Goal: Task Accomplishment & Management: Use online tool/utility

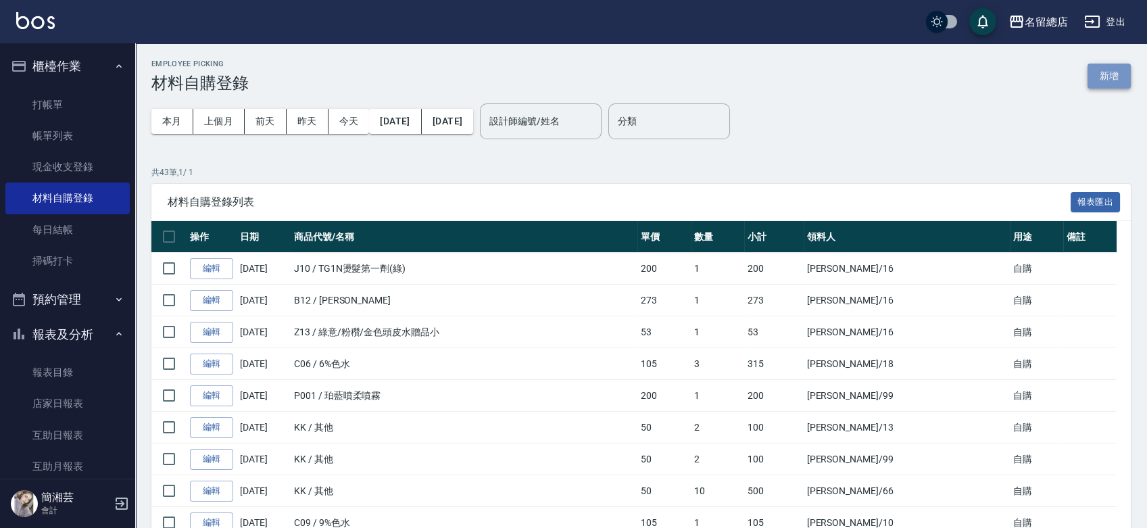
click at [1087, 70] on button "新增" at bounding box center [1108, 76] width 43 height 25
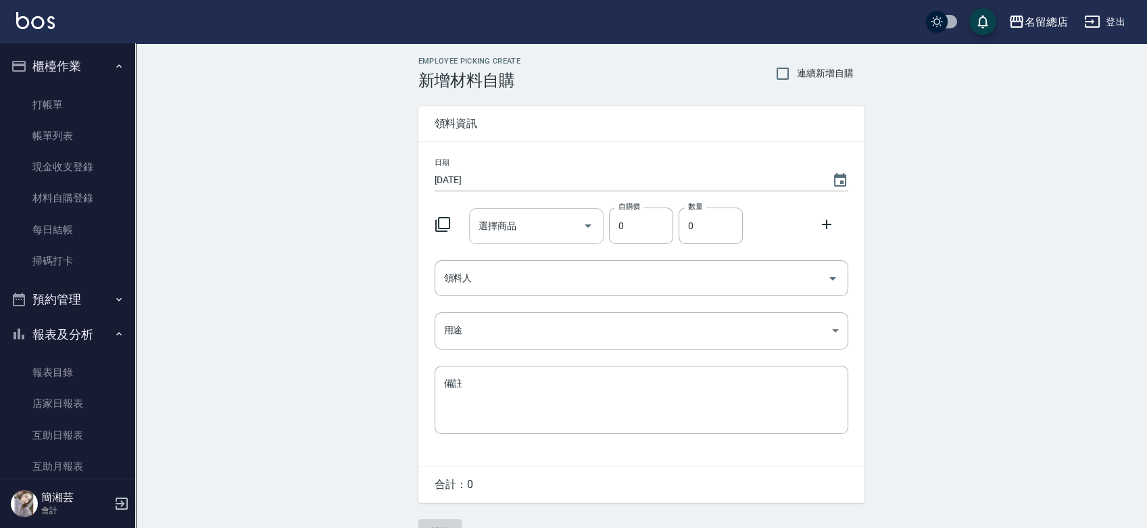
click at [506, 241] on div "選擇商品" at bounding box center [536, 226] width 134 height 36
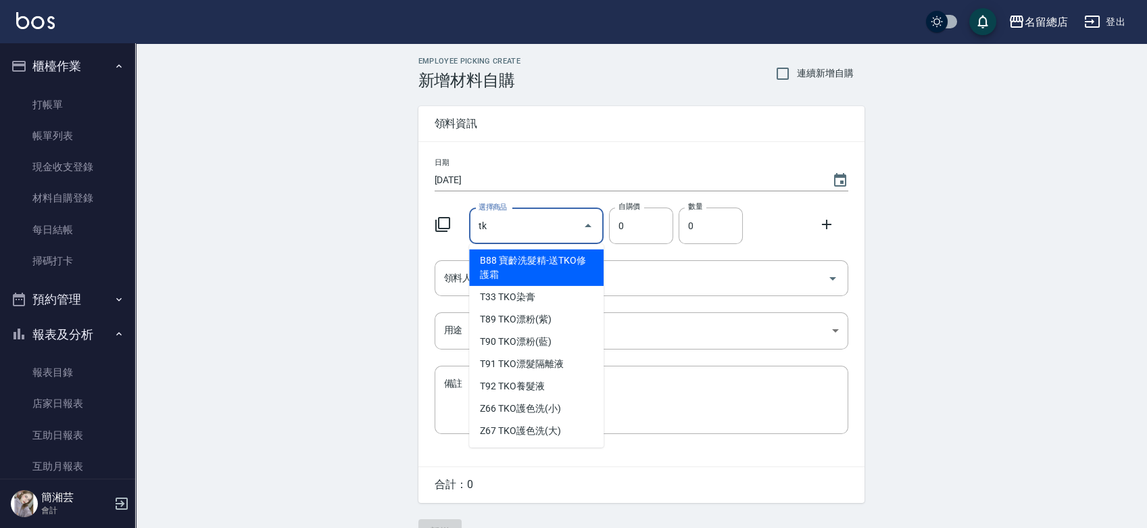
type input "TKO染膏"
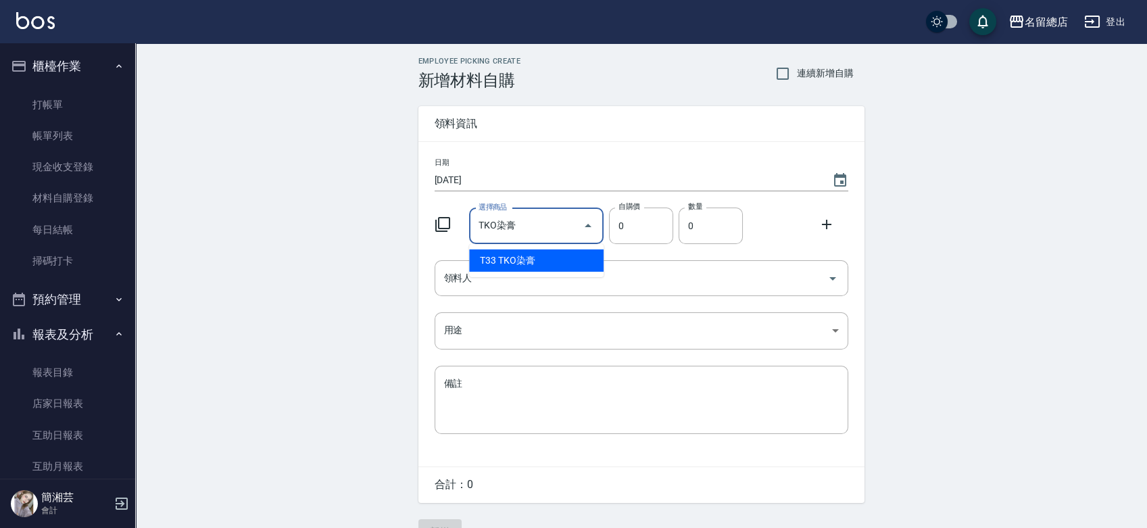
click at [571, 264] on li "T33 TKO染膏" at bounding box center [536, 260] width 134 height 22
type input "105"
type input "1"
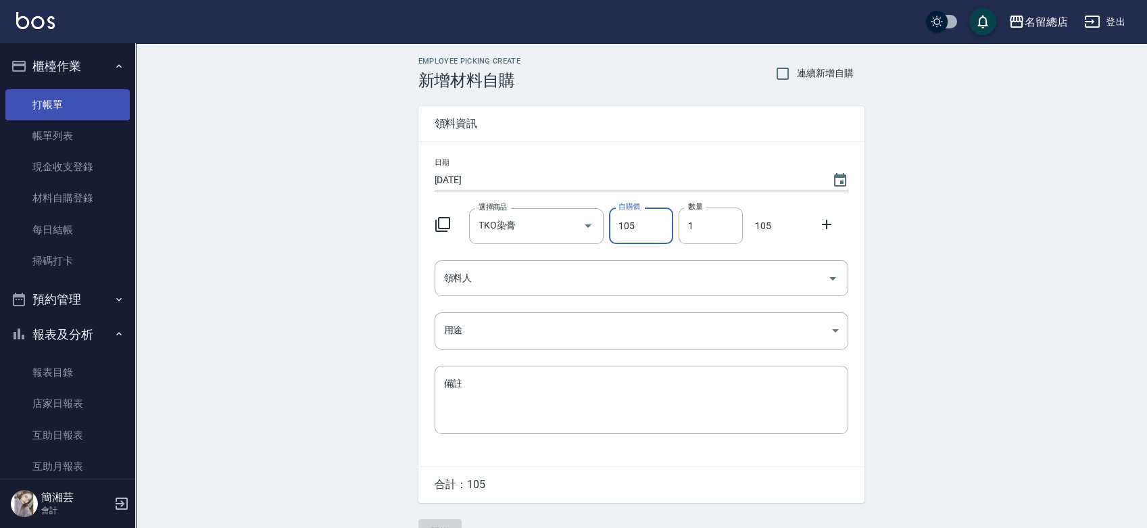
click at [79, 98] on link "打帳單" at bounding box center [67, 104] width 124 height 31
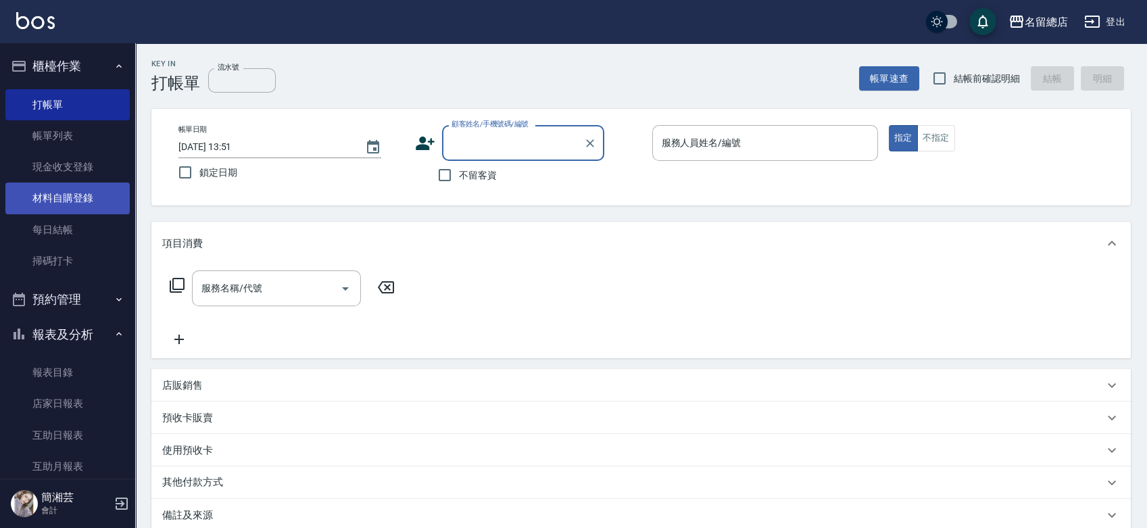
click at [49, 195] on link "材料自購登錄" at bounding box center [67, 197] width 124 height 31
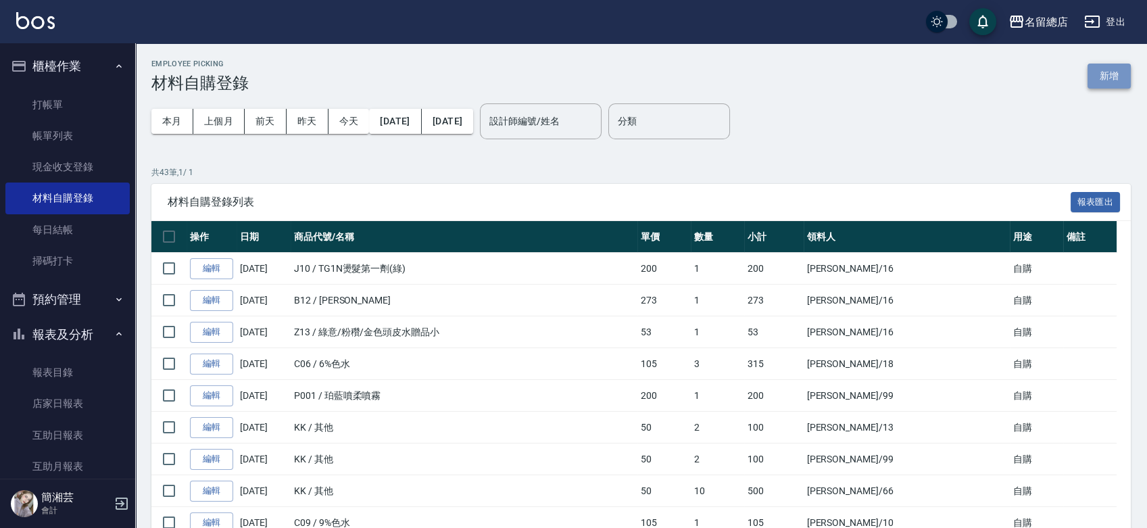
click at [1120, 78] on button "新增" at bounding box center [1108, 76] width 43 height 25
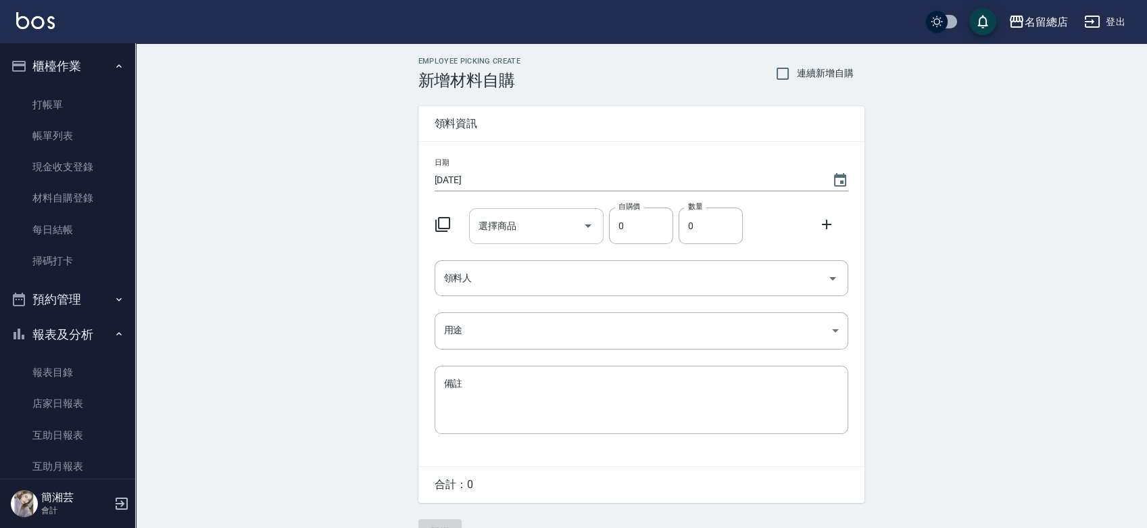
click at [552, 228] on input "選擇商品" at bounding box center [526, 226] width 102 height 24
type input "ㄩ"
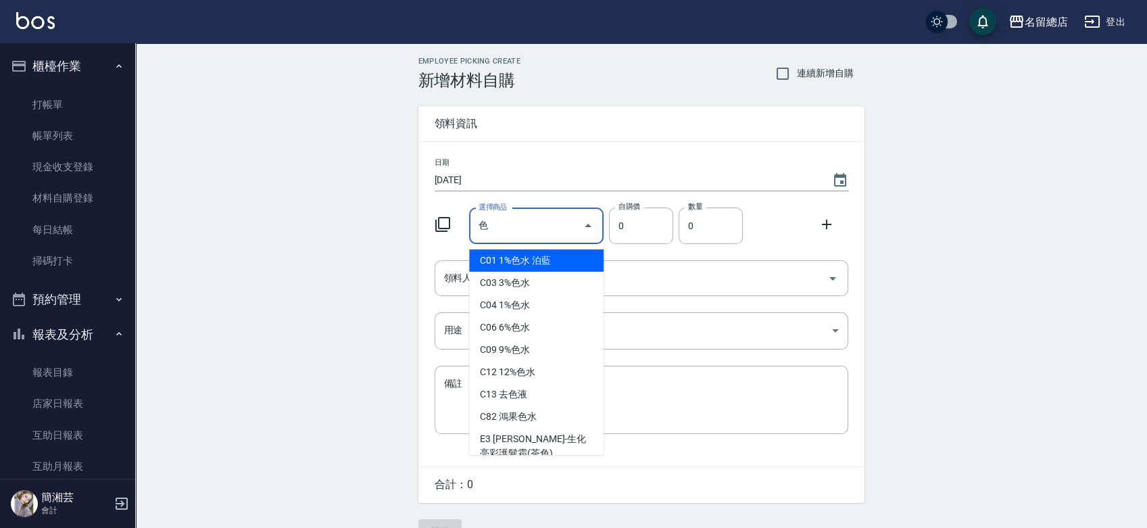
click at [564, 278] on li "C03 3%色水" at bounding box center [536, 283] width 134 height 22
type input "3%色水"
type input "105"
type input "1"
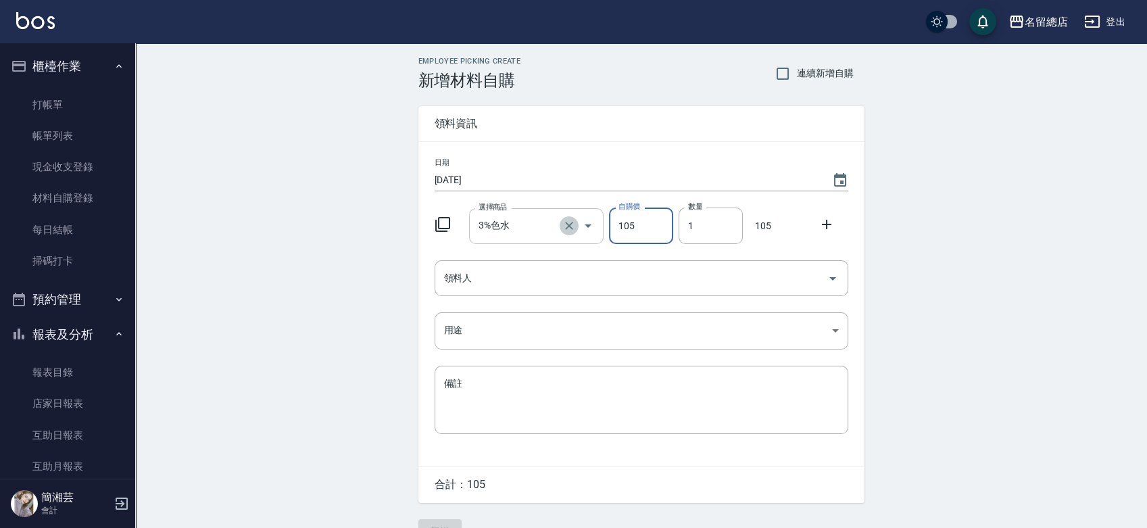
click at [573, 225] on icon "Clear" at bounding box center [569, 226] width 14 height 14
type input "0"
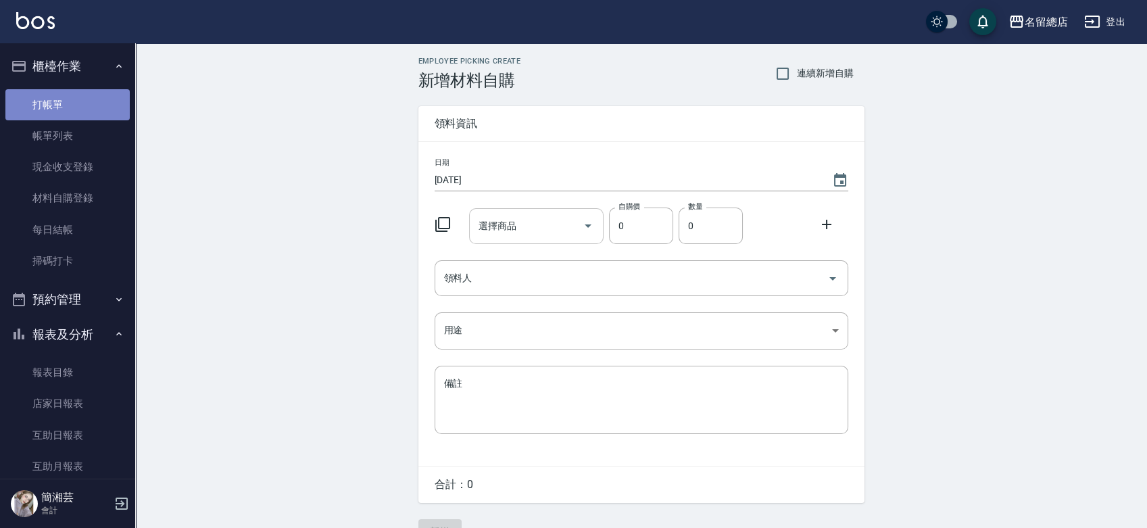
drag, startPoint x: 114, startPoint y: 98, endPoint x: 129, endPoint y: 92, distance: 16.1
click at [115, 98] on link "打帳單" at bounding box center [67, 104] width 124 height 31
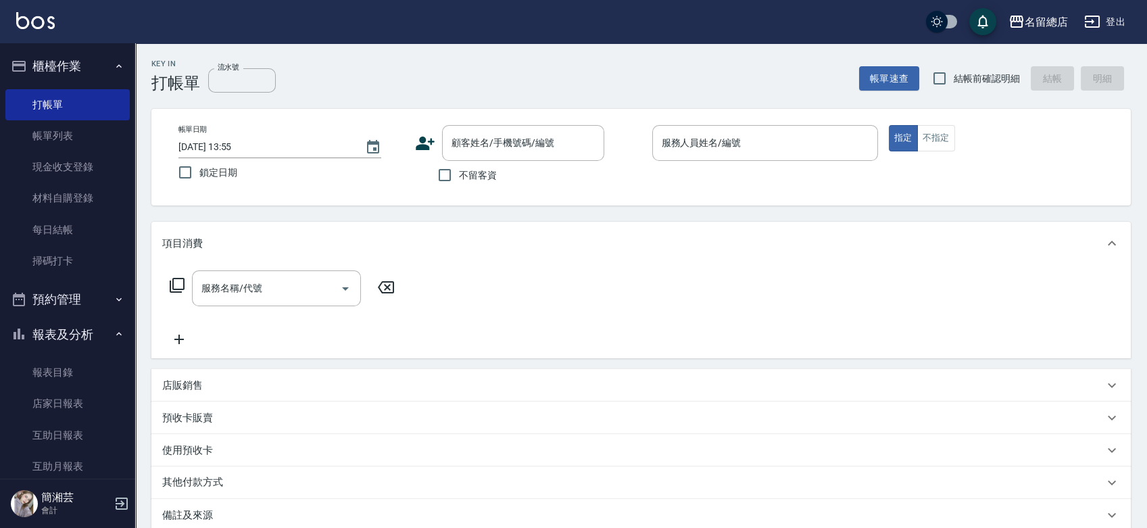
click at [460, 178] on span "不留客資" at bounding box center [478, 175] width 38 height 14
click at [459, 178] on input "不留客資" at bounding box center [444, 175] width 28 height 28
checkbox input "true"
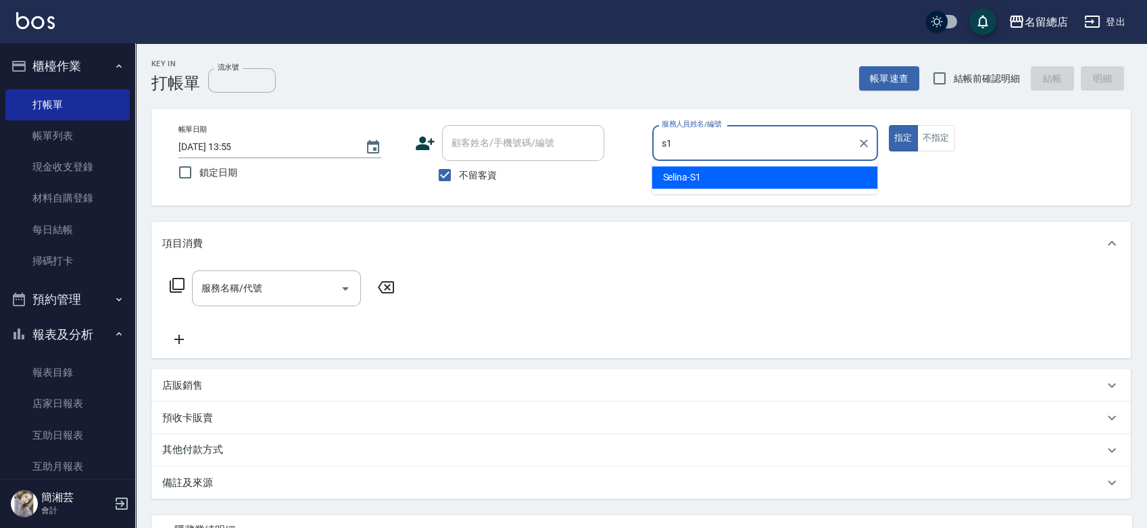
type input "Selina-S1"
type button "true"
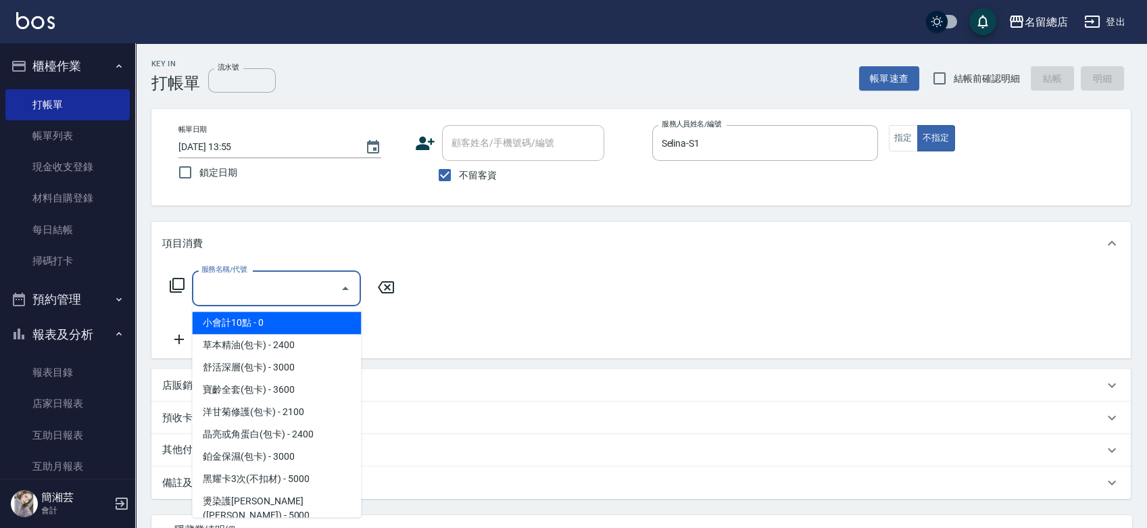
click at [289, 280] on input "服務名稱/代號" at bounding box center [266, 288] width 137 height 24
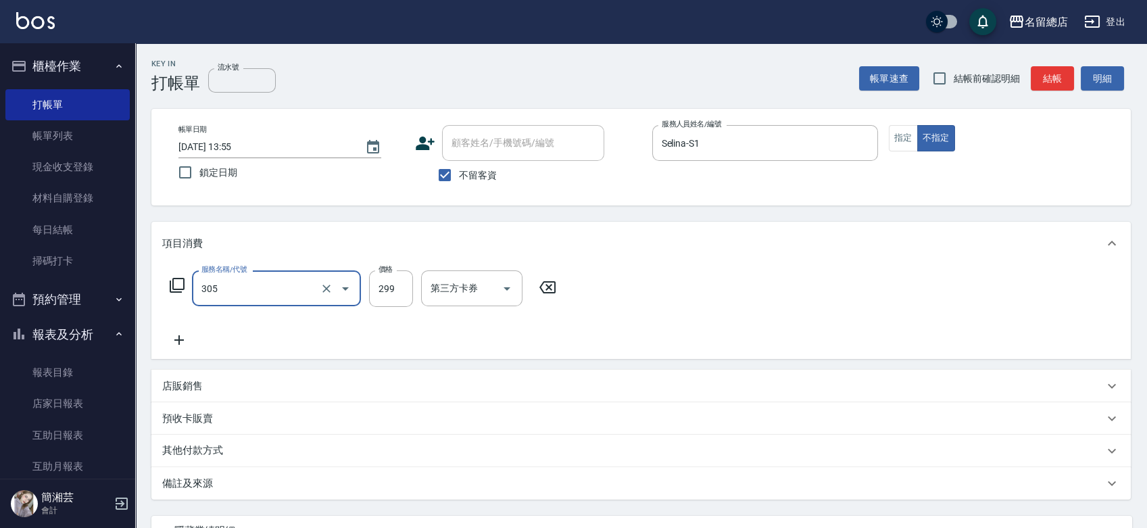
type input "剪髮(305)"
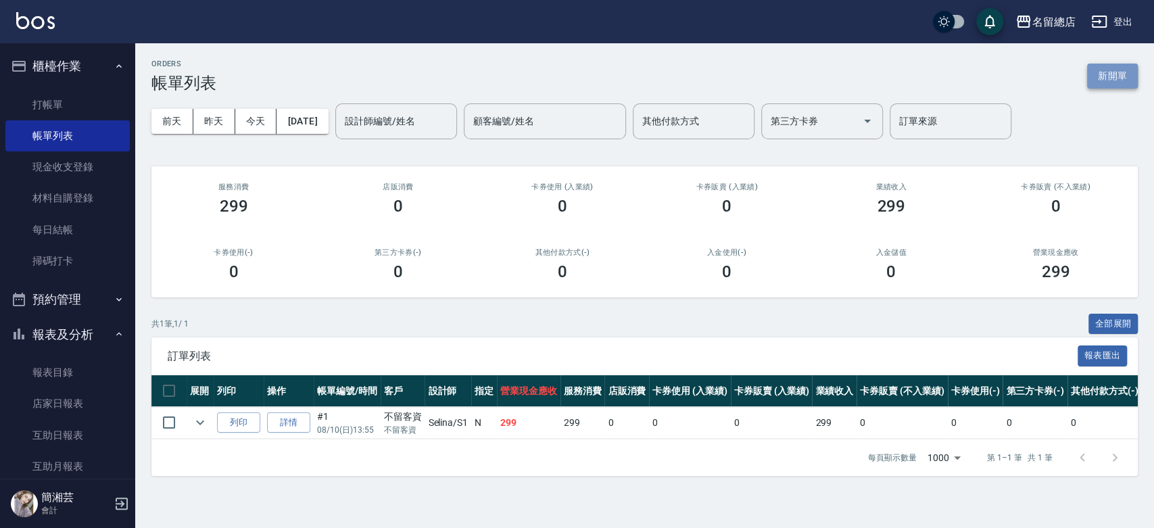
click at [1128, 76] on button "新開單" at bounding box center [1112, 76] width 51 height 25
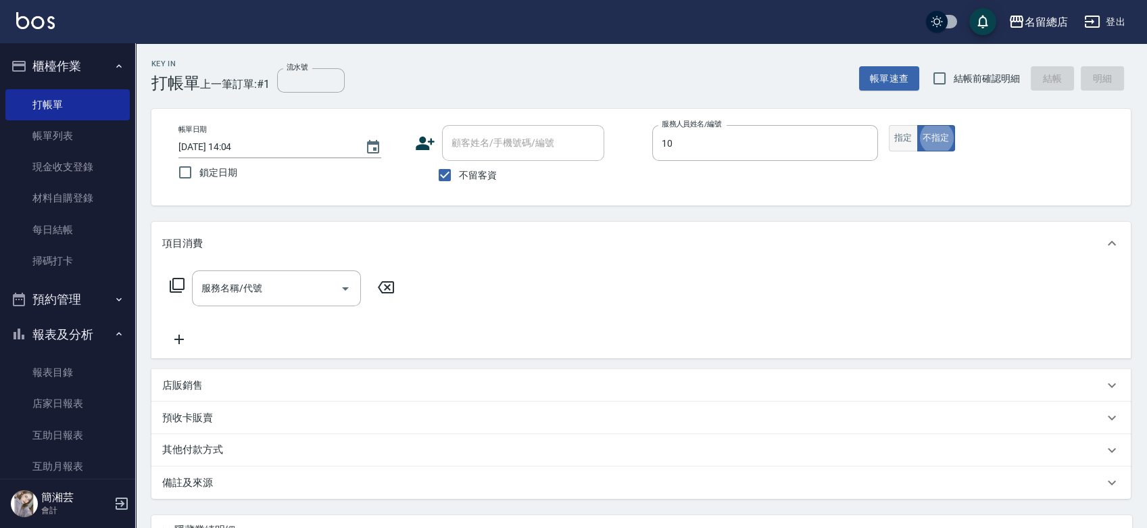
type input "Penny-10"
type button "false"
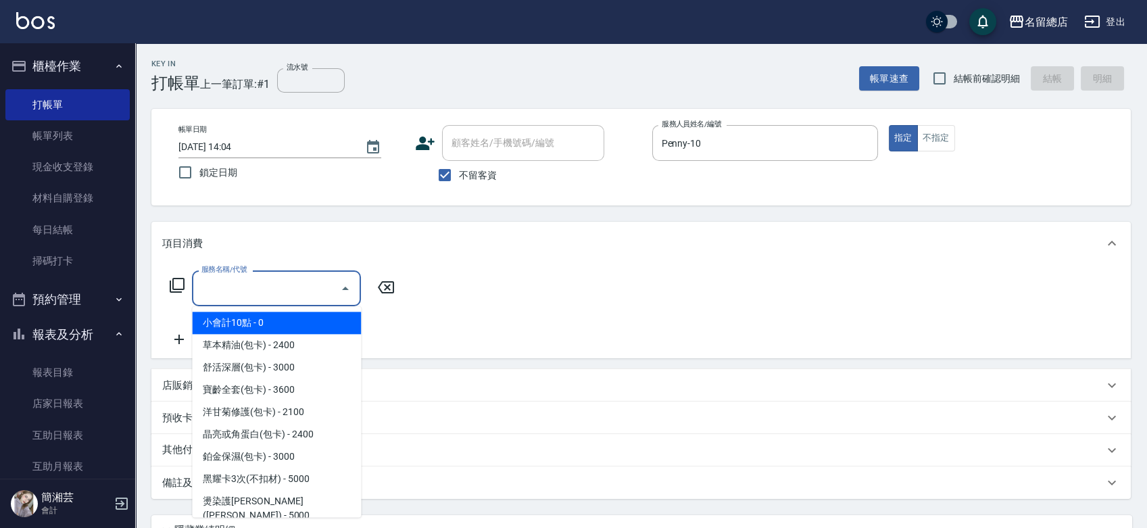
click at [308, 293] on input "服務名稱/代號" at bounding box center [266, 288] width 137 height 24
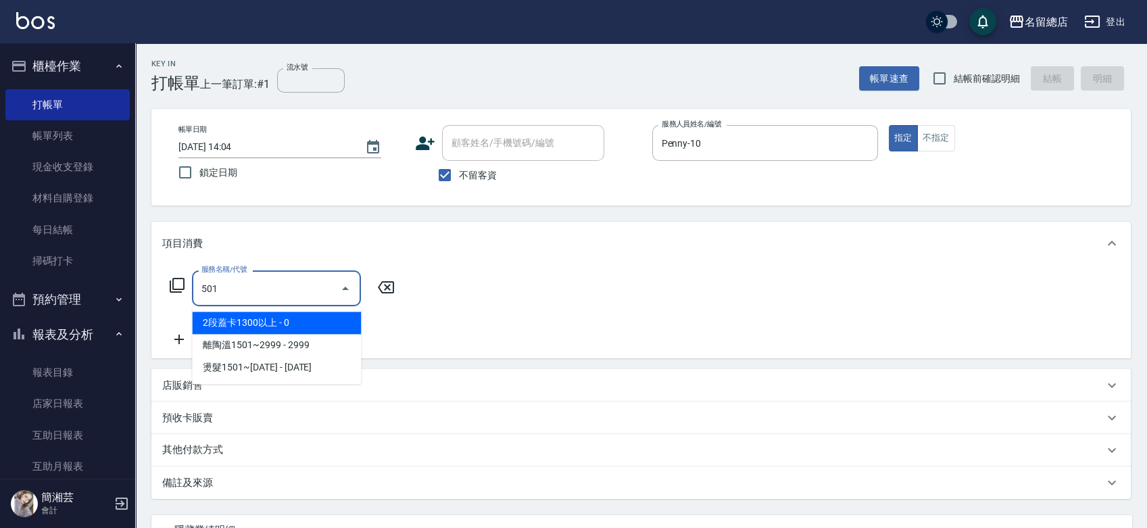
type input "2段蓋卡1300以上(501)"
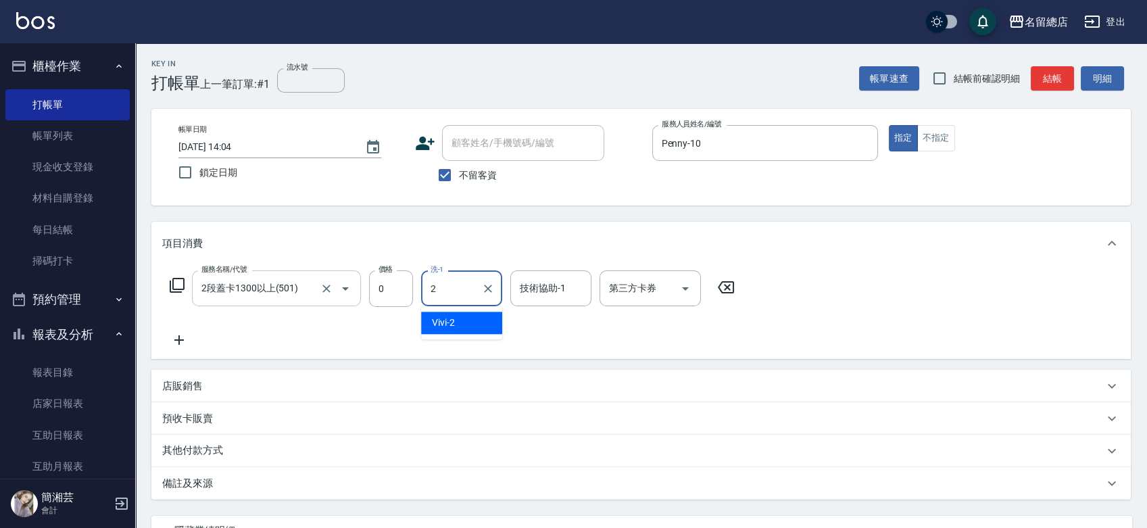
type input "Vivi-2"
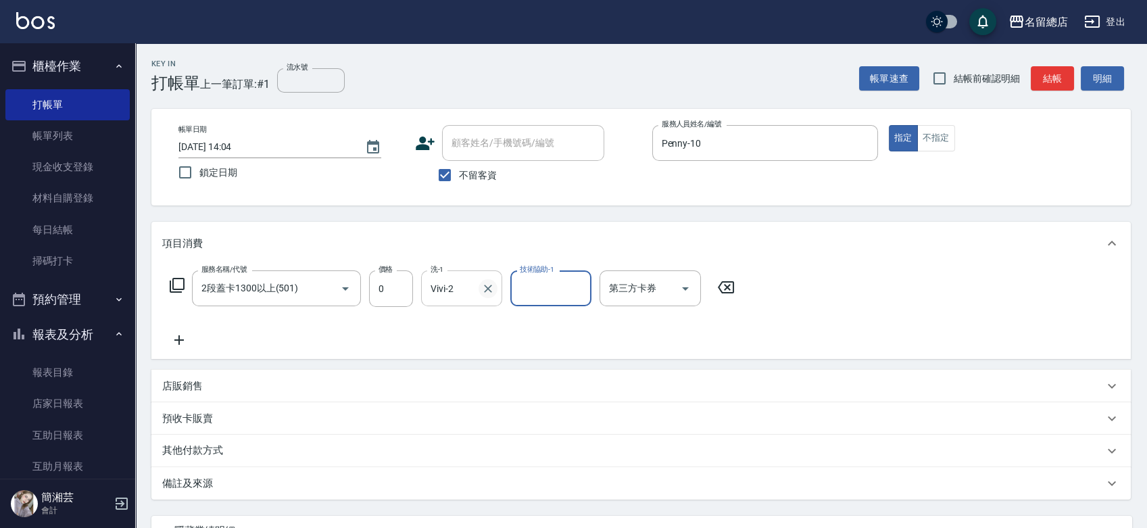
click at [485, 286] on icon "Clear" at bounding box center [488, 289] width 8 height 8
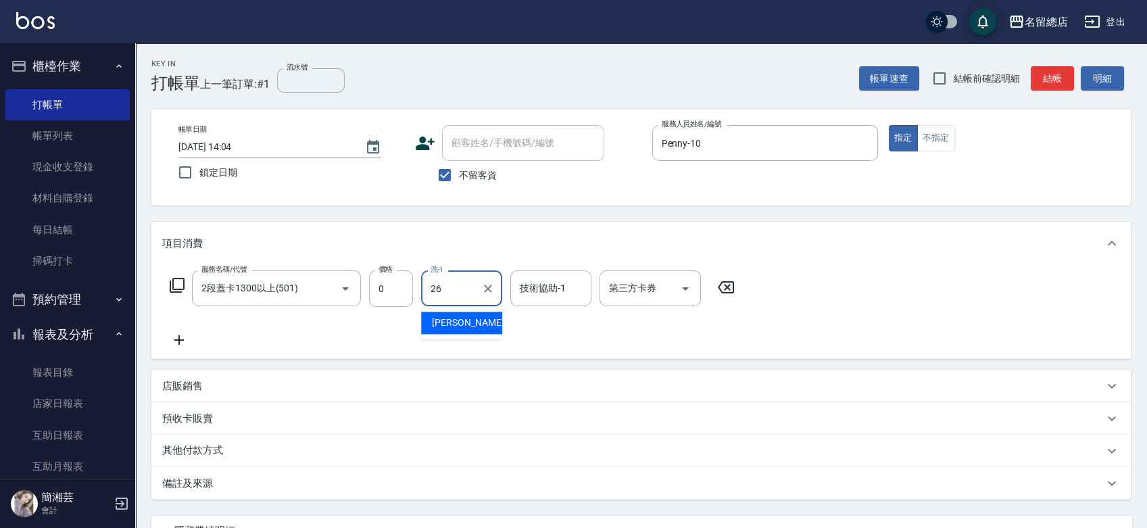
type input "[PERSON_NAME]-26"
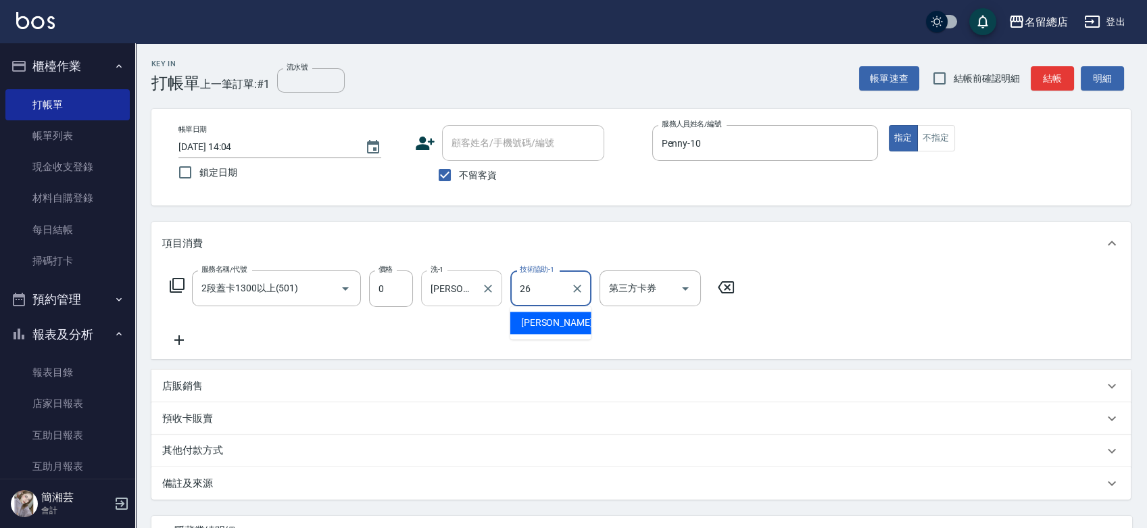
type input "[PERSON_NAME]-26"
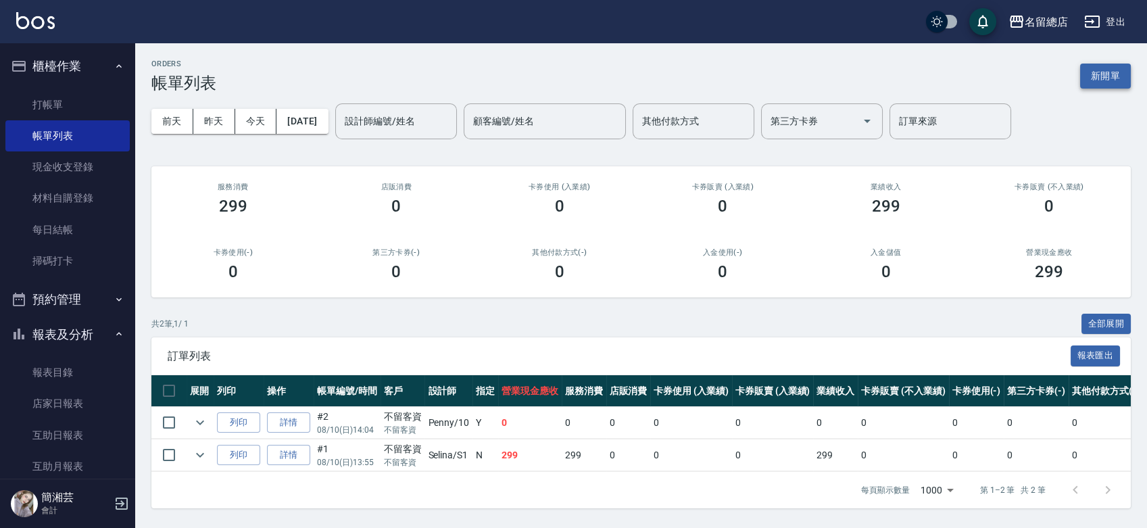
click at [1099, 76] on button "新開單" at bounding box center [1105, 76] width 51 height 25
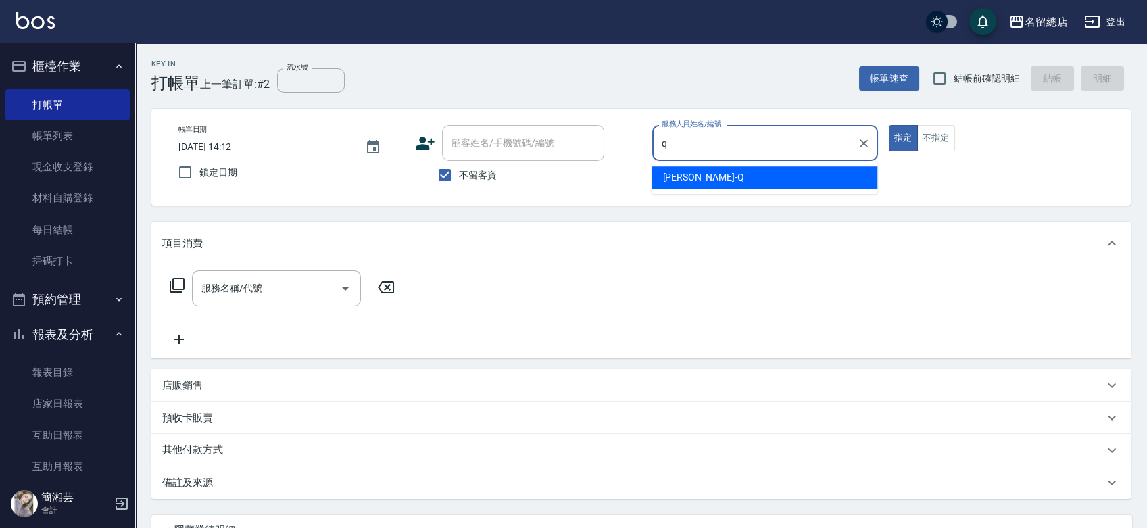
type input "[PERSON_NAME]"
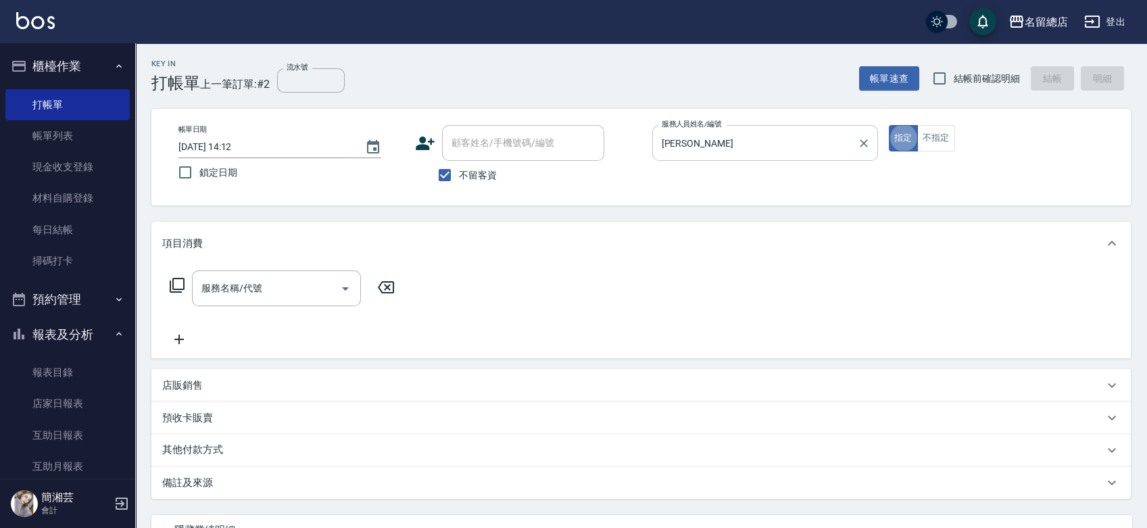
type button "true"
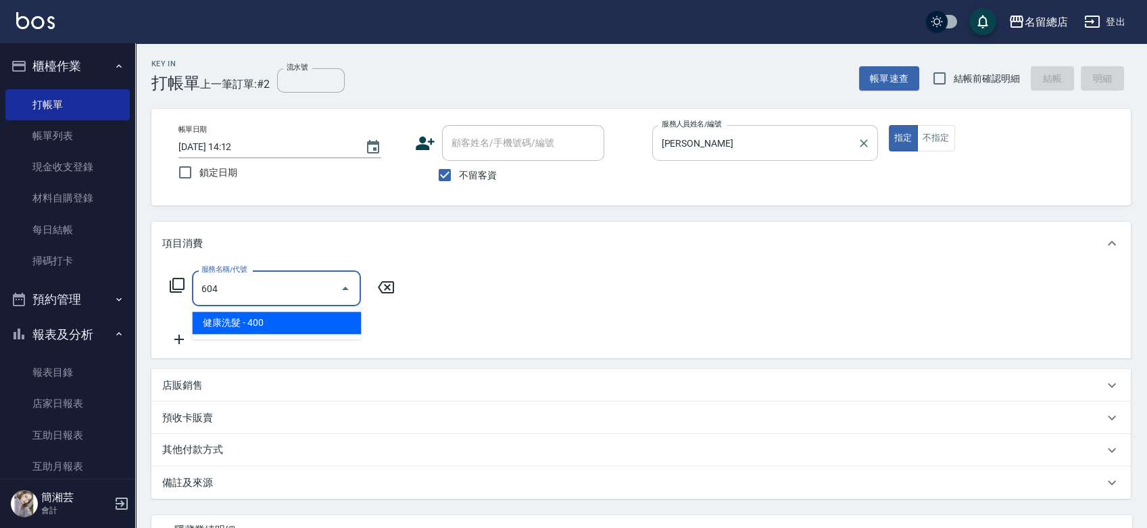
type input "健康洗髮(604)"
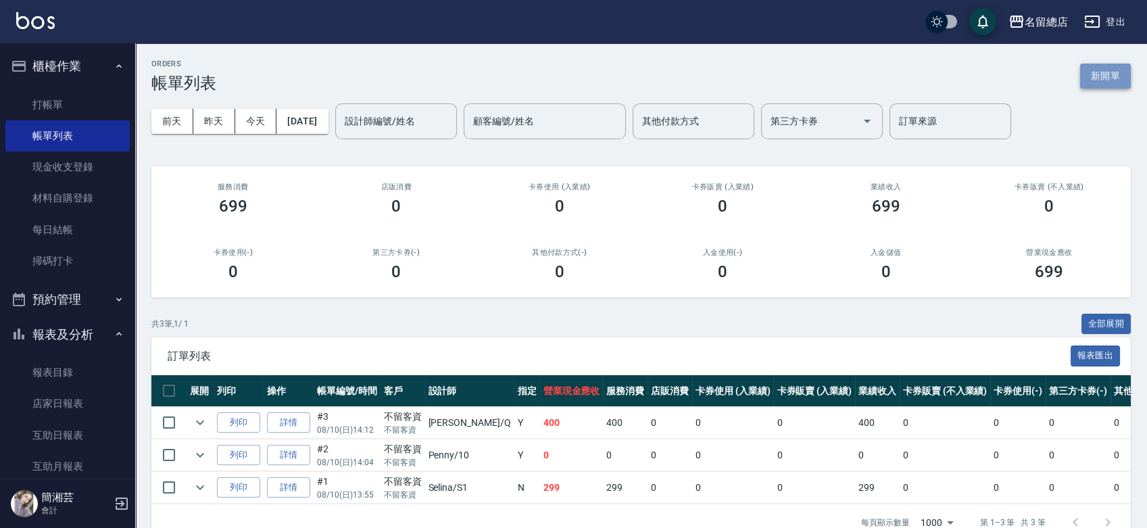
click at [1098, 76] on button "新開單" at bounding box center [1105, 76] width 51 height 25
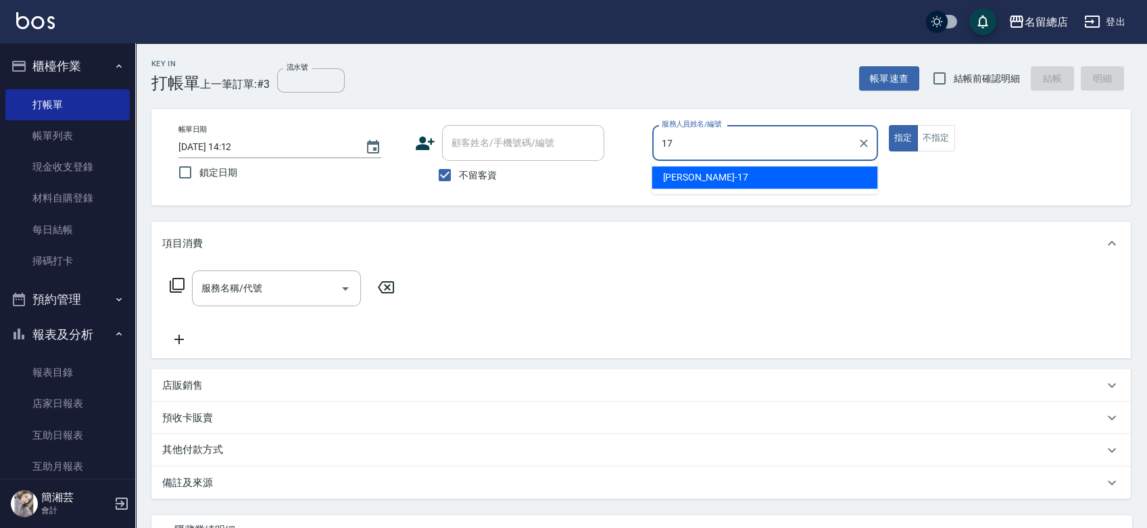
type input "[PERSON_NAME]-17"
type button "true"
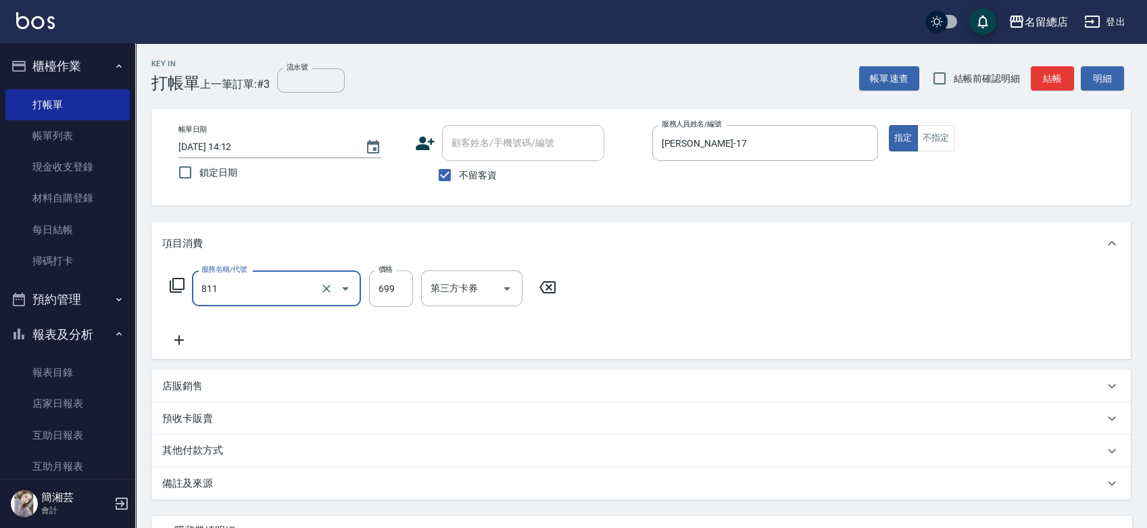
type input "洗+剪(811)"
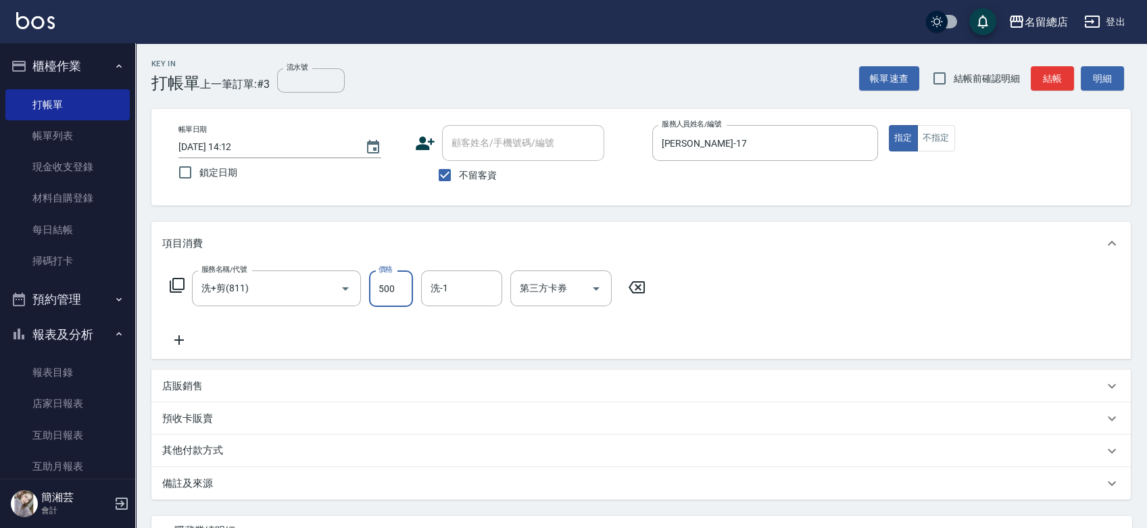
type input "500"
type input "[PERSON_NAME]-36"
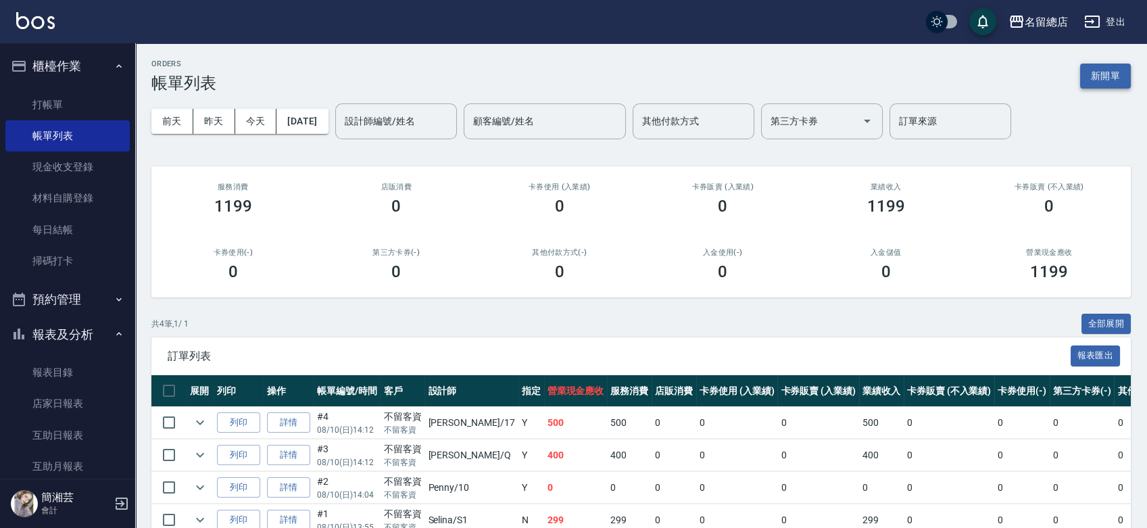
click at [1114, 66] on button "新開單" at bounding box center [1105, 76] width 51 height 25
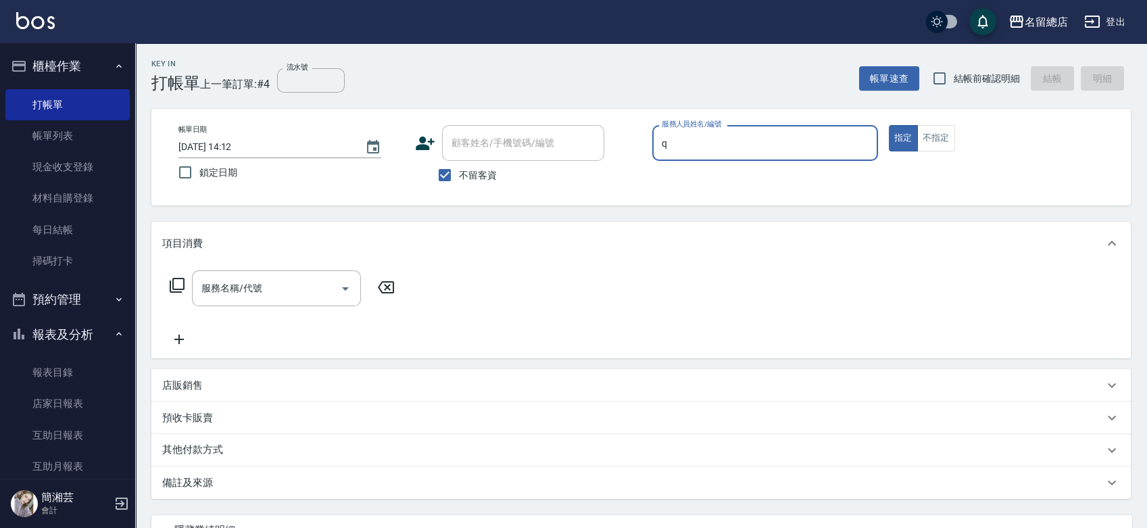
type input "[PERSON_NAME]"
type button "true"
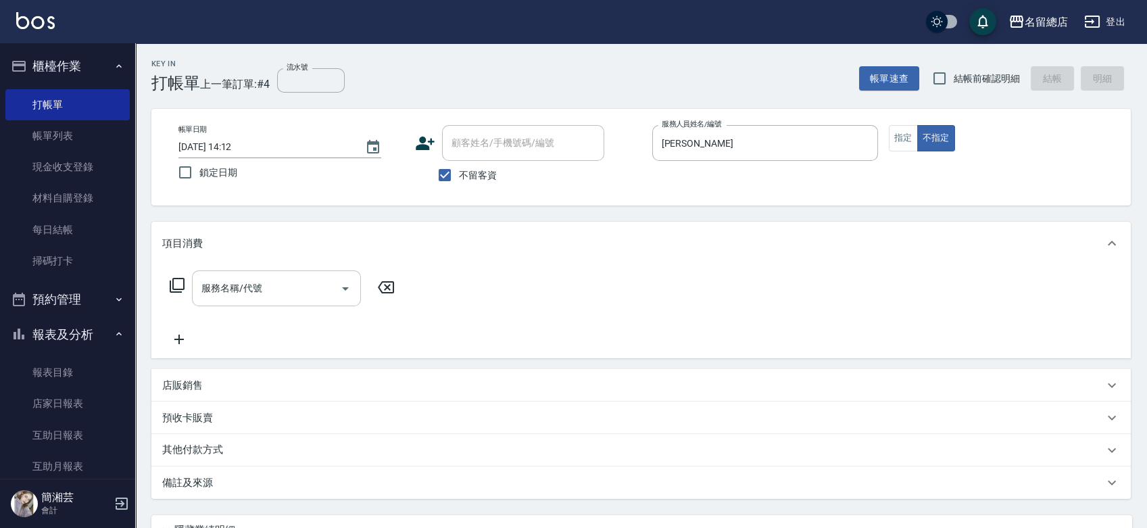
click at [336, 293] on button "Open" at bounding box center [346, 289] width 22 height 22
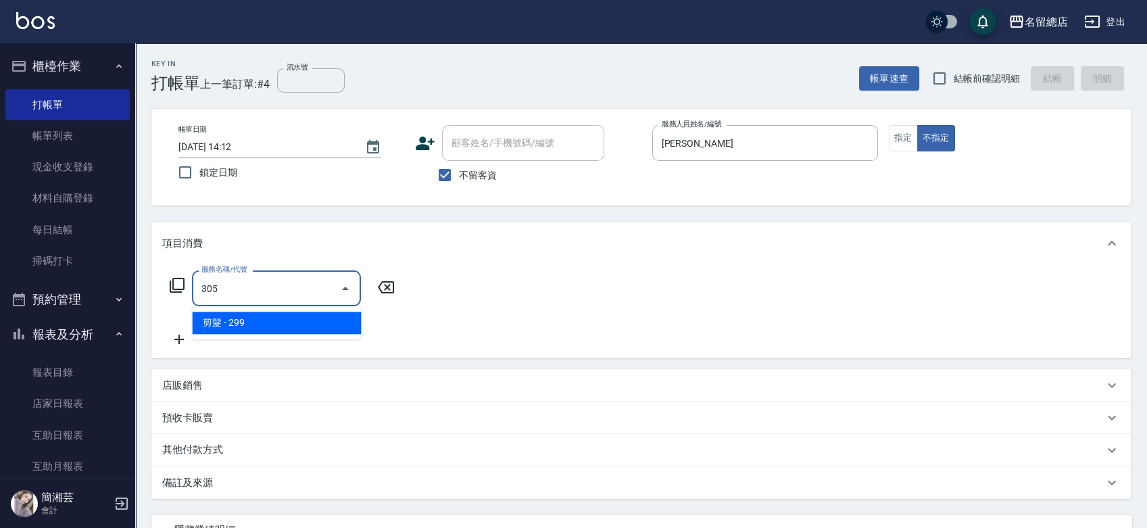
type input "剪髮(305)"
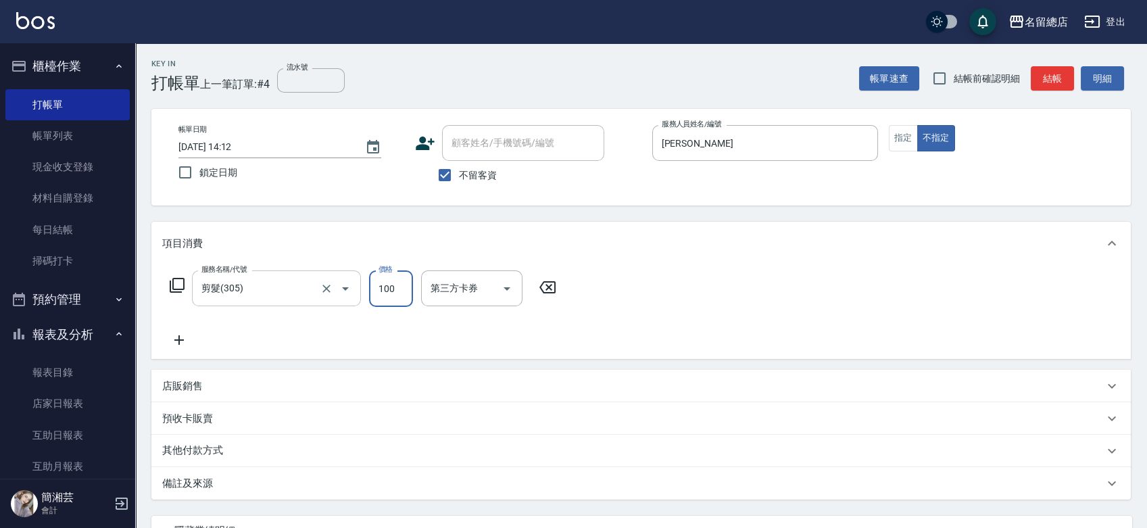
type input "100"
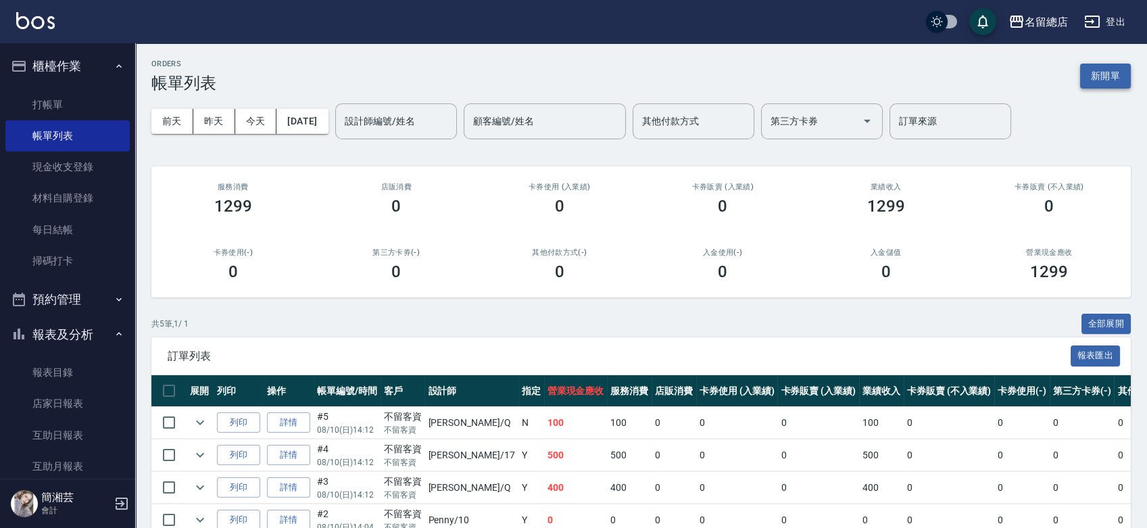
click at [1117, 78] on button "新開單" at bounding box center [1105, 76] width 51 height 25
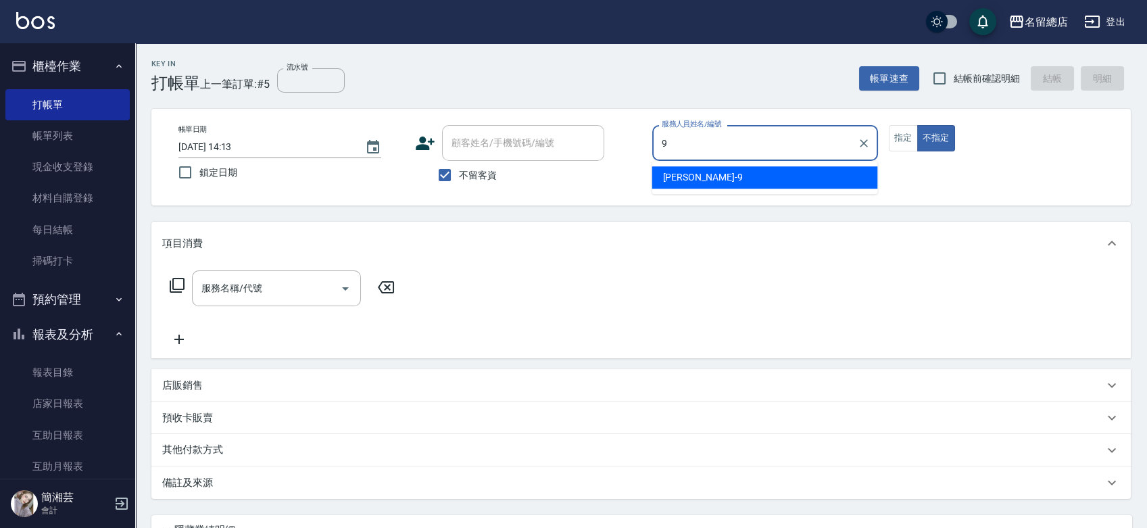
type input "[PERSON_NAME]-9"
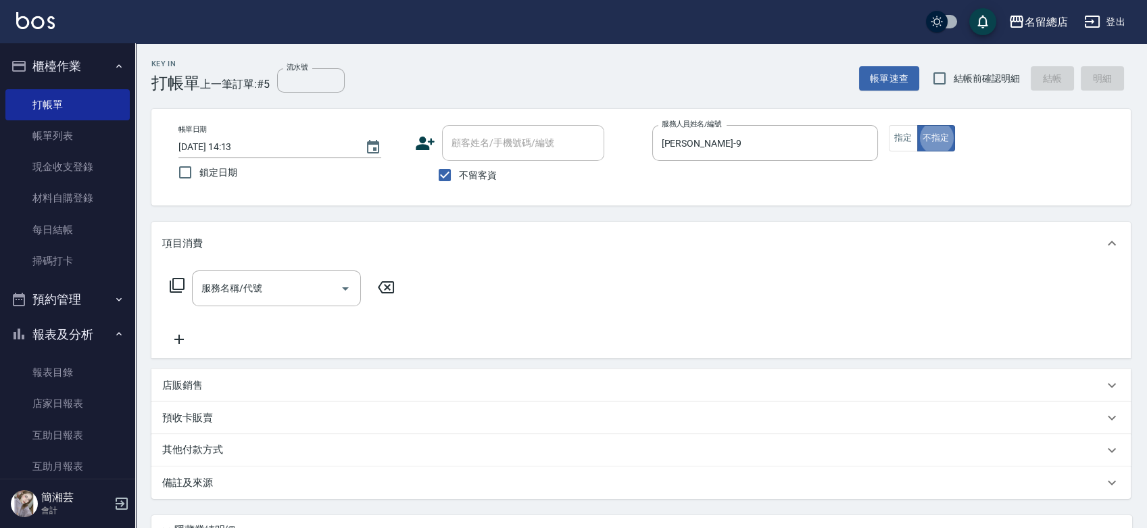
type button "false"
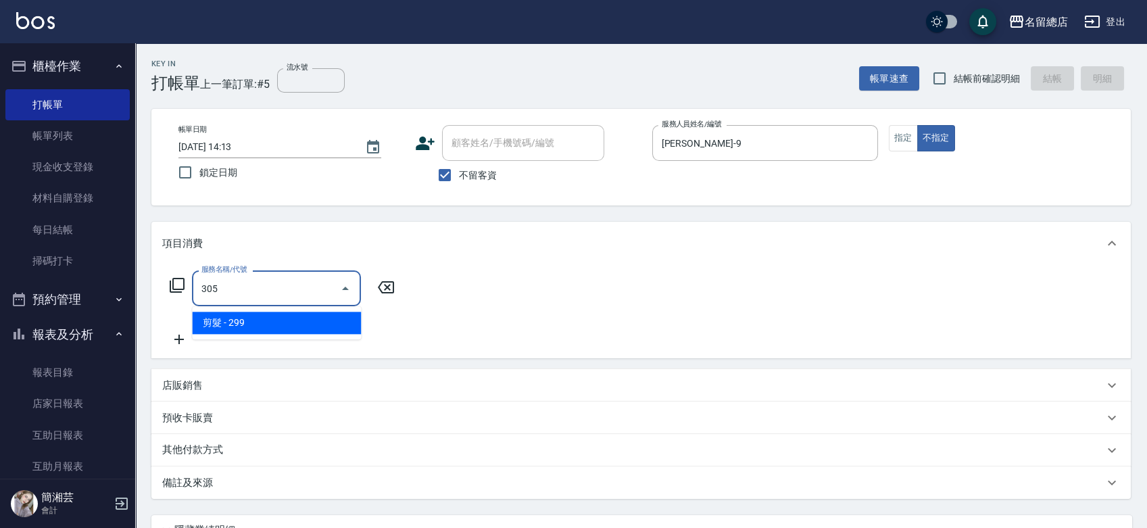
type input "剪髮(305)"
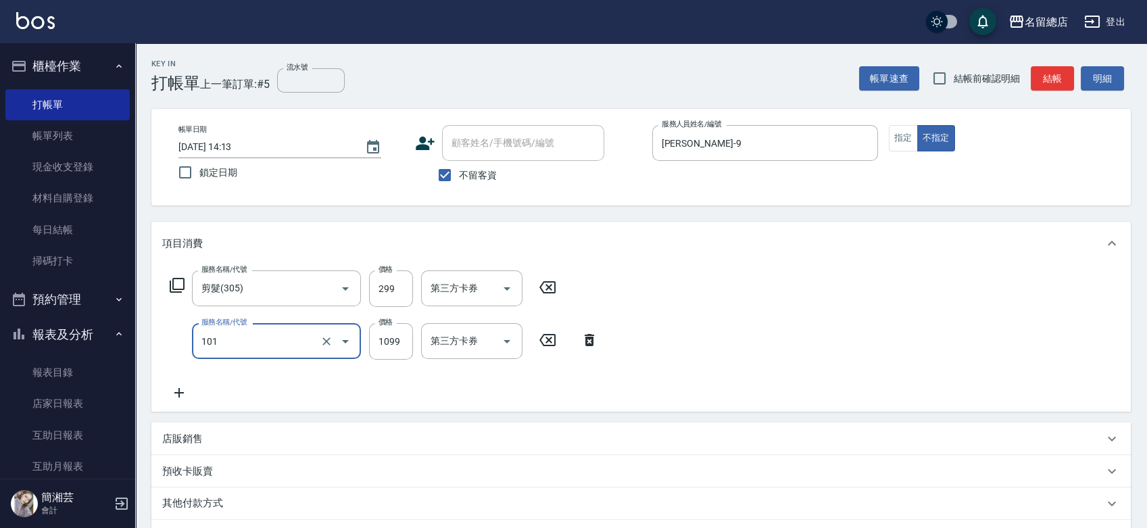
type input "蘊活頭皮1099(101)"
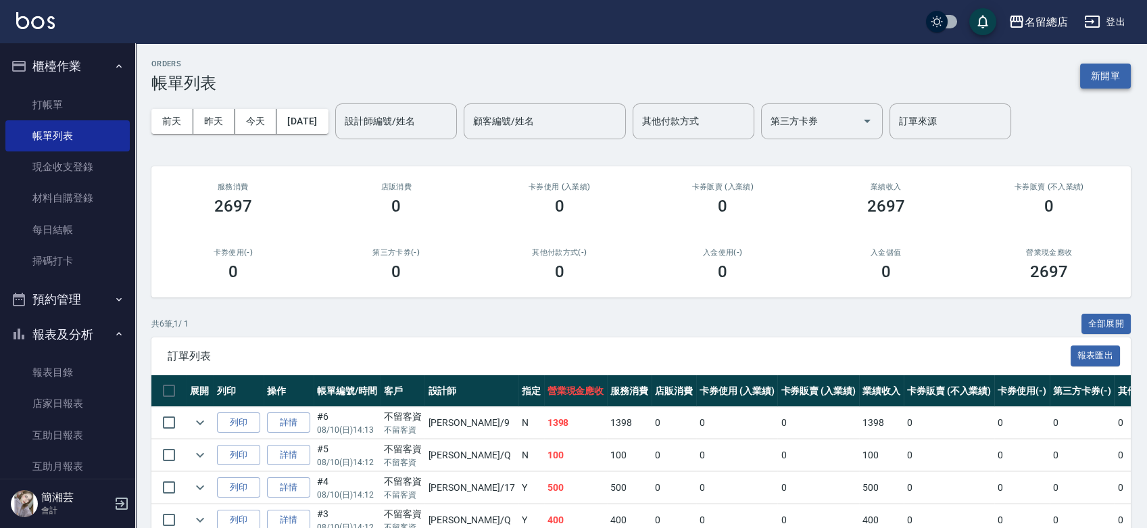
click at [1106, 68] on button "新開單" at bounding box center [1105, 76] width 51 height 25
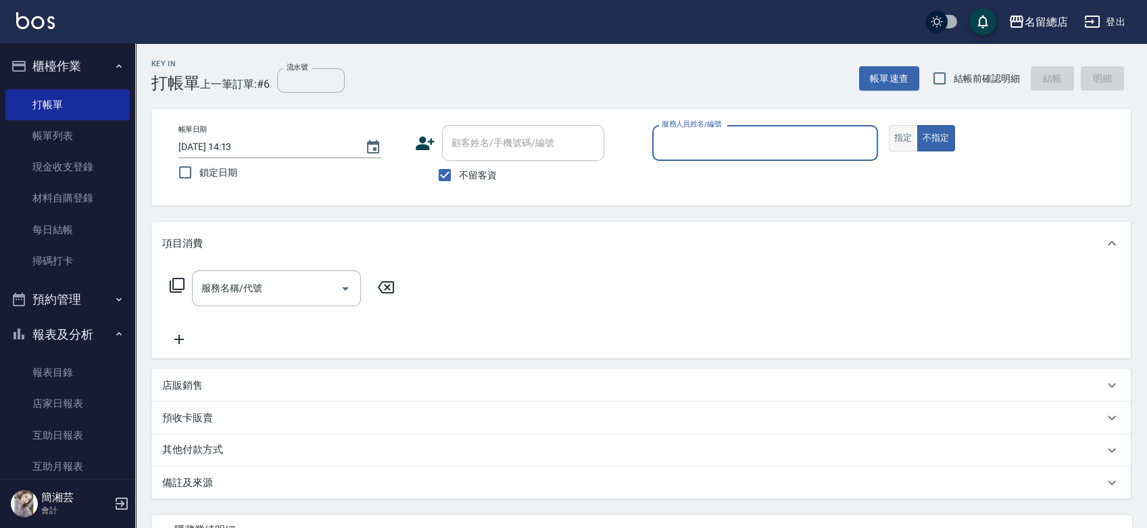
click at [897, 132] on button "指定" at bounding box center [903, 138] width 29 height 26
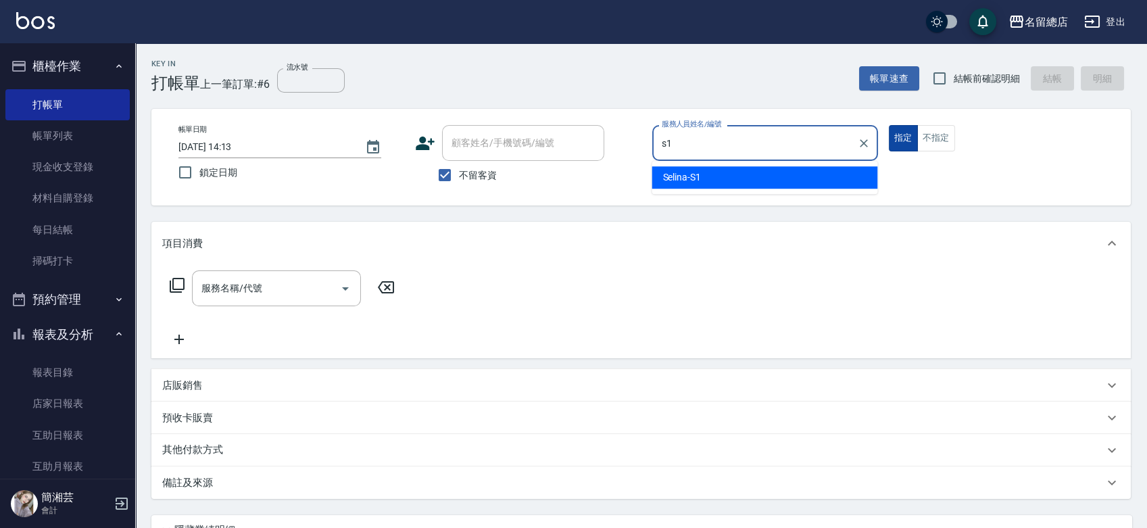
type input "Selina-S1"
type button "true"
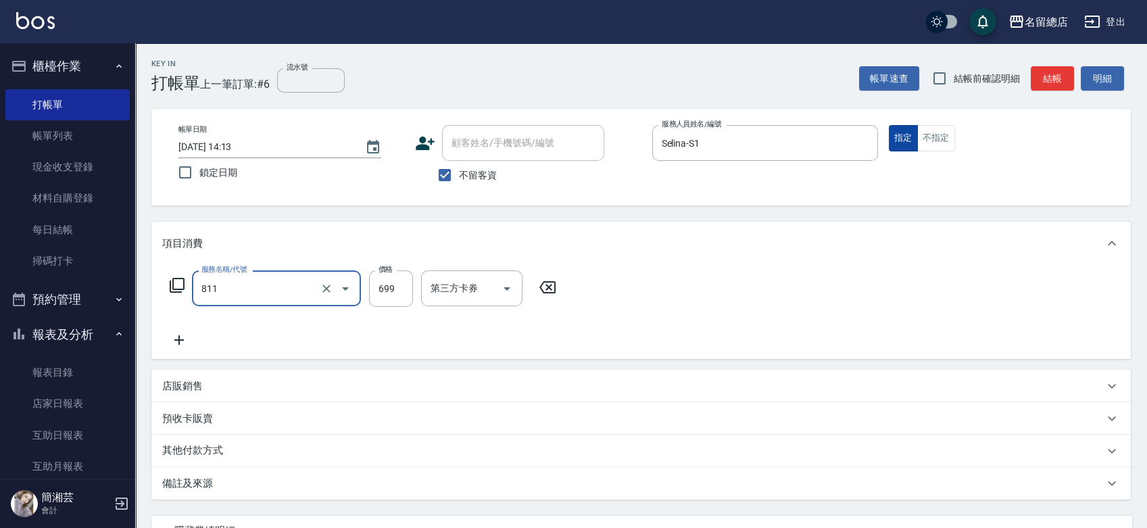
type input "洗+剪(811)"
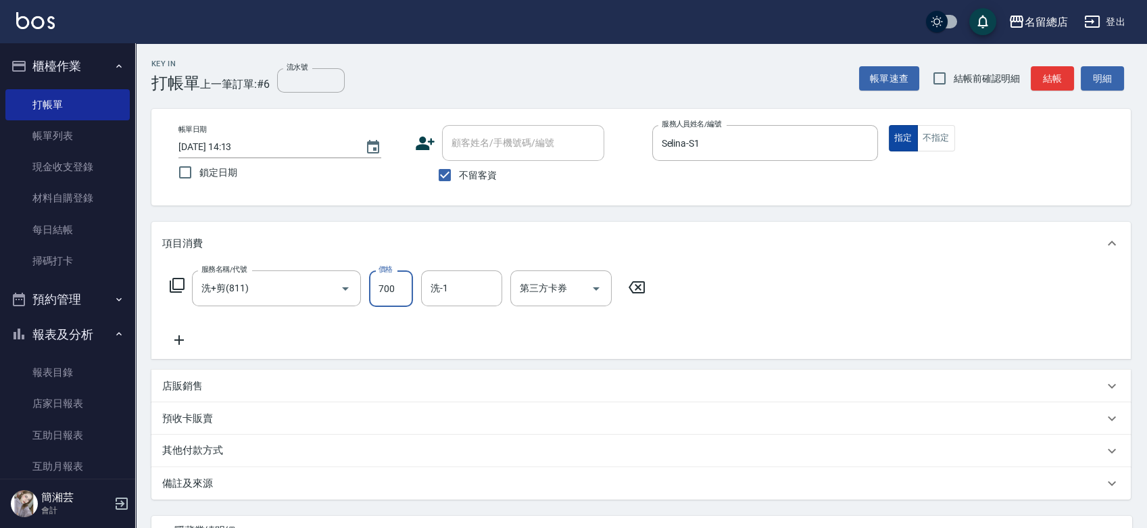
type input "700"
type input "[PERSON_NAME]-55"
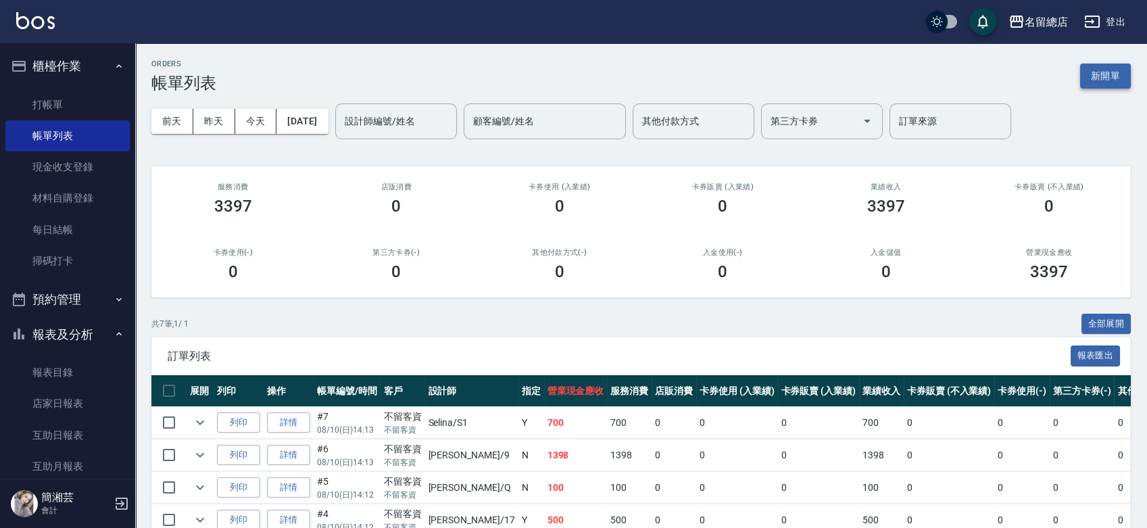
click at [1113, 73] on button "新開單" at bounding box center [1105, 76] width 51 height 25
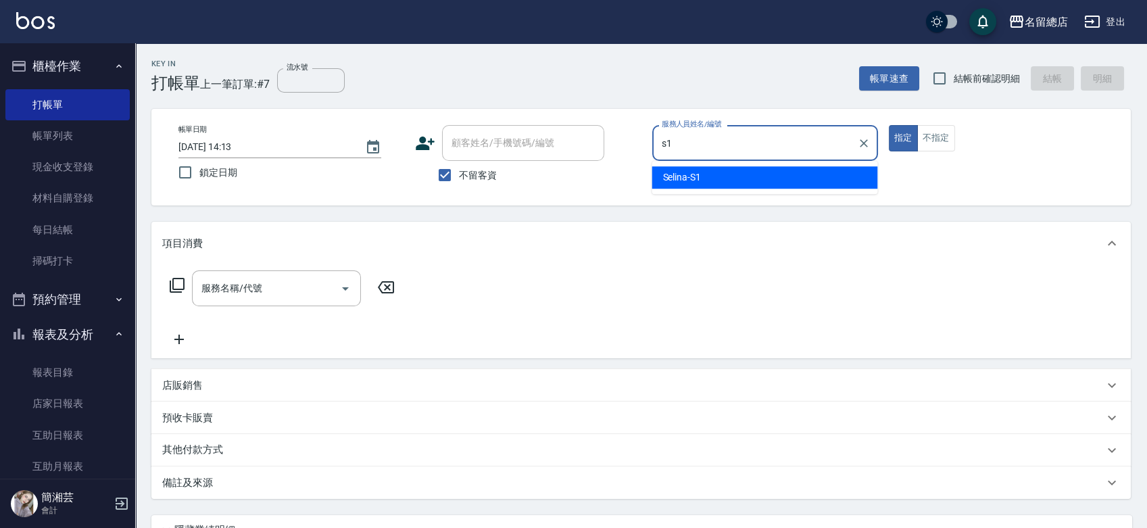
type input "Selina-S1"
type button "true"
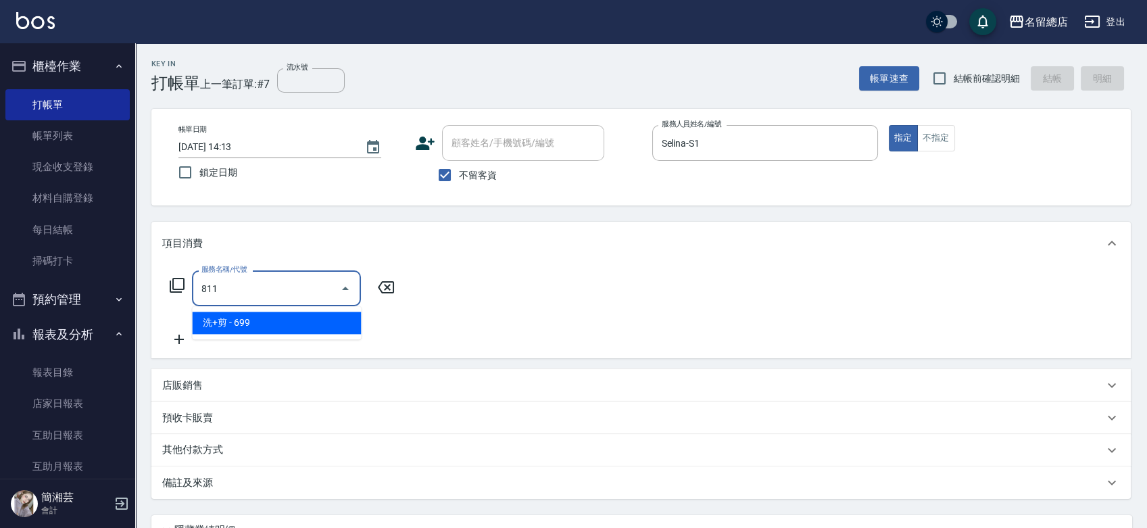
type input "洗+剪(811)"
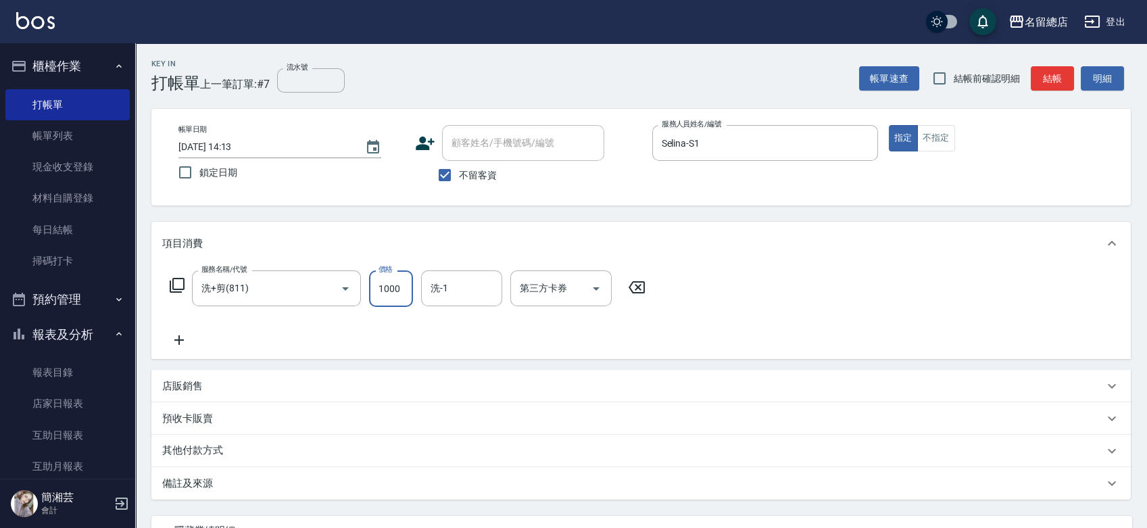
type input "1000"
type input "[PERSON_NAME]-25"
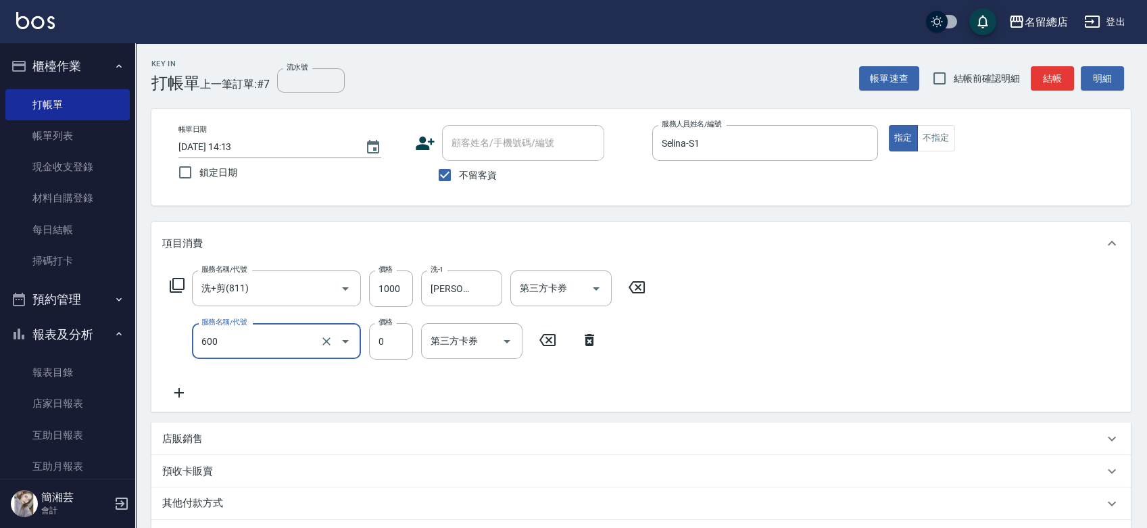
type input "洗髮(免費)(600)"
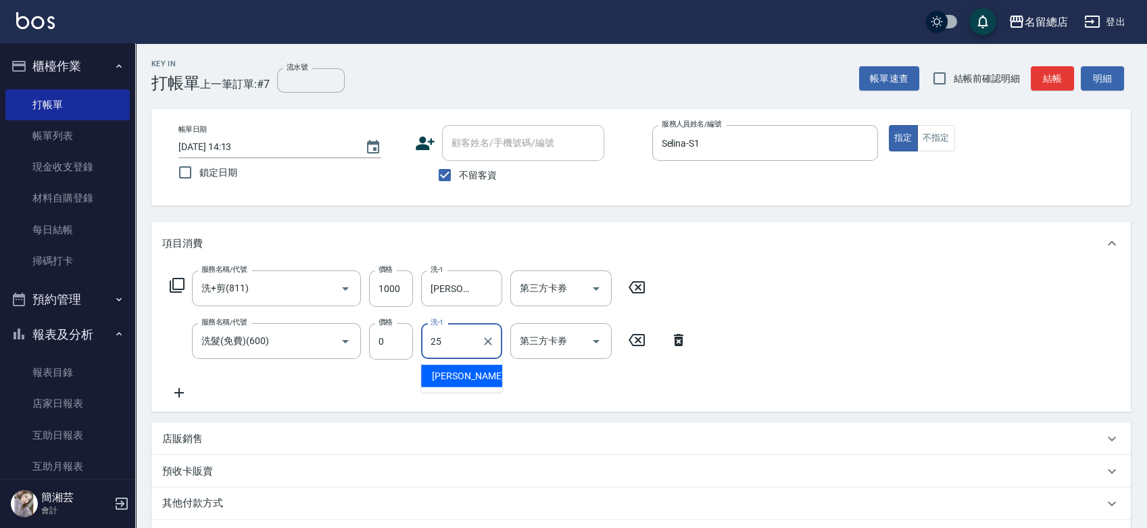
type input "[PERSON_NAME]-25"
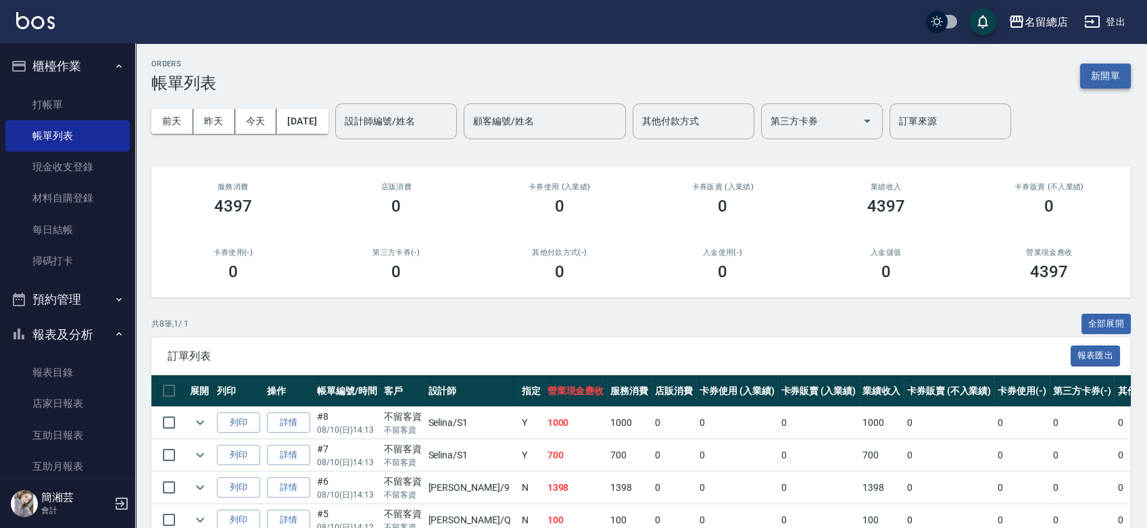
click at [1104, 70] on button "新開單" at bounding box center [1105, 76] width 51 height 25
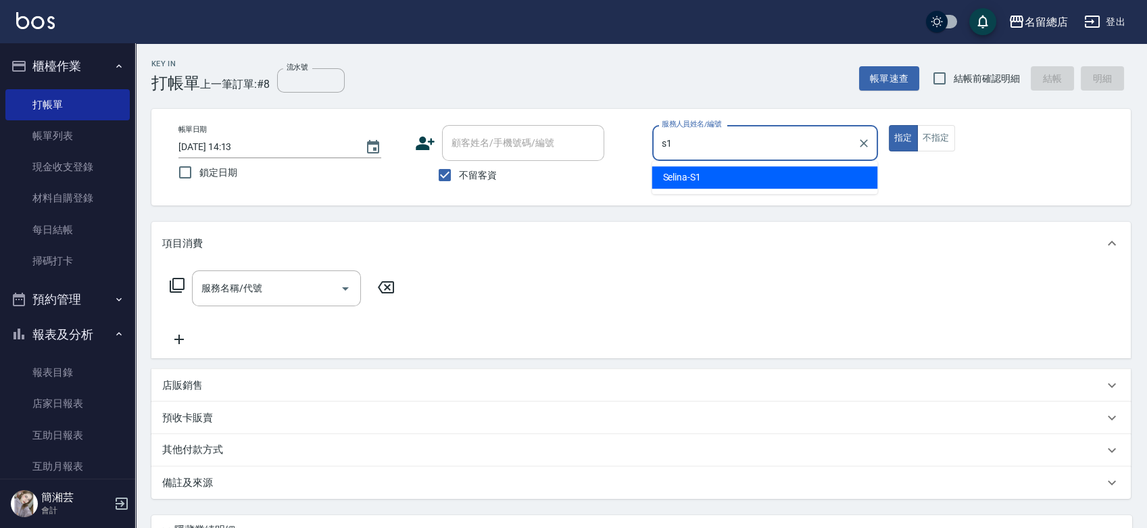
type input "Selina-S1"
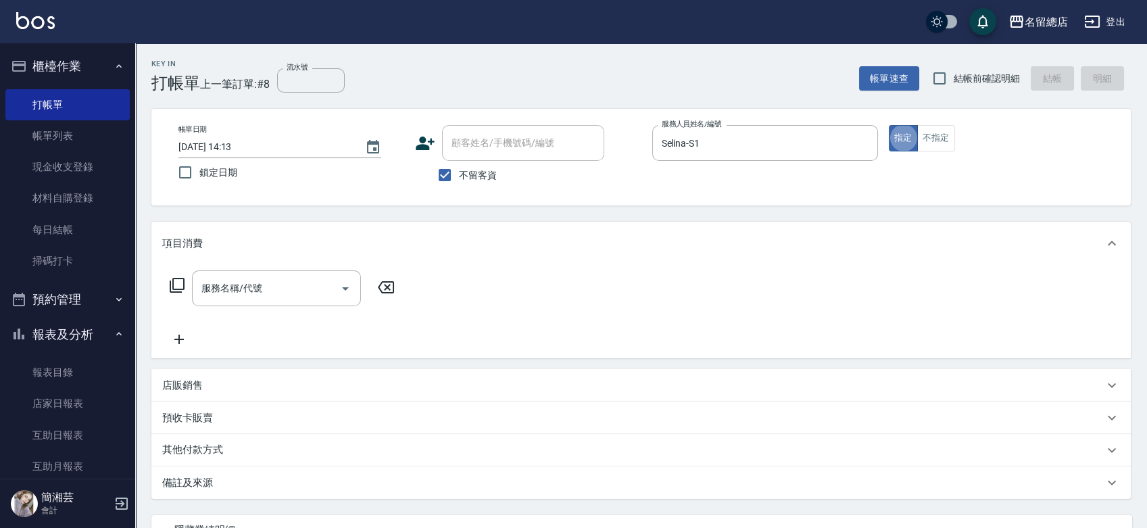
type button "true"
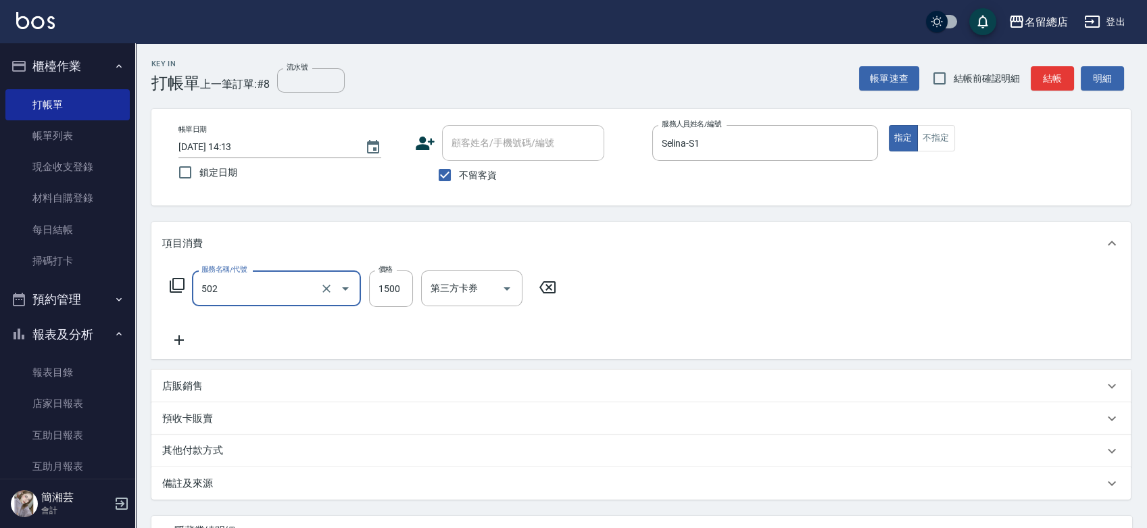
type input "染髮1500以上(502)"
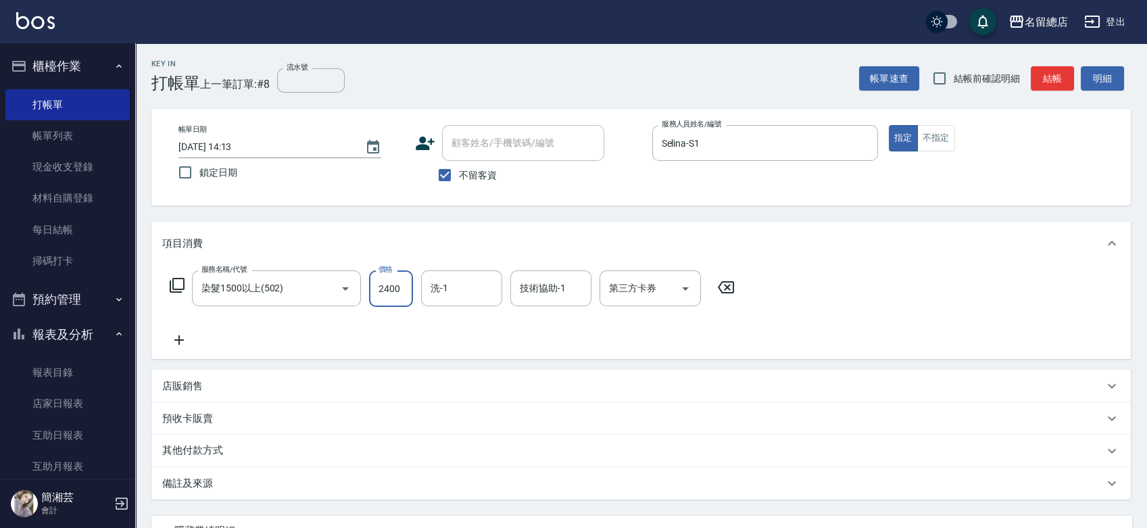
type input "2400"
type input "[PERSON_NAME]-25"
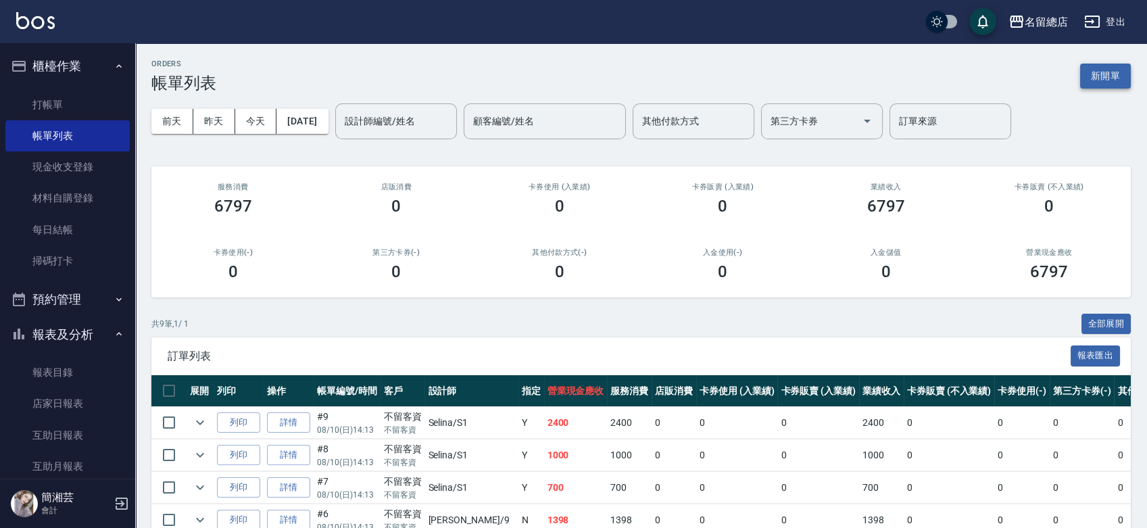
click at [1107, 70] on button "新開單" at bounding box center [1105, 76] width 51 height 25
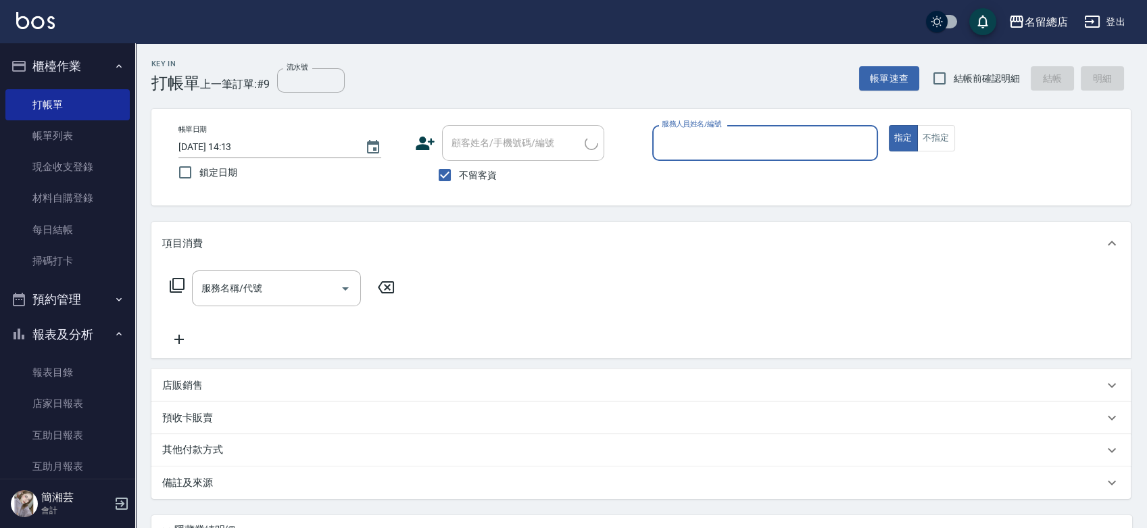
drag, startPoint x: 936, startPoint y: 141, endPoint x: 860, endPoint y: 145, distance: 75.8
click at [936, 139] on button "不指定" at bounding box center [936, 138] width 38 height 26
click at [758, 156] on div "服務人員姓名/編號" at bounding box center [765, 143] width 226 height 36
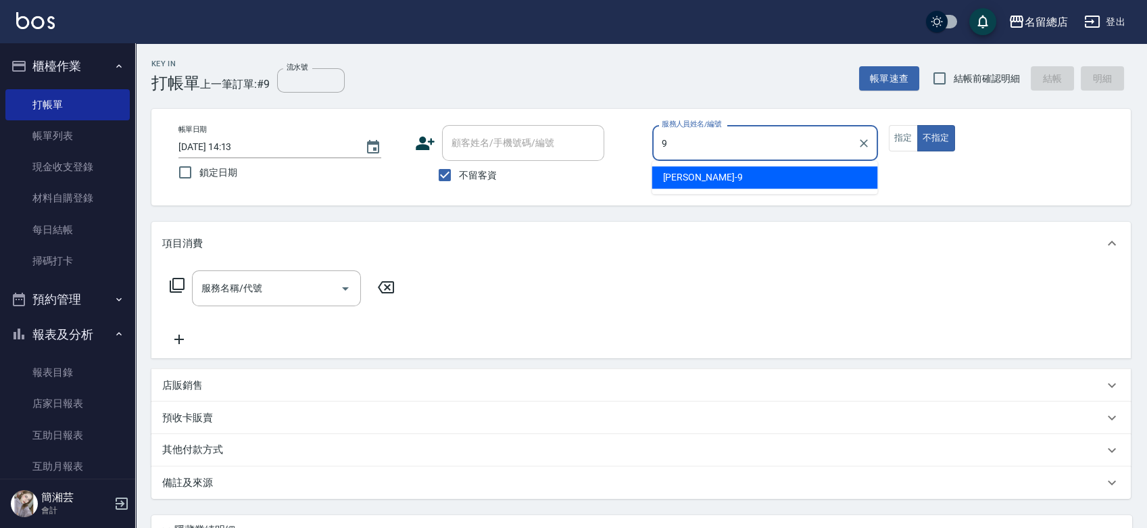
type input "[PERSON_NAME]-9"
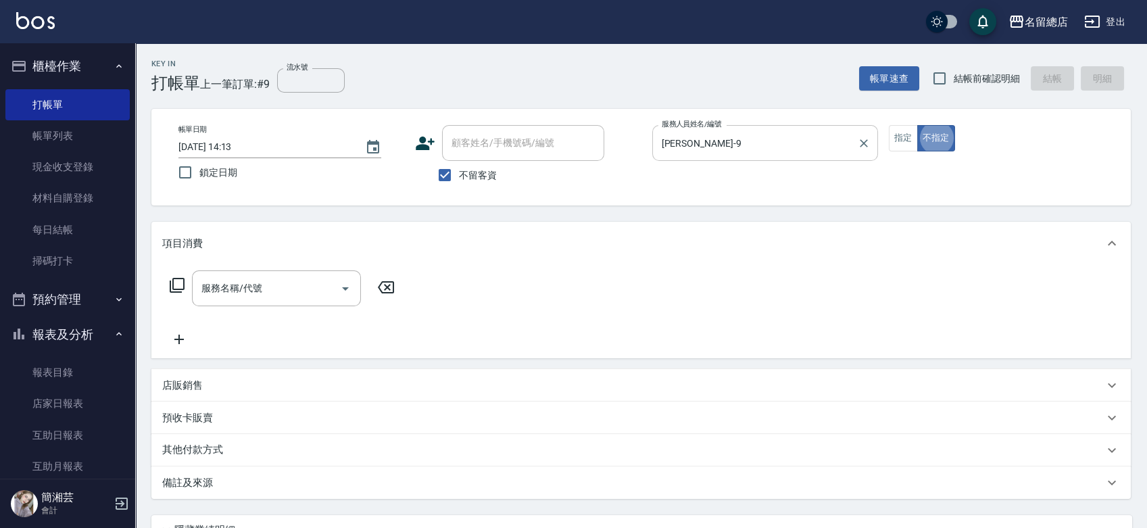
type button "false"
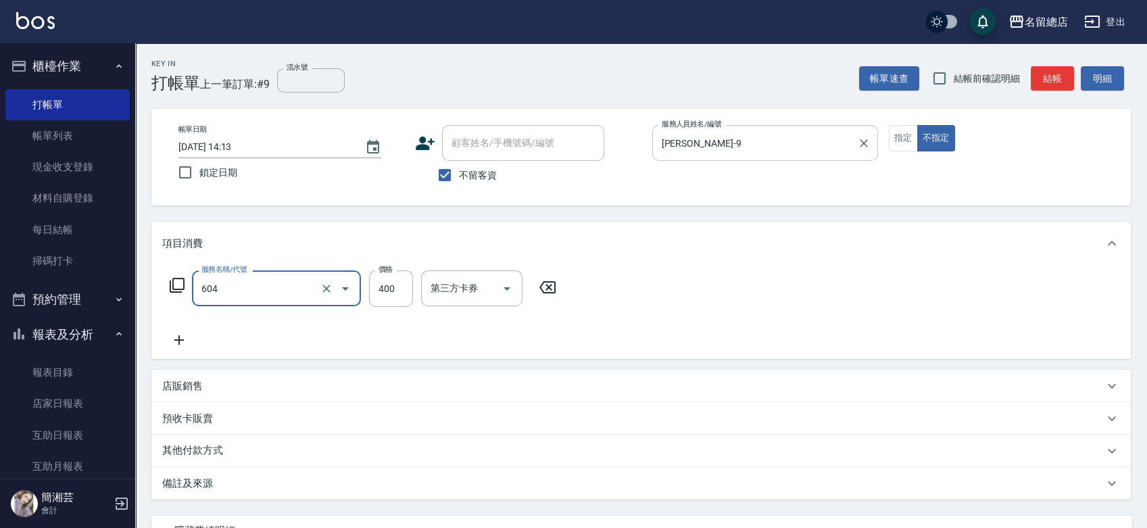
type input "健康洗髮(604)"
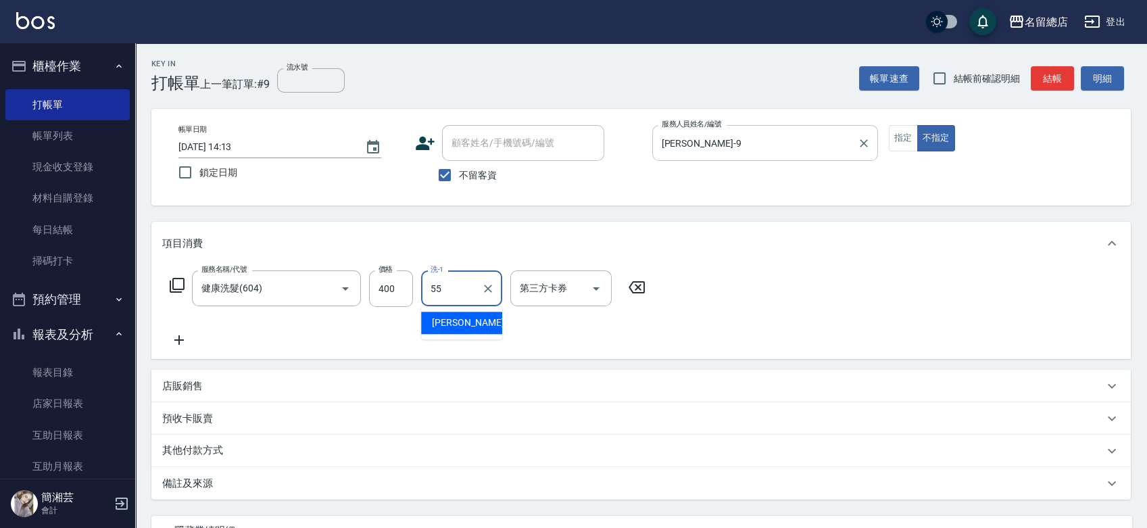
type input "[PERSON_NAME]-55"
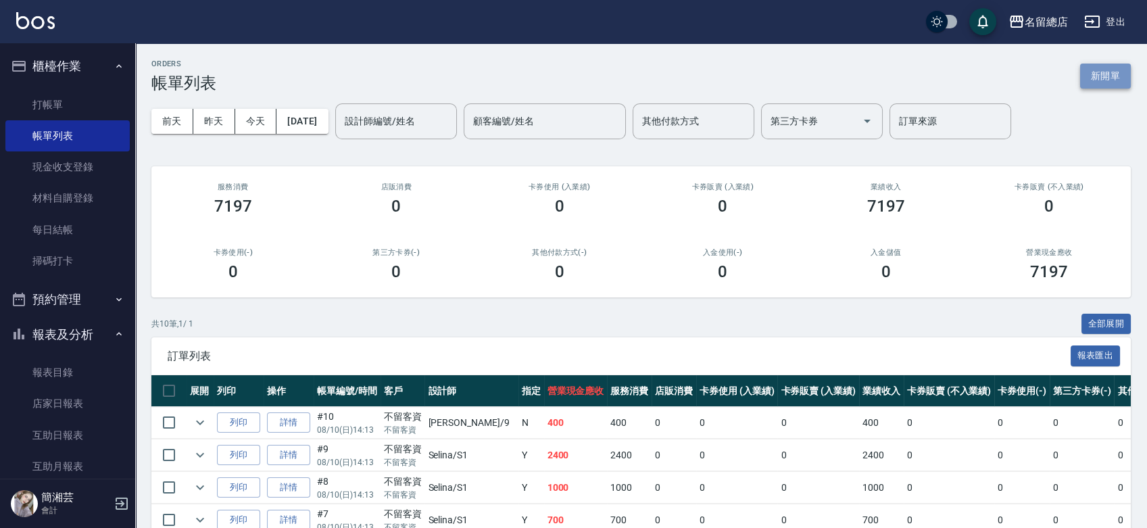
click at [1101, 78] on button "新開單" at bounding box center [1105, 76] width 51 height 25
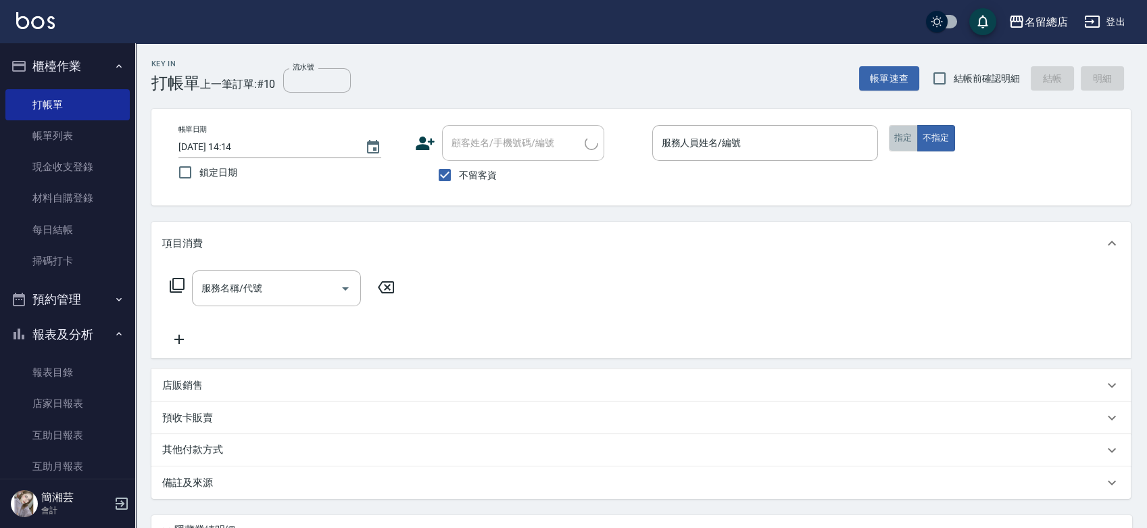
click at [891, 134] on button "指定" at bounding box center [903, 138] width 29 height 26
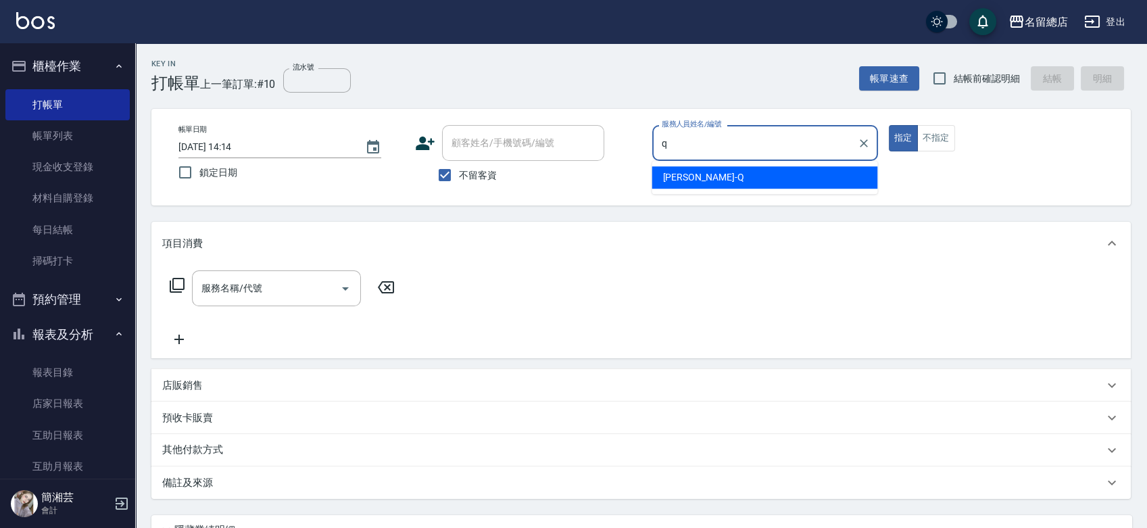
type input "[PERSON_NAME]"
type button "true"
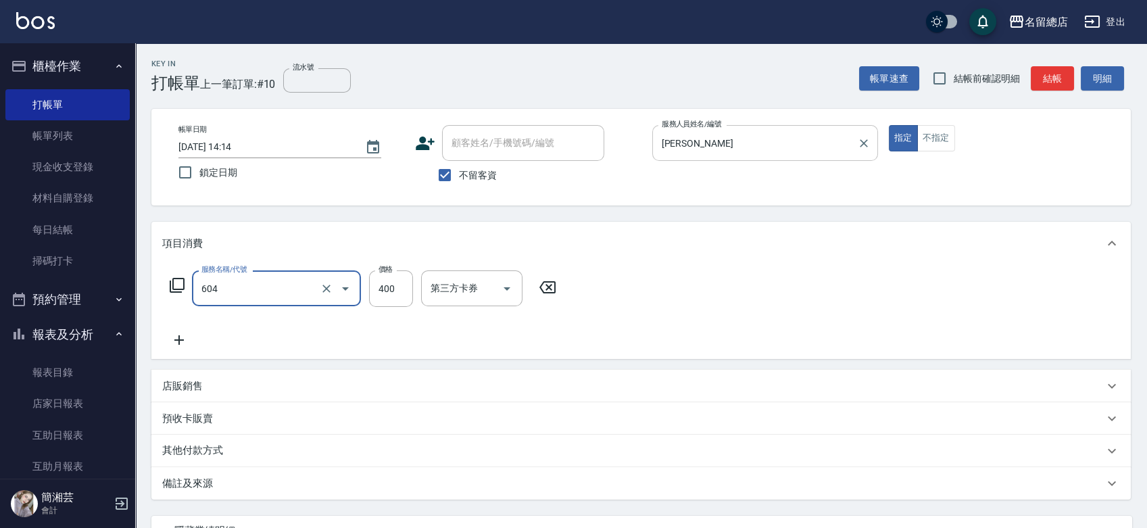
type input "健康洗髮(604)"
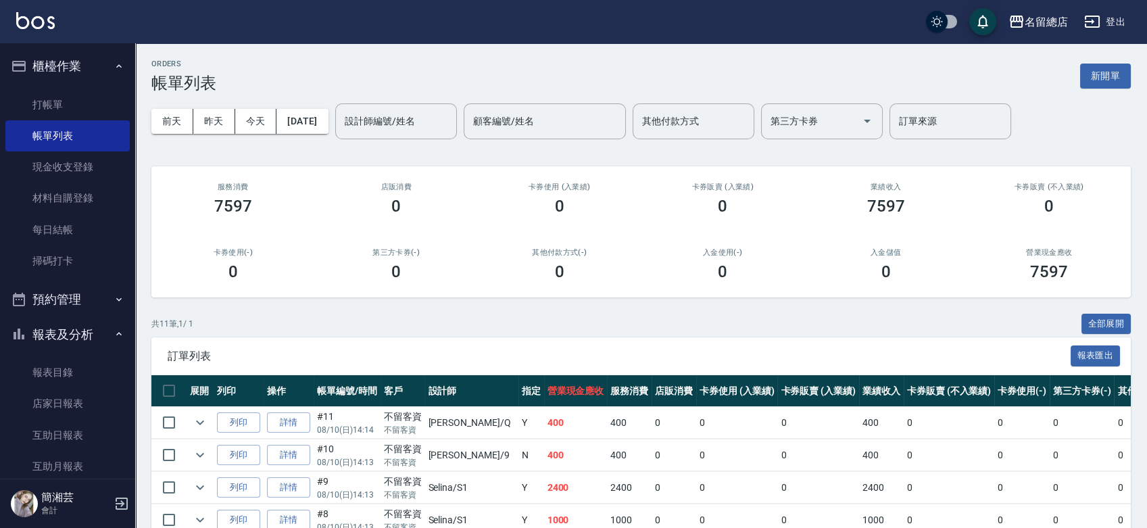
click at [1118, 60] on div "ORDERS 帳單列表 新開單" at bounding box center [640, 75] width 979 height 33
click at [1113, 66] on button "新開單" at bounding box center [1105, 76] width 51 height 25
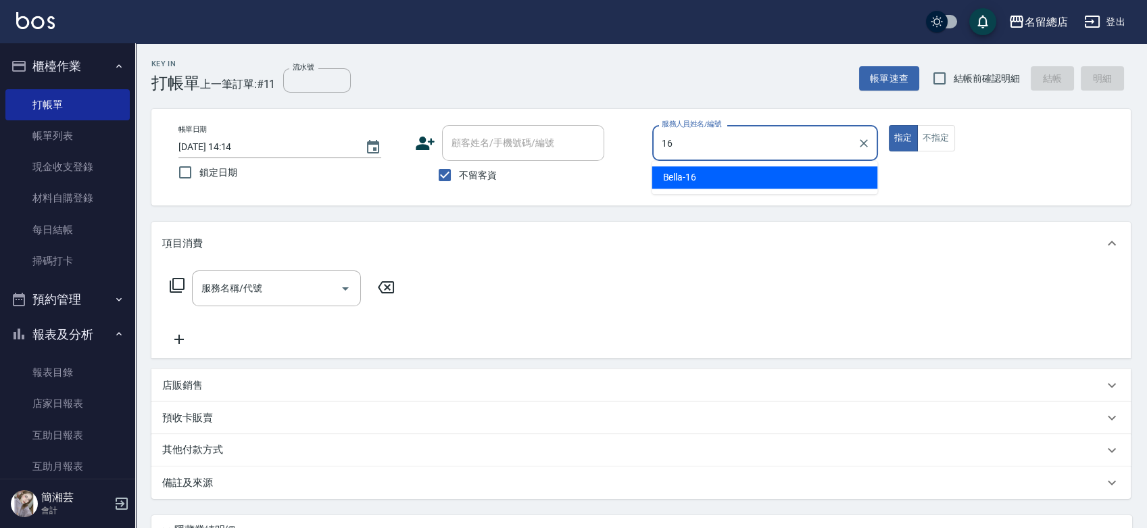
type input "Bella-16"
type button "true"
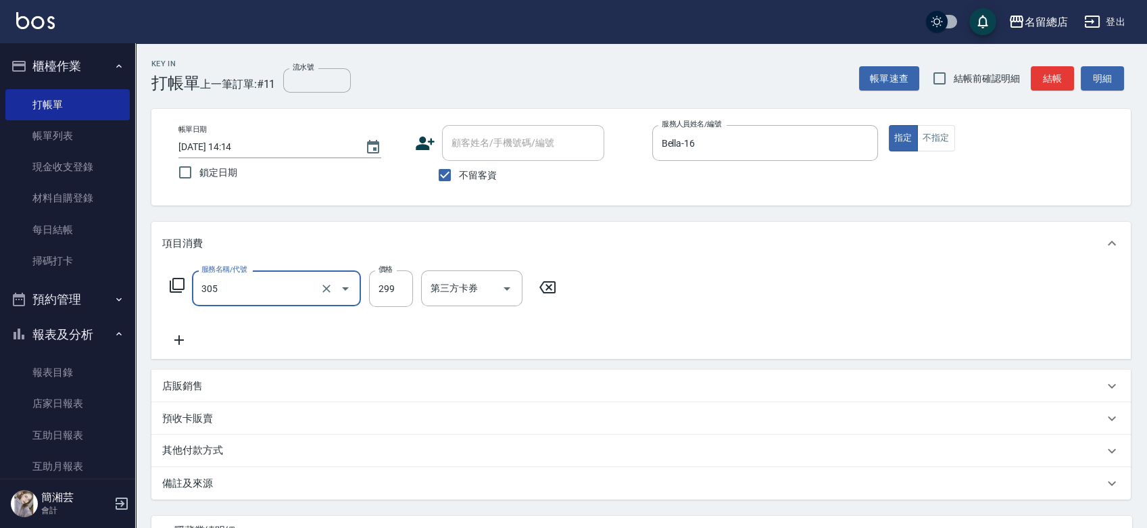
type input "剪髮(305)"
type input "400"
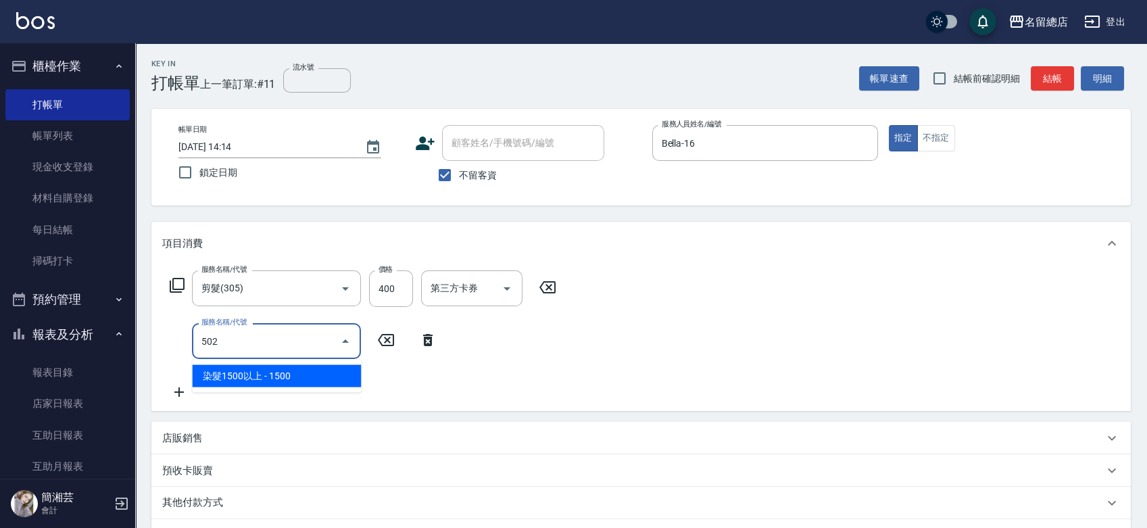
type input "染髮1500以上(502)"
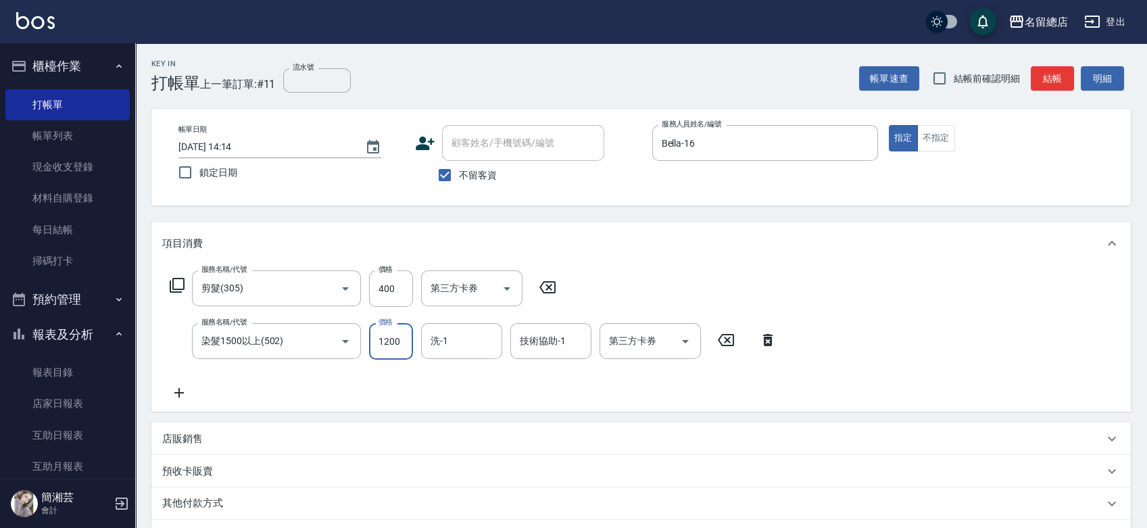
type input "1200"
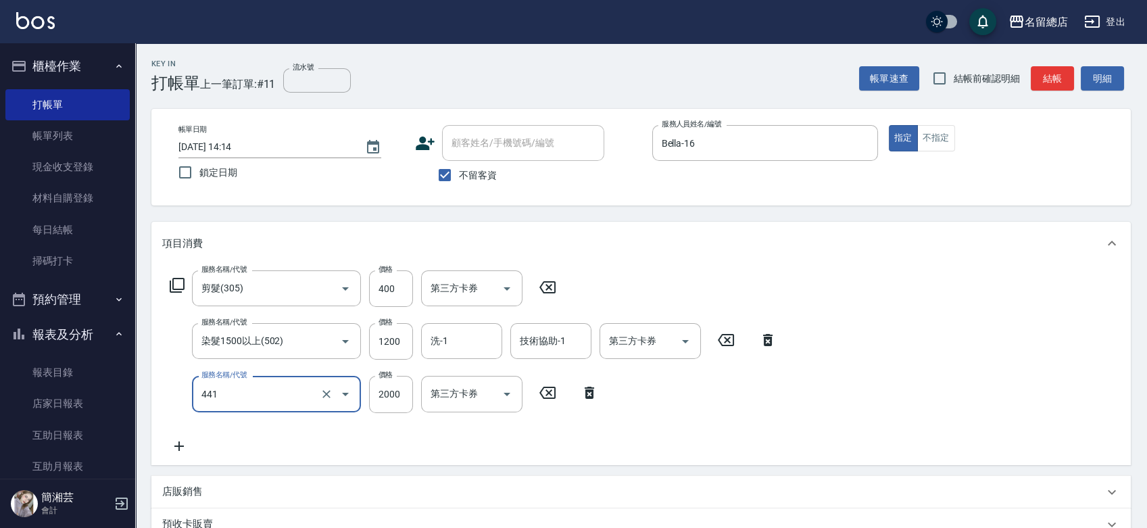
type input "2段自單次1300以上(441)"
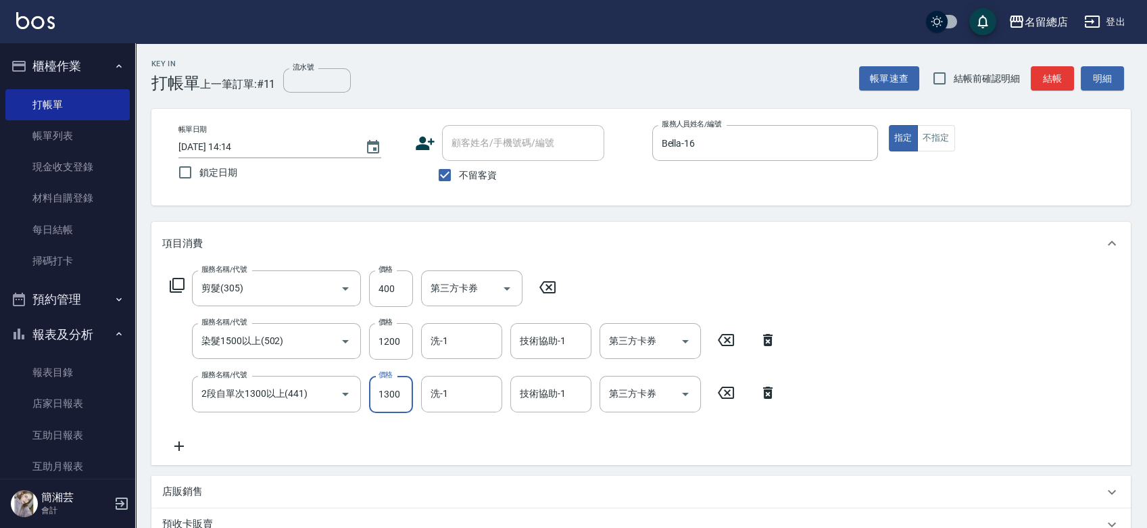
type input "1300"
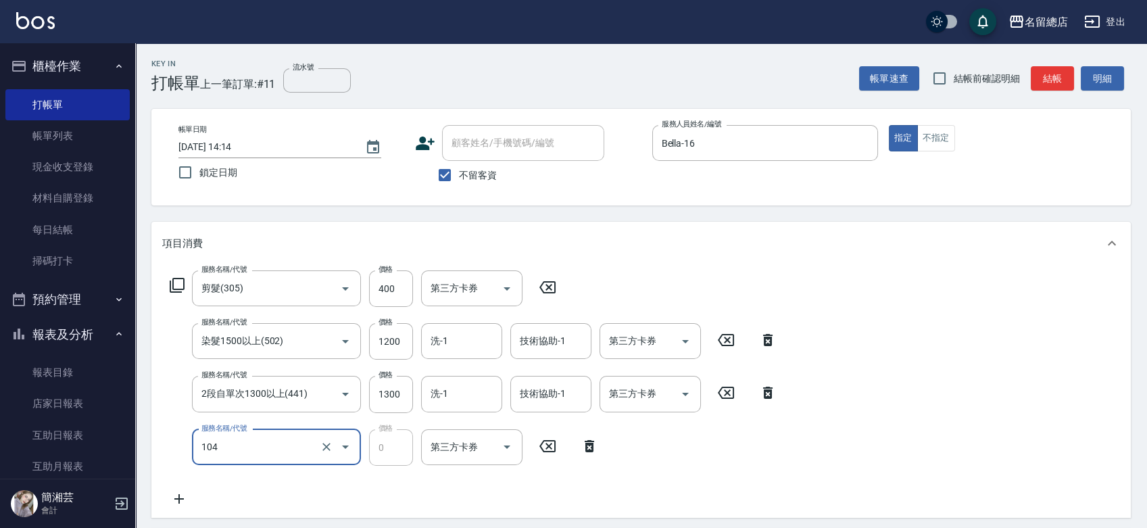
type input "頭皮蓋卡2點(104)"
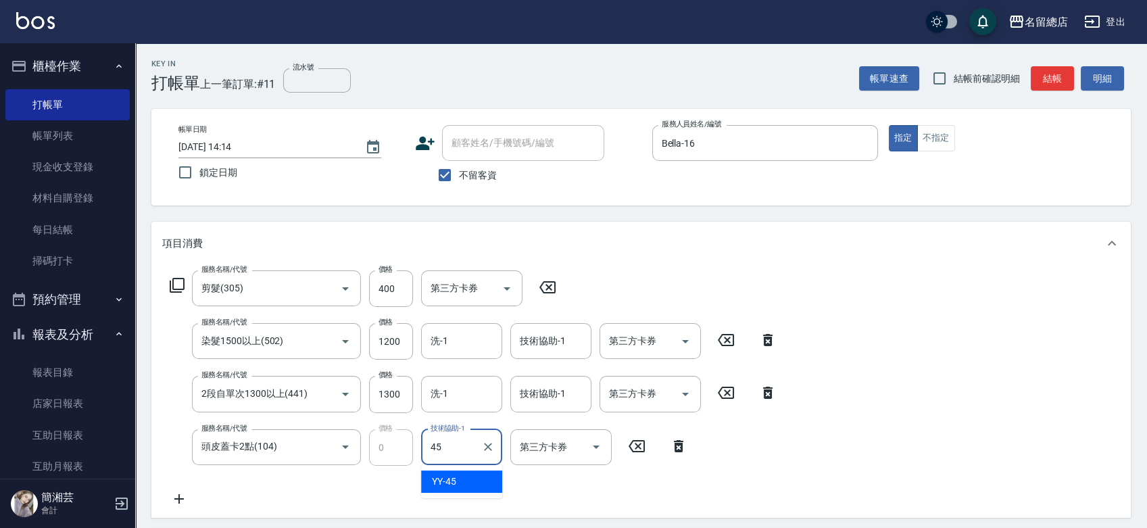
type input "YY-45"
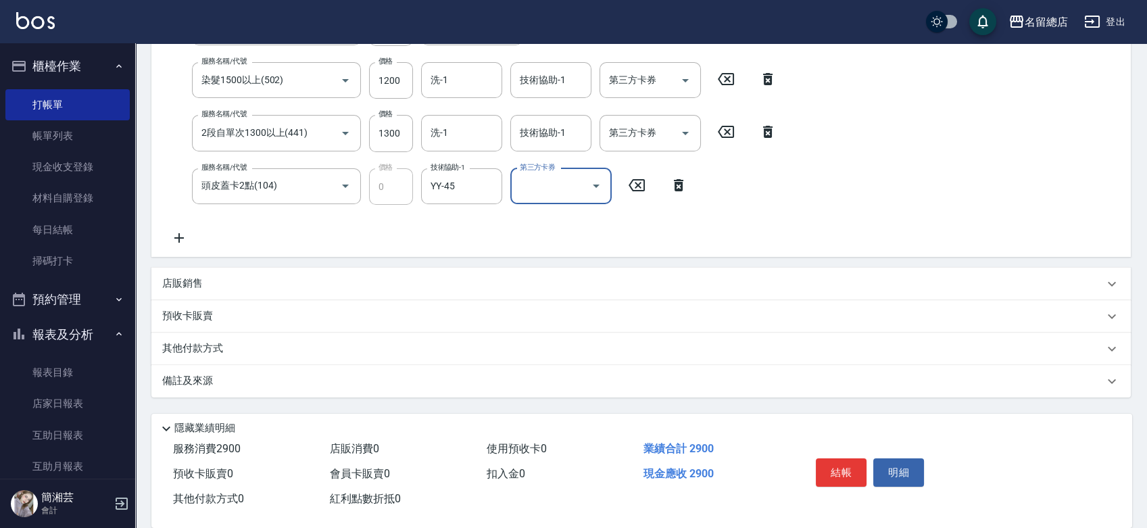
scroll to position [281, 0]
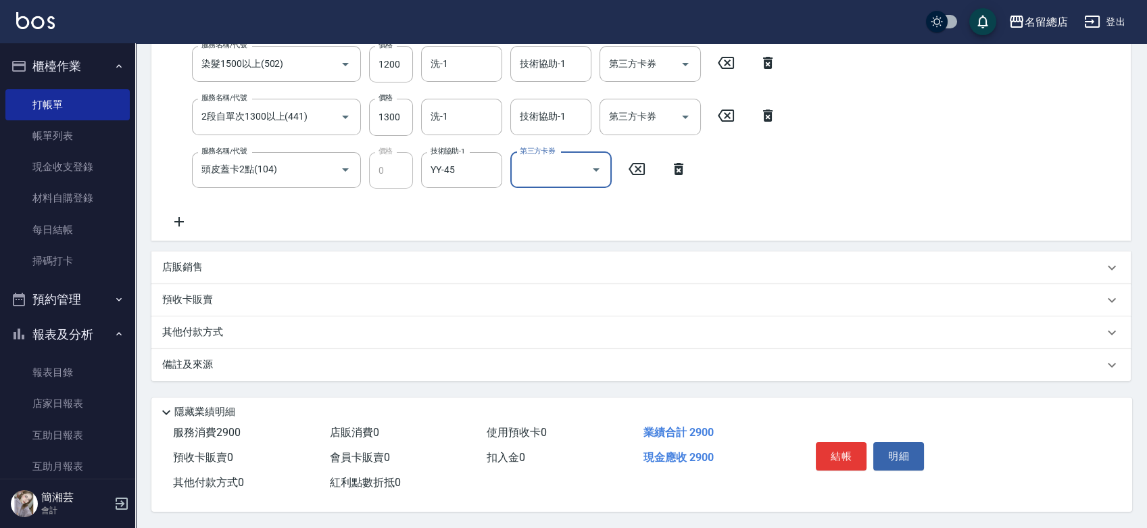
click at [230, 326] on div "其他付款方式" at bounding box center [632, 332] width 941 height 15
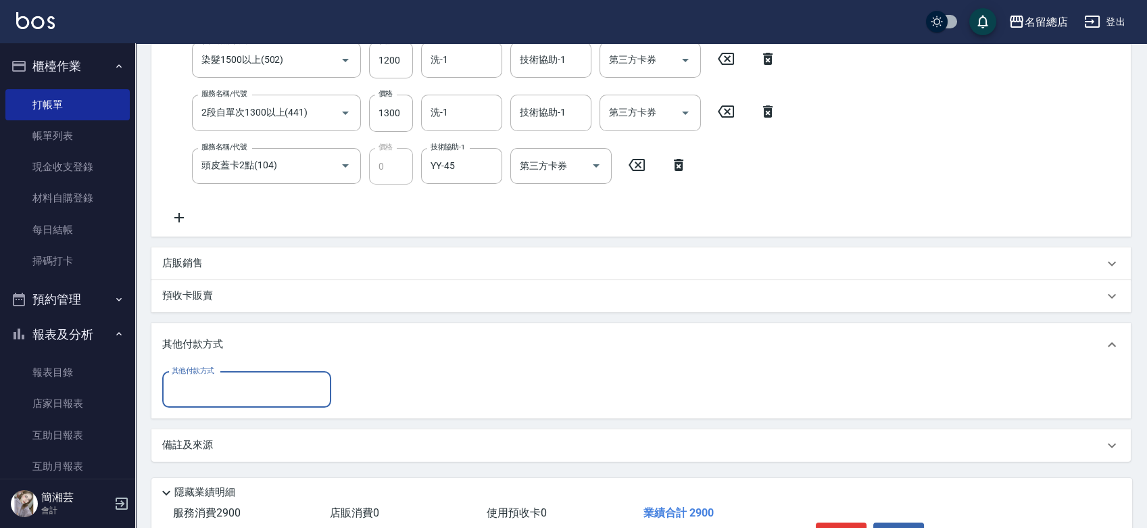
scroll to position [0, 0]
click at [234, 375] on div "其他付款方式" at bounding box center [246, 390] width 169 height 36
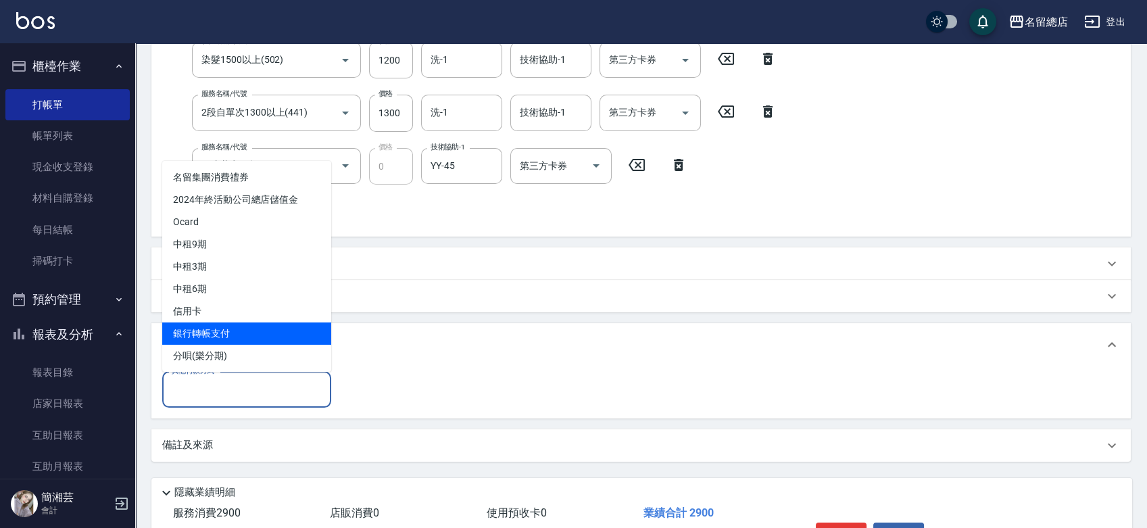
click at [239, 330] on span "銀行轉帳支付" at bounding box center [246, 333] width 169 height 22
type input "銀行轉帳支付"
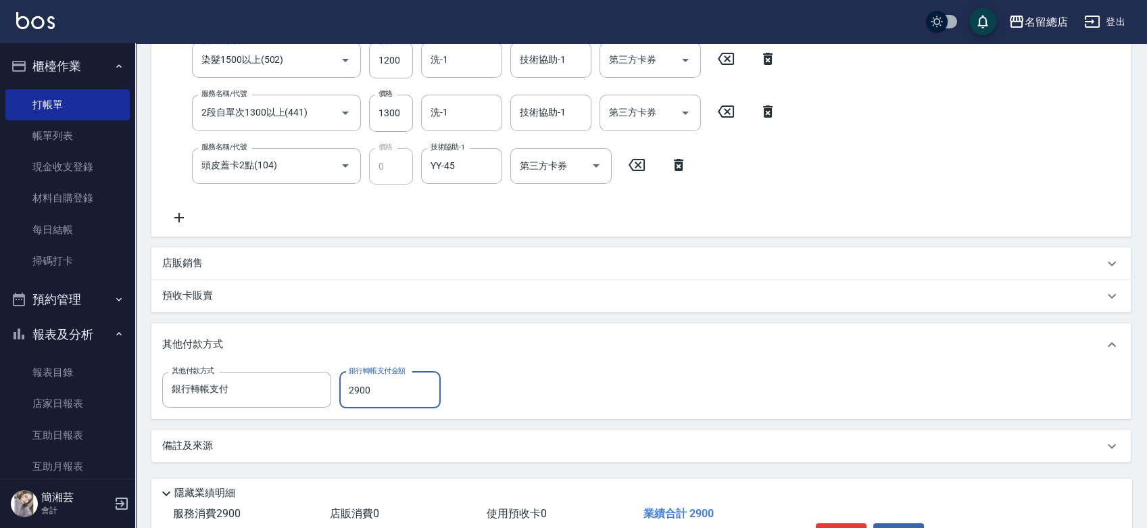
type input "2900"
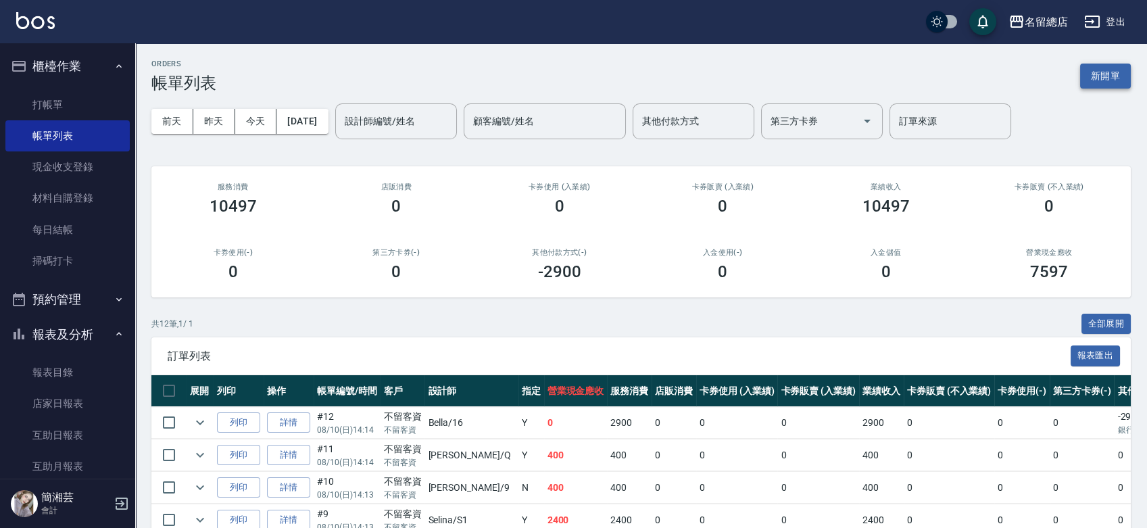
click at [1094, 74] on button "新開單" at bounding box center [1105, 76] width 51 height 25
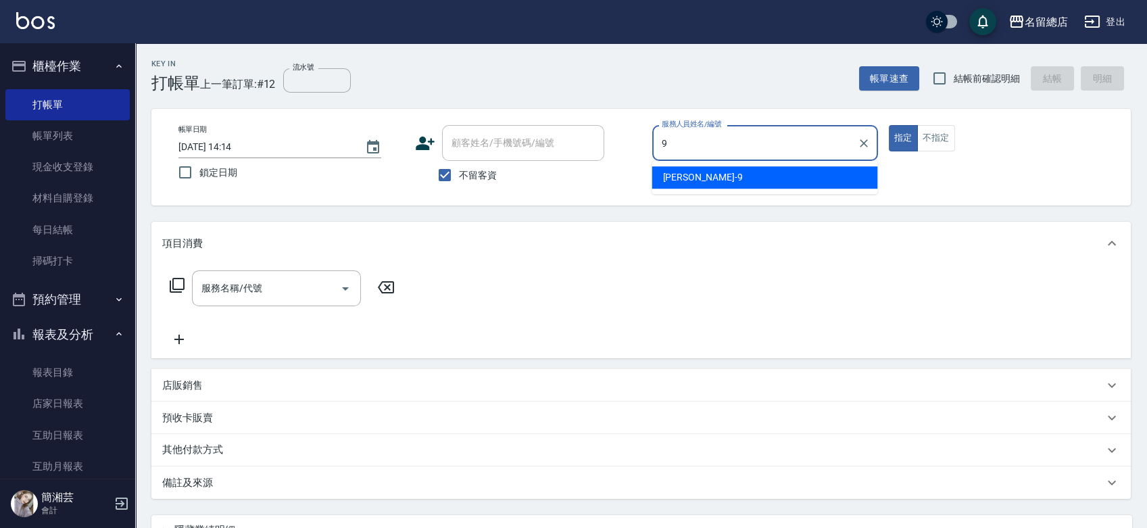
type input "[PERSON_NAME]-9"
type button "true"
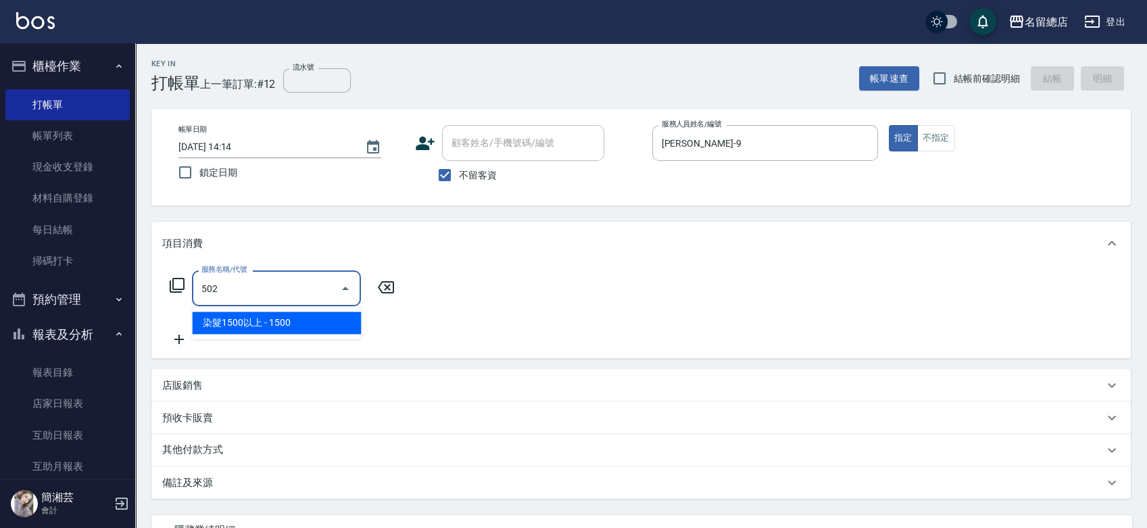
type input "染髮1500以上(502)"
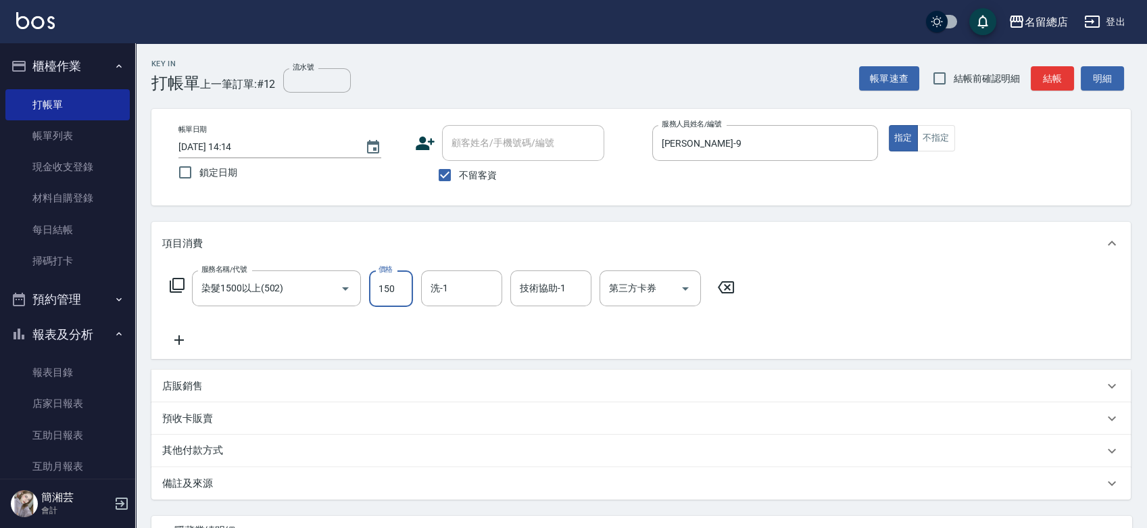
type input "1500"
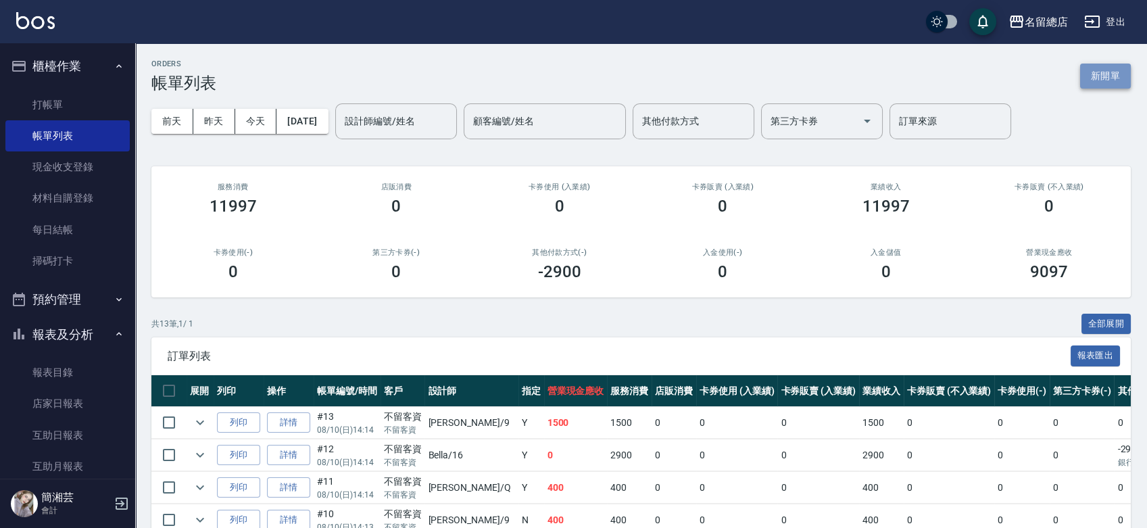
click at [1109, 69] on button "新開單" at bounding box center [1105, 76] width 51 height 25
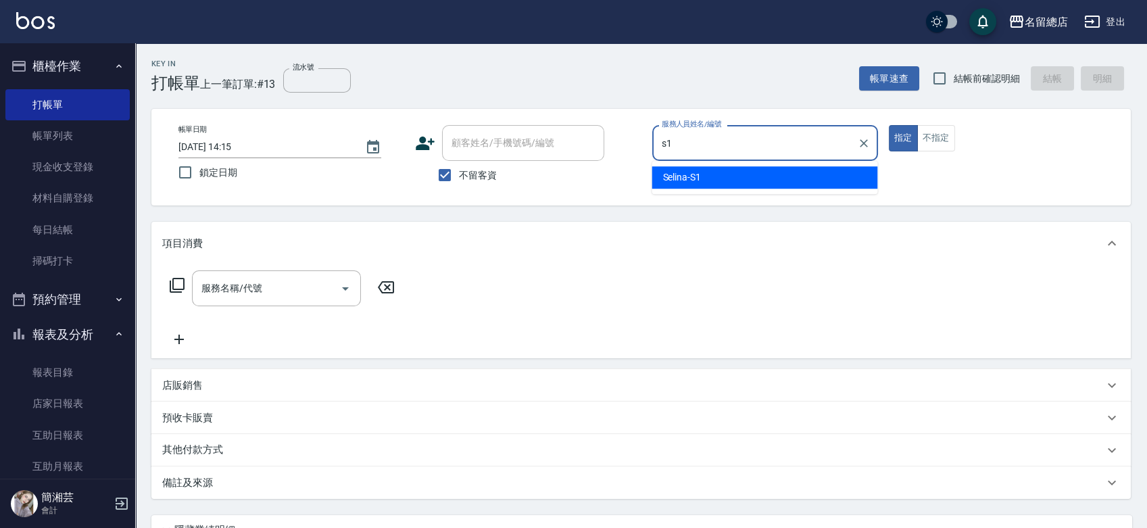
type input "Selina-S1"
type button "true"
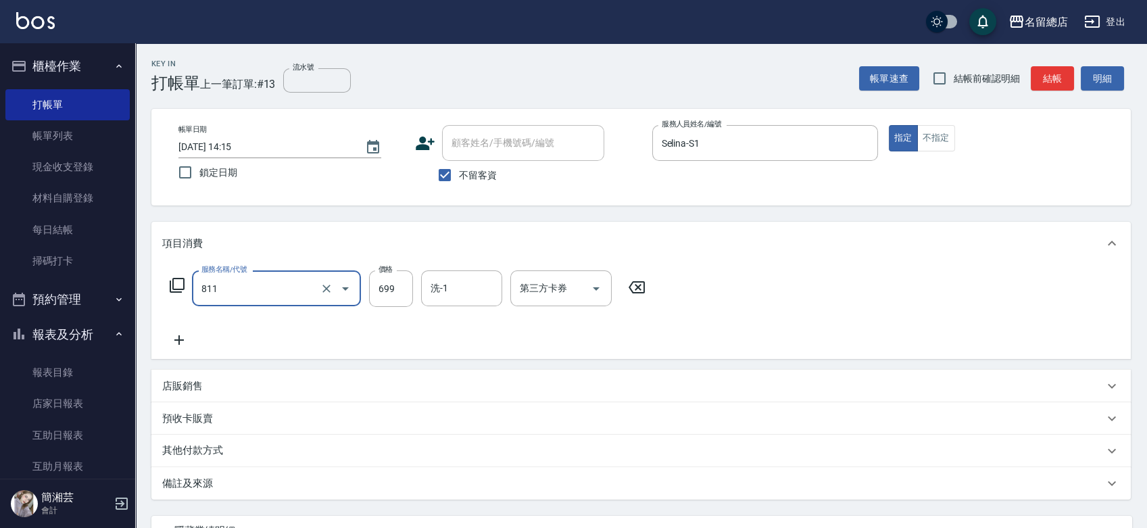
type input "洗+剪(811)"
type input "700"
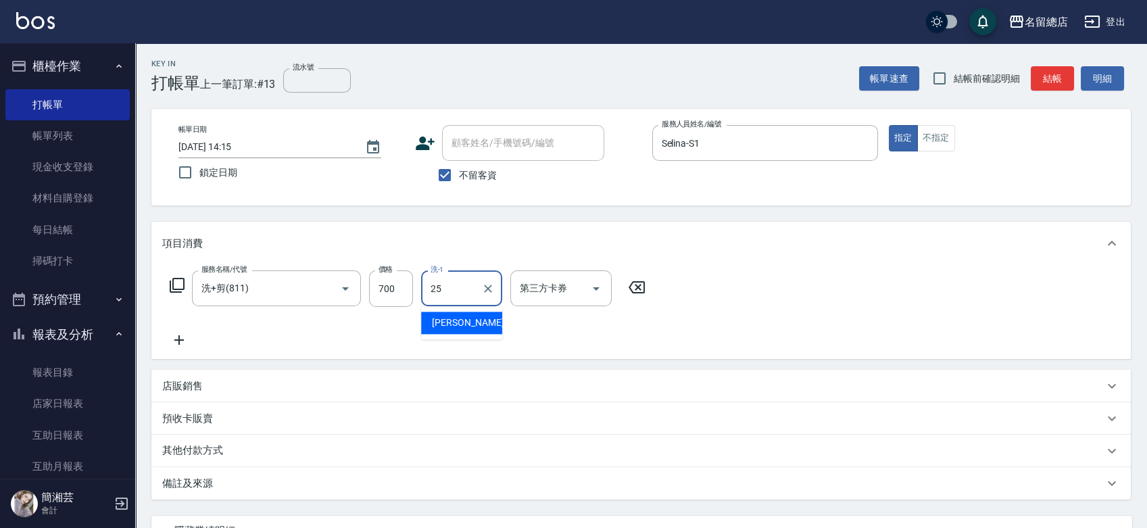
type input "[PERSON_NAME]-25"
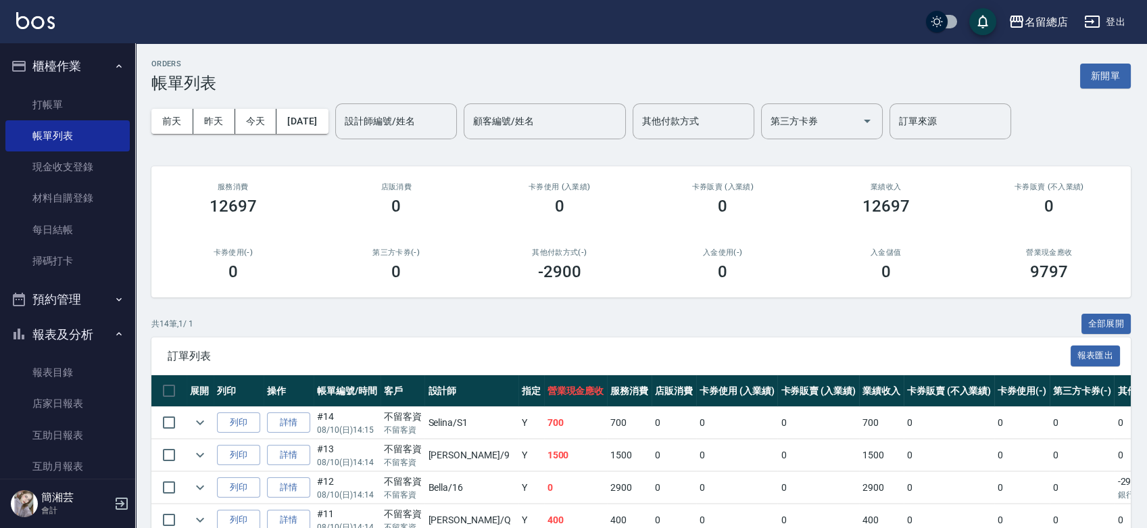
click at [1118, 83] on button "新開單" at bounding box center [1105, 76] width 51 height 25
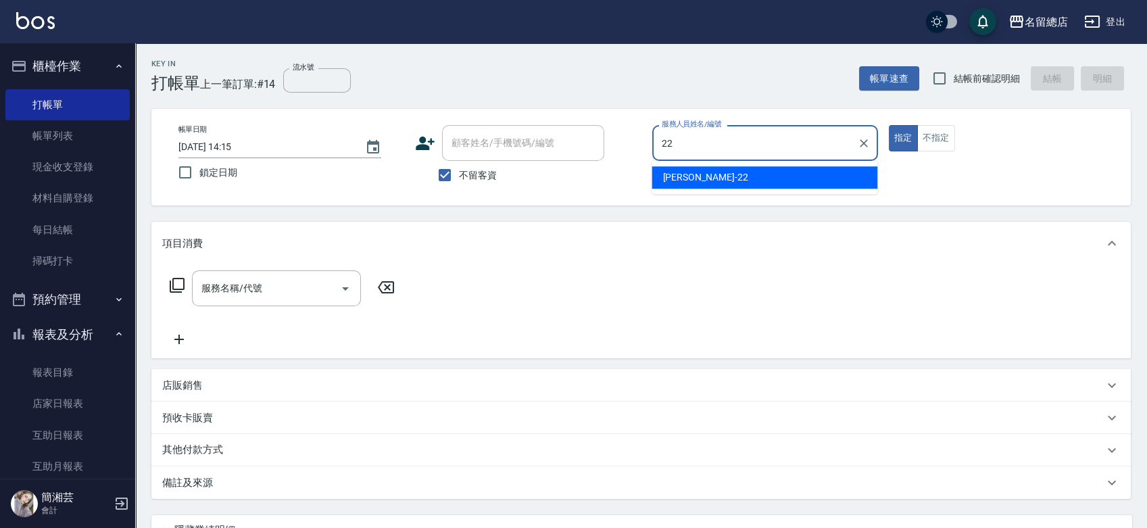
type input "Lydia-22"
type button "true"
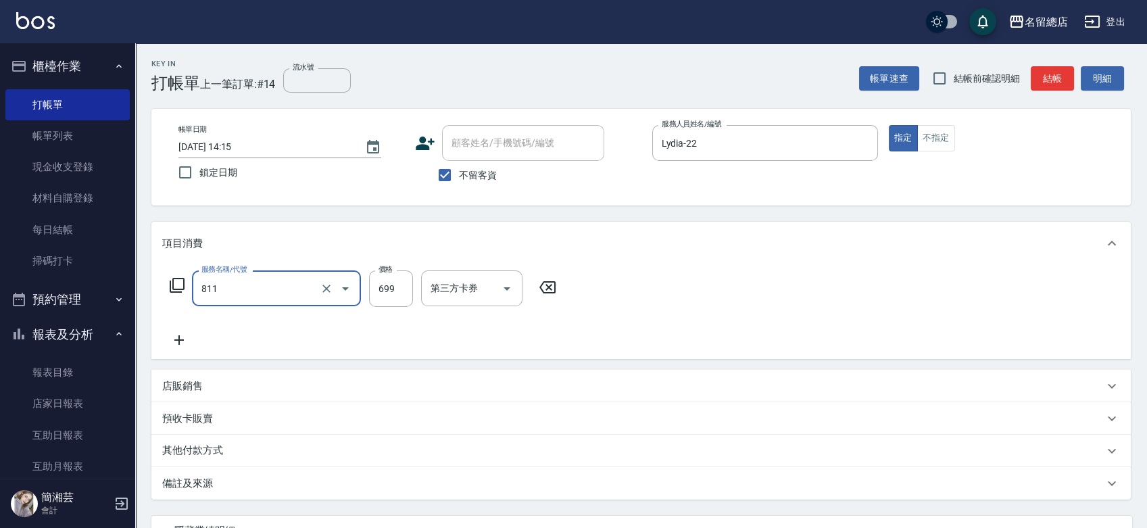
type input "洗+剪(811)"
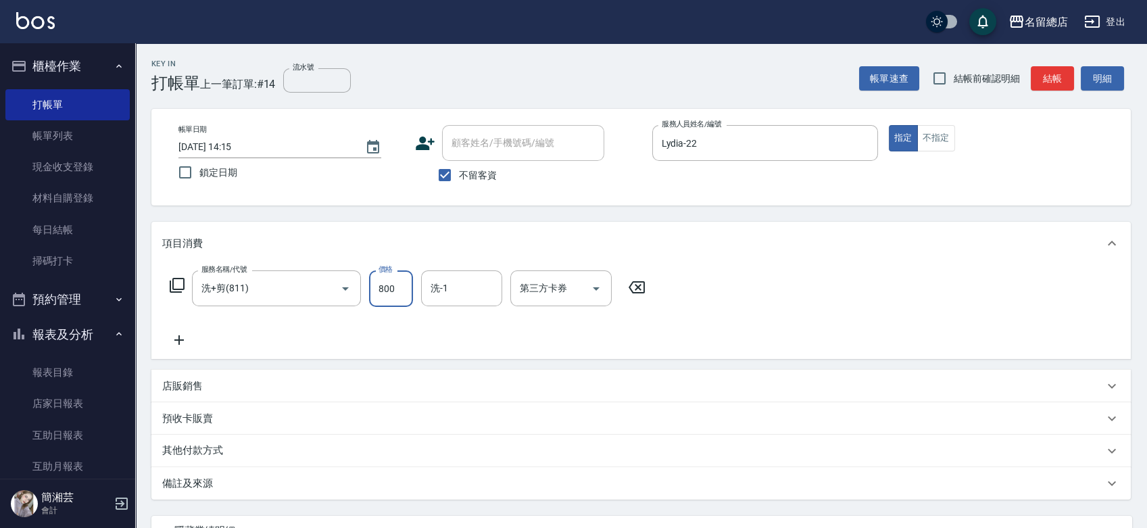
type input "800"
type input "2"
type input "[PERSON_NAME]-32"
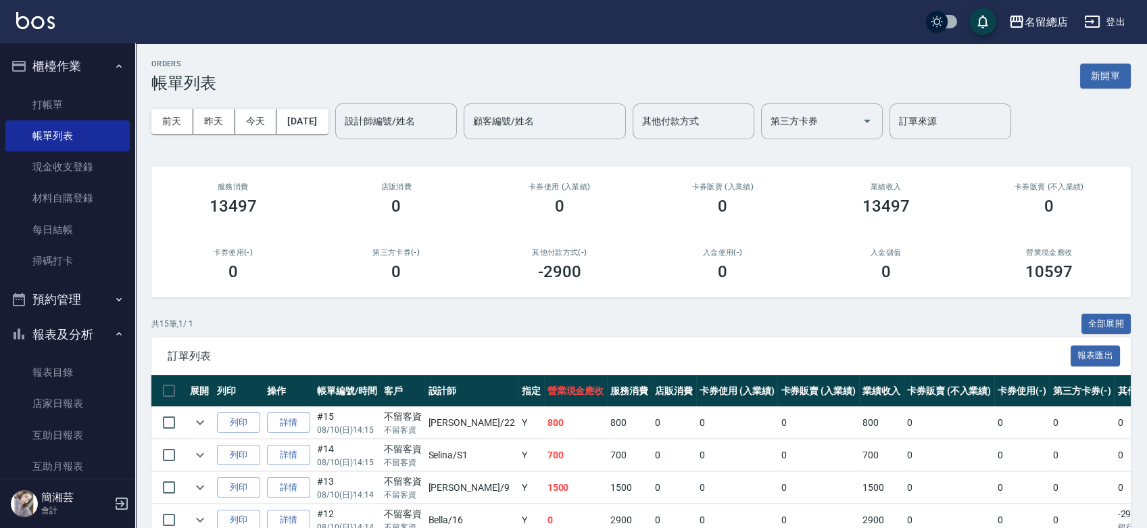
click at [1101, 78] on button "新開單" at bounding box center [1105, 76] width 51 height 25
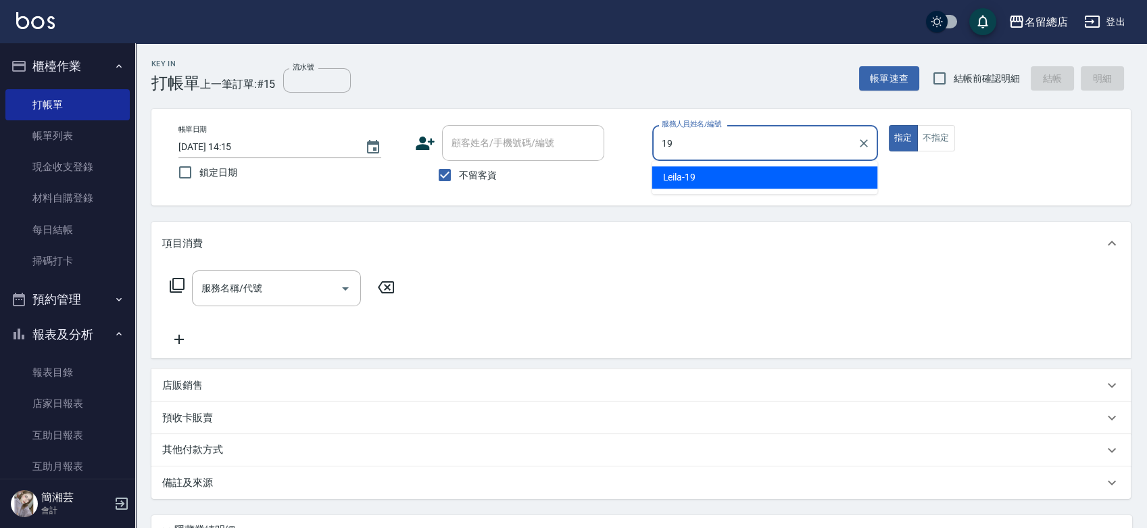
type input "Leila-19"
type button "true"
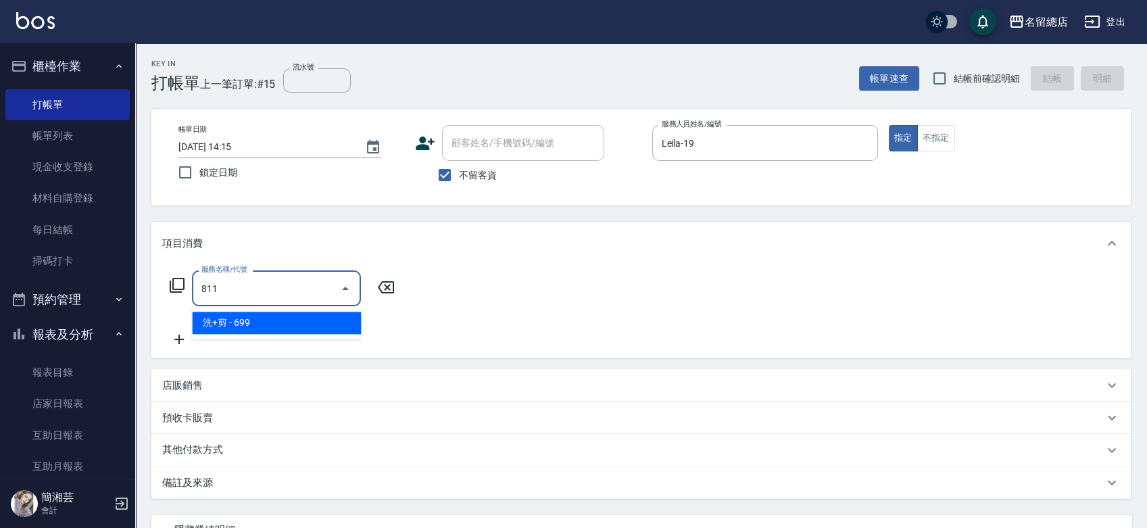
type input "洗+剪(811)"
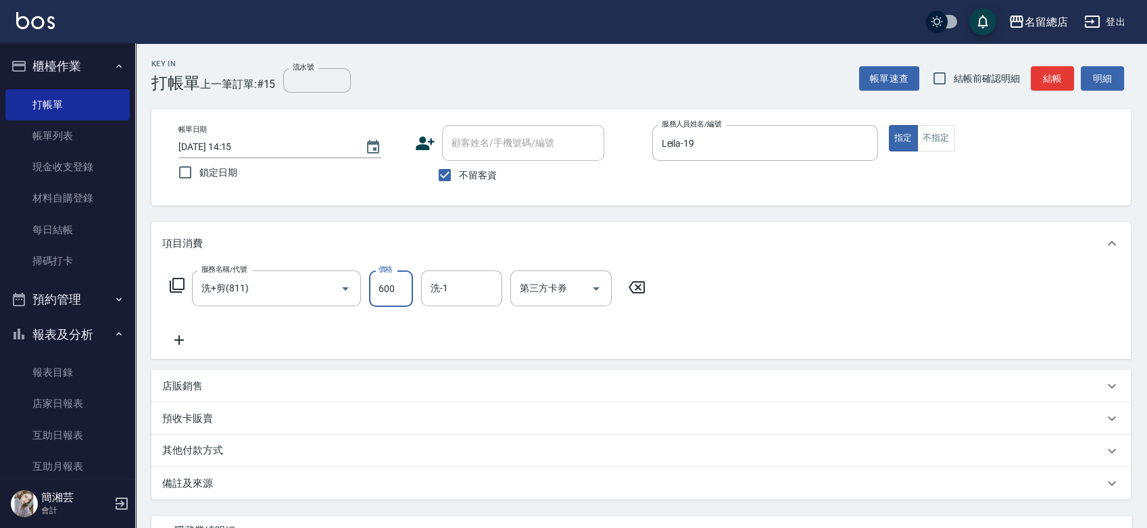
type input "600"
type input "[PERSON_NAME]-33"
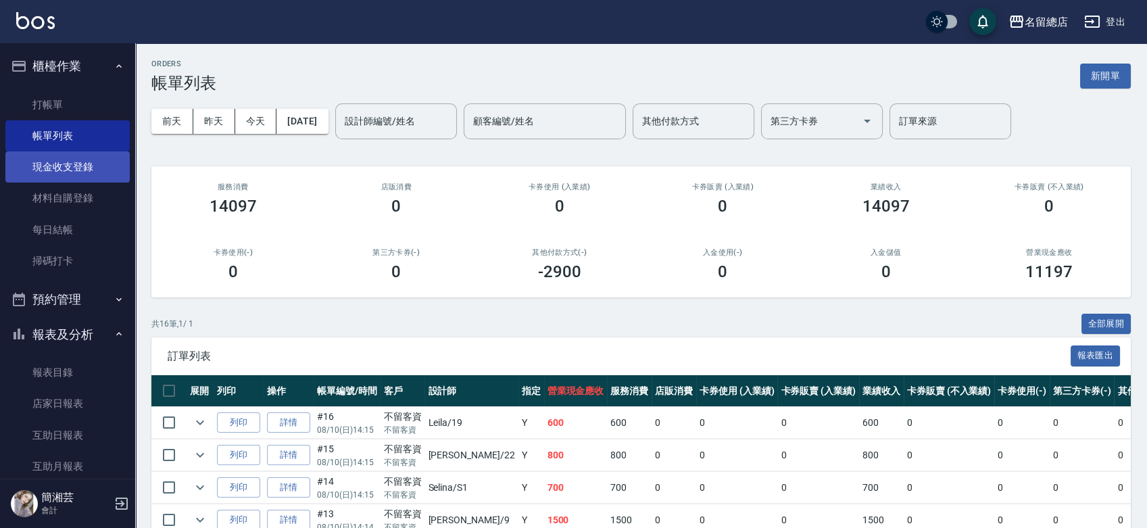
click at [52, 170] on link "現金收支登錄" at bounding box center [67, 166] width 124 height 31
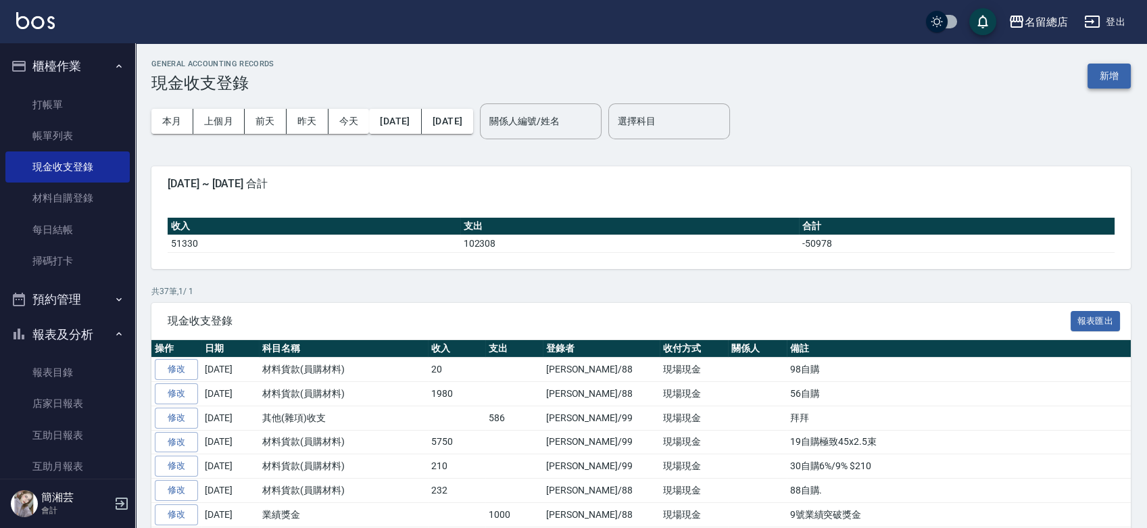
click at [1088, 69] on button "新增" at bounding box center [1108, 76] width 43 height 25
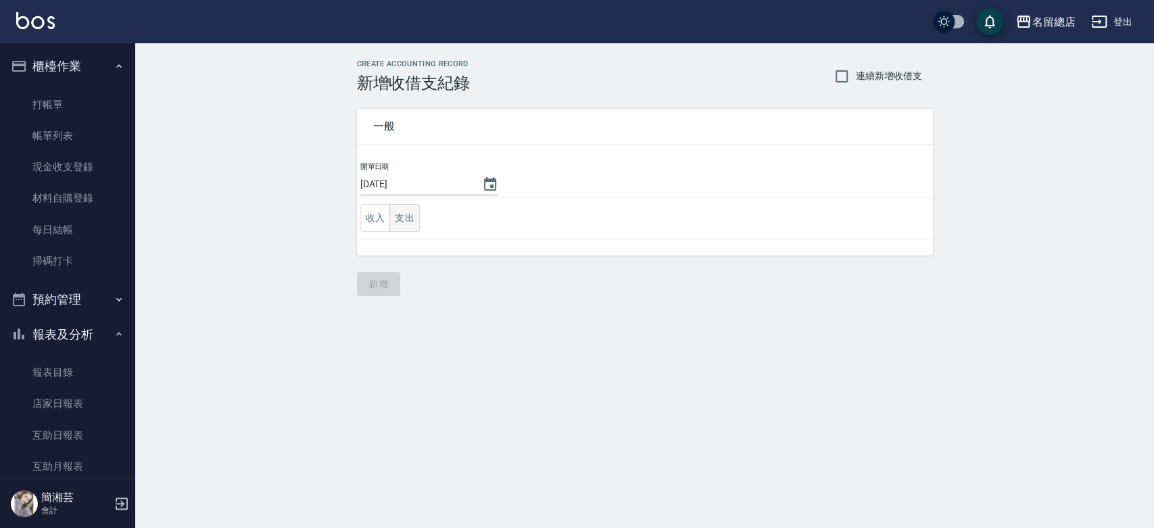
click at [416, 222] on button "支出" at bounding box center [404, 218] width 30 height 28
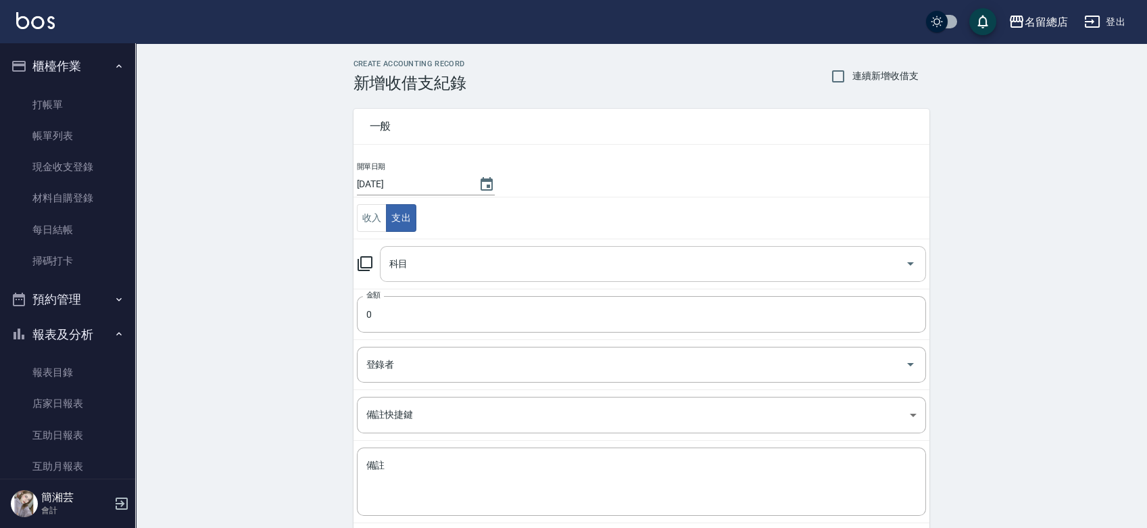
click at [424, 267] on input "科目" at bounding box center [643, 264] width 514 height 24
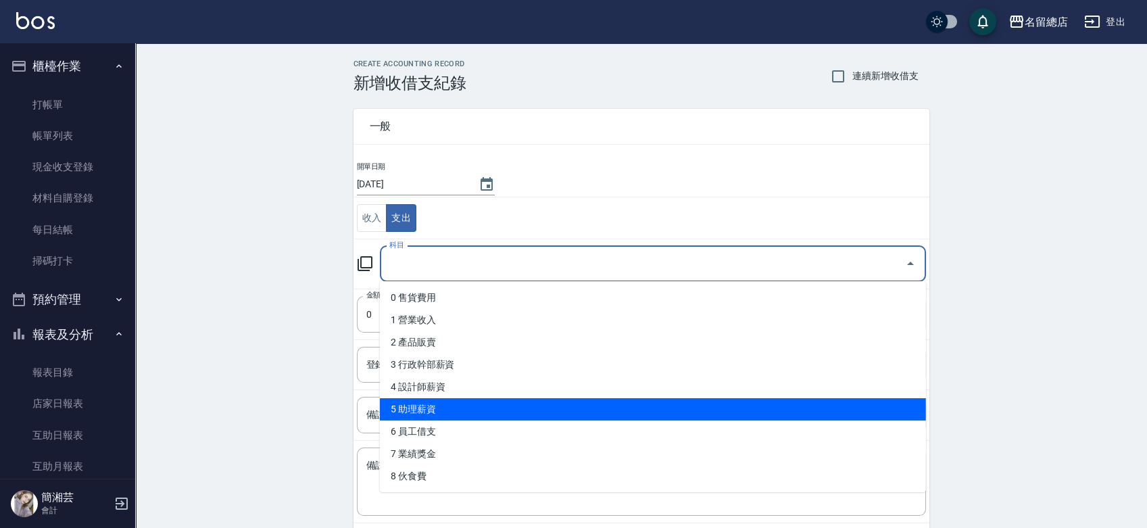
click at [424, 412] on li "5 助理薪資" at bounding box center [653, 409] width 546 height 22
type input "5 助理薪資"
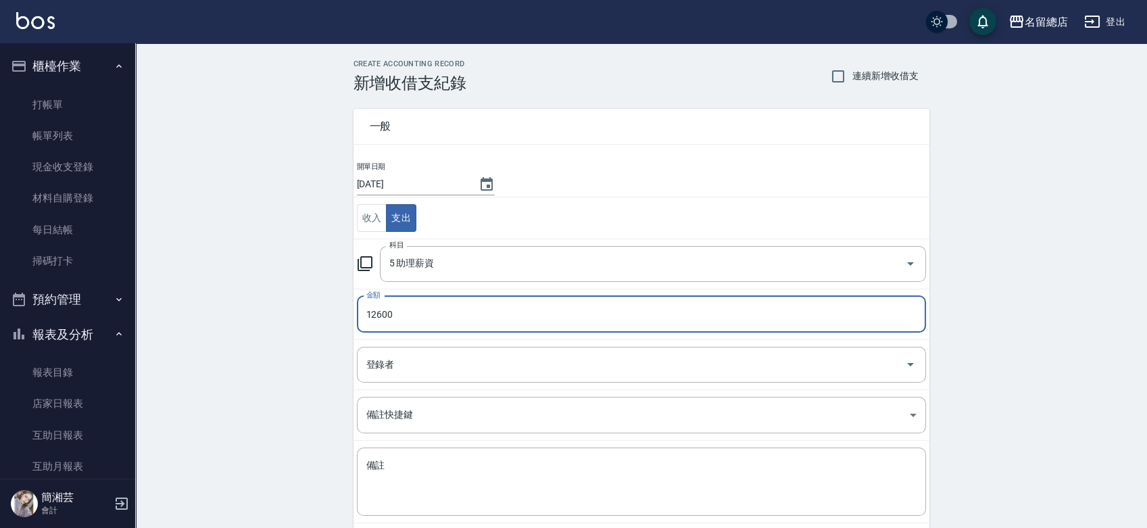
type input "12600"
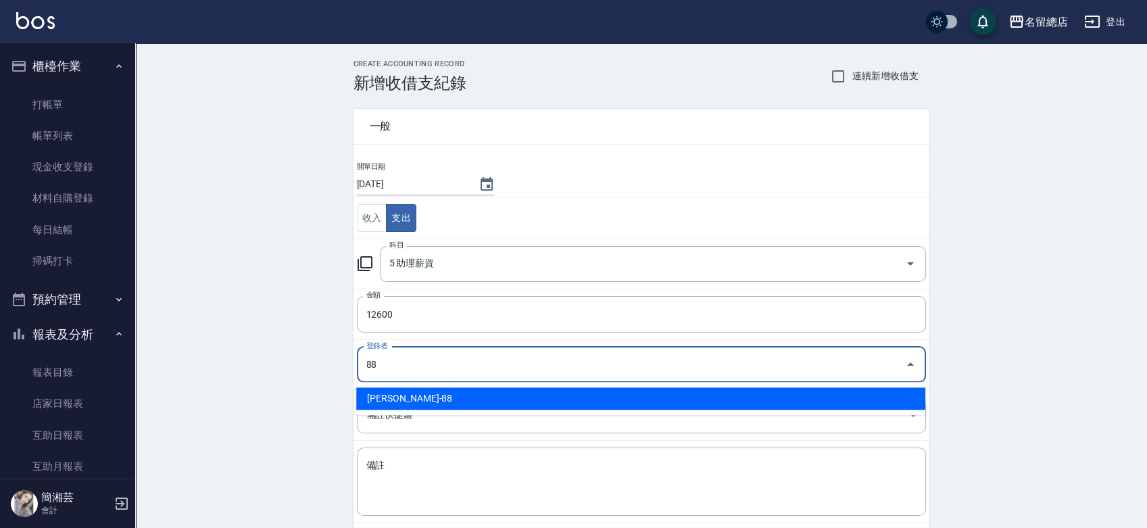
type input "[PERSON_NAME]-88"
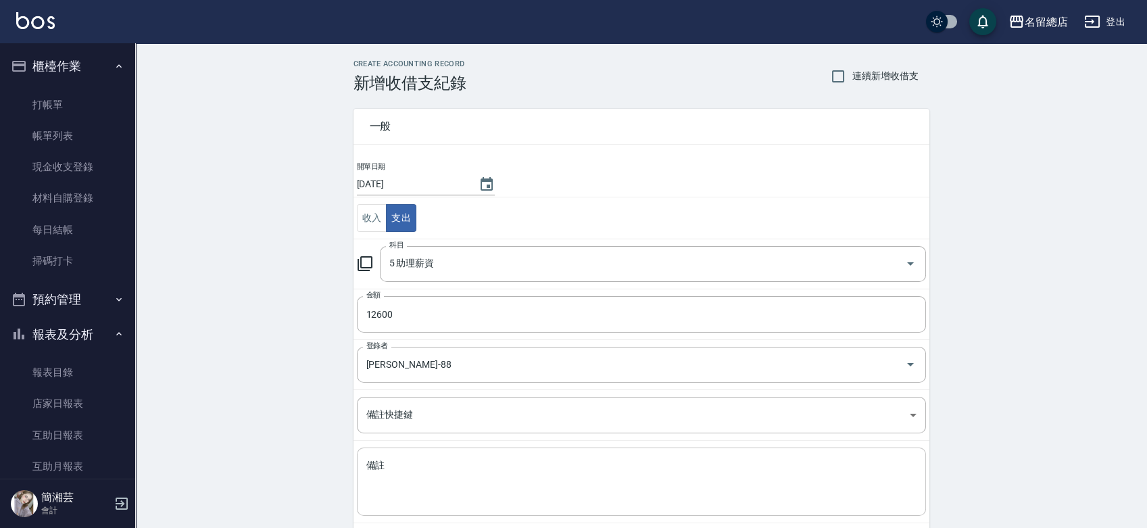
click at [443, 447] on div "x 備註" at bounding box center [641, 481] width 569 height 68
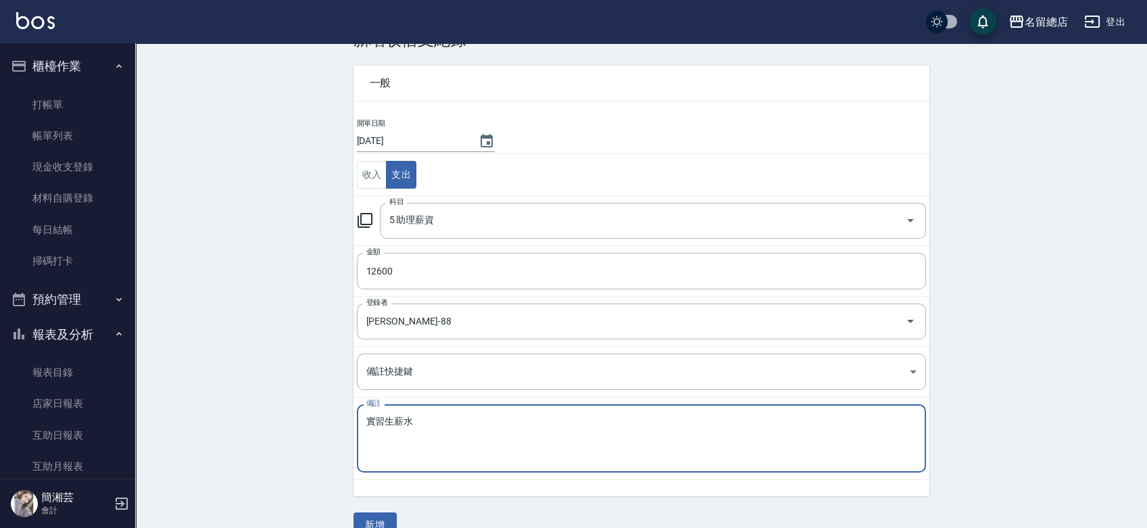
scroll to position [68, 0]
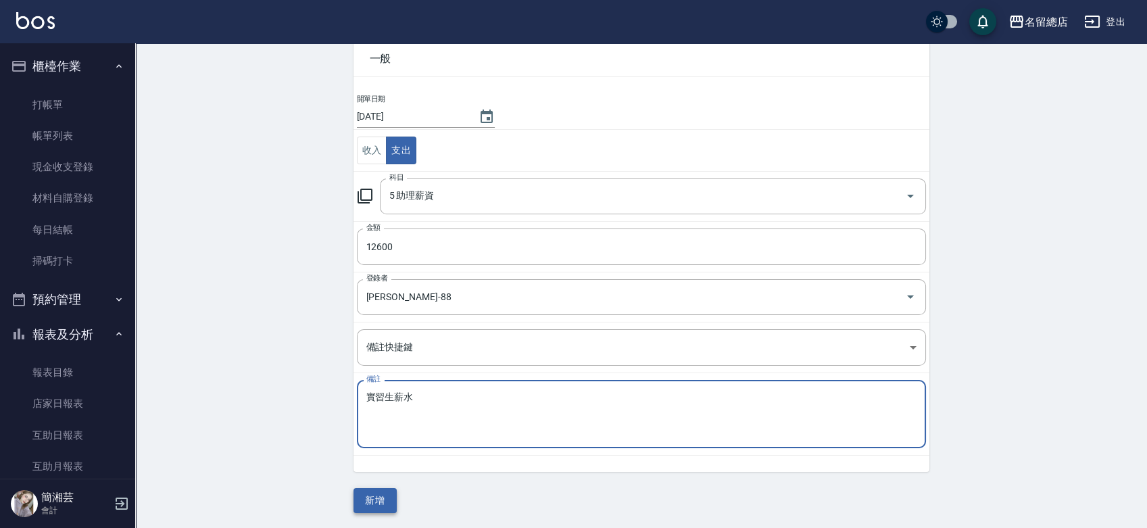
type textarea "實習生薪水"
click at [371, 493] on button "新增" at bounding box center [374, 500] width 43 height 25
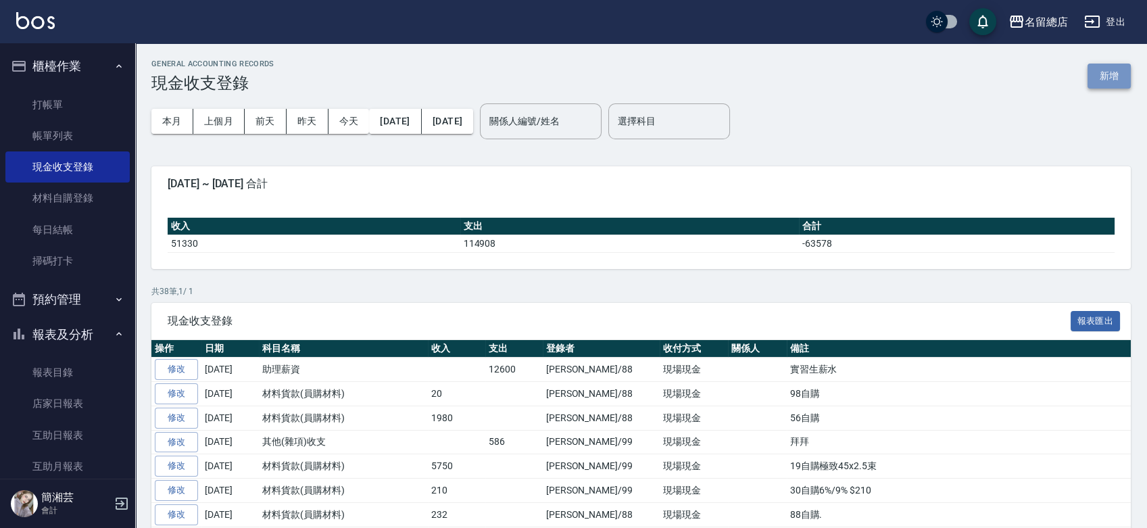
click at [1098, 78] on button "新增" at bounding box center [1108, 76] width 43 height 25
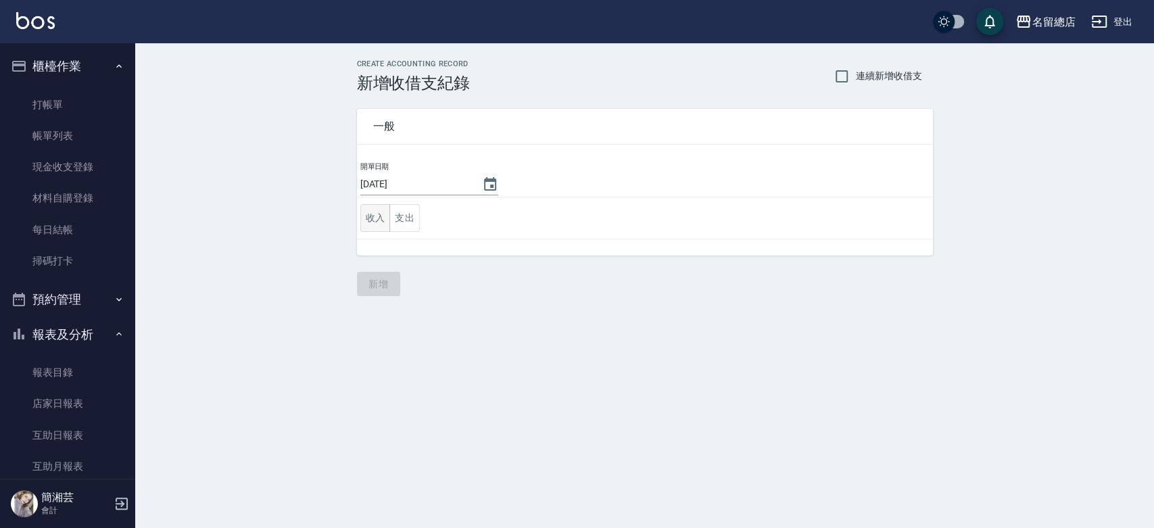
click at [367, 217] on button "收入" at bounding box center [375, 218] width 30 height 28
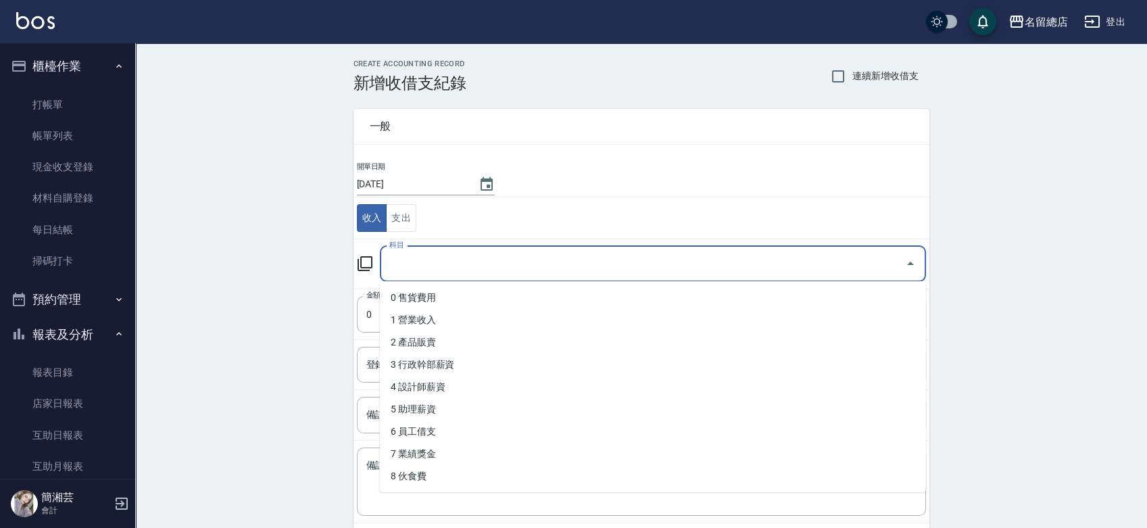
click at [421, 256] on input "科目" at bounding box center [643, 264] width 514 height 24
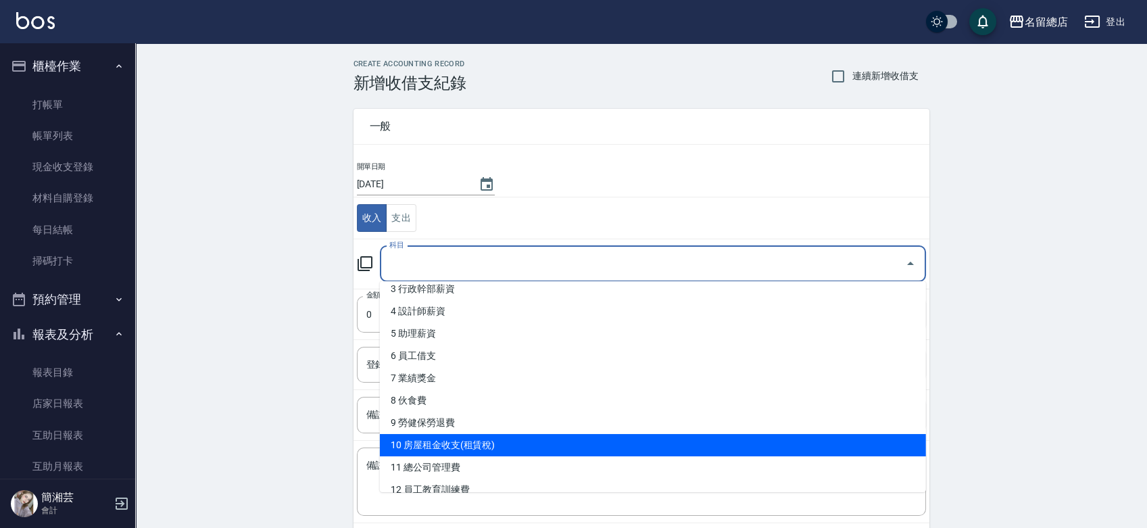
scroll to position [150, 0]
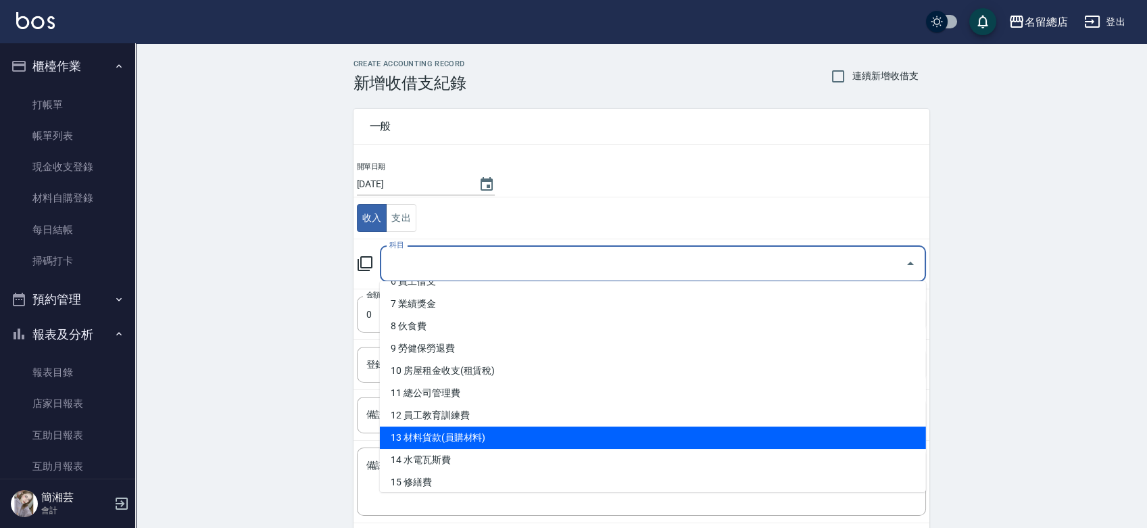
click at [443, 429] on li "13 材料貨款(員購材料)" at bounding box center [653, 437] width 546 height 22
type input "13 材料貨款(員購材料)"
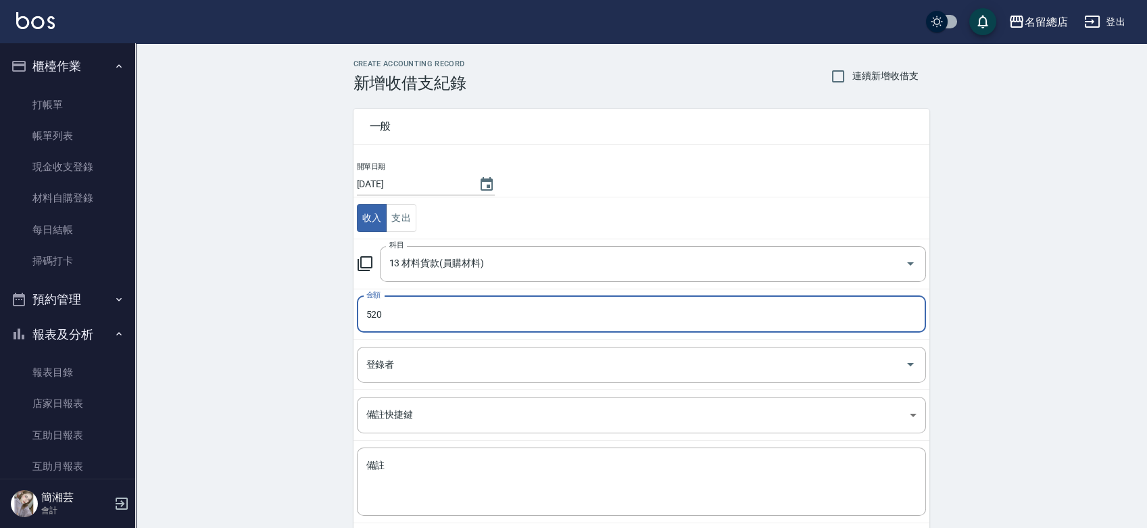
click at [448, 301] on input "520" at bounding box center [641, 314] width 569 height 36
type input "20"
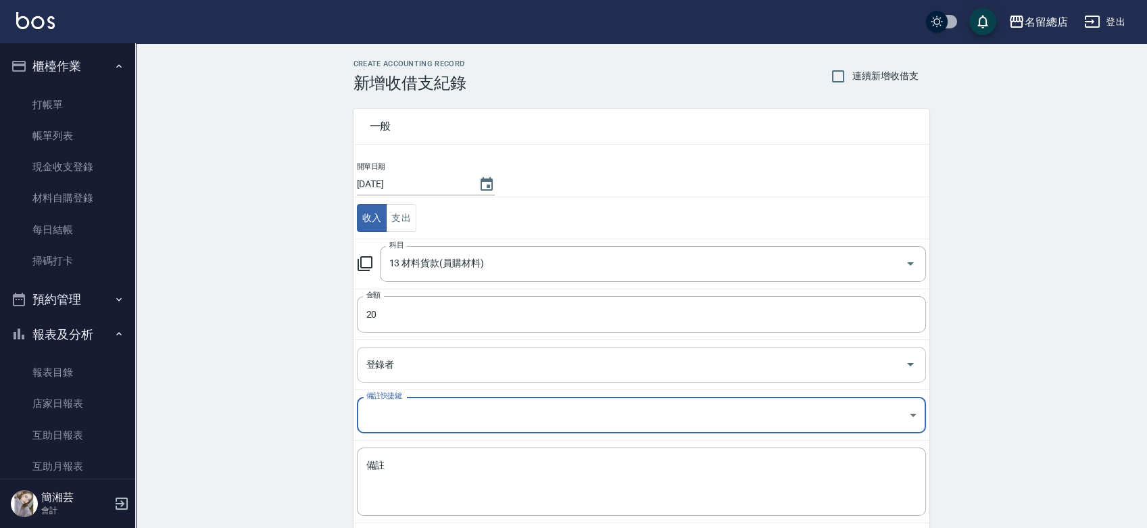
click at [420, 366] on input "登錄者" at bounding box center [631, 365] width 537 height 24
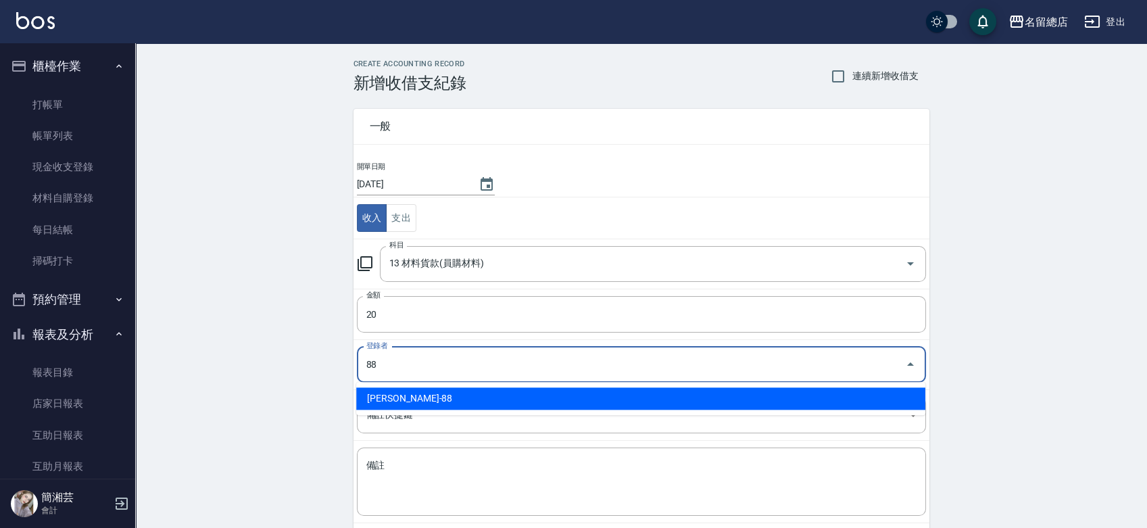
type input "[PERSON_NAME]-88"
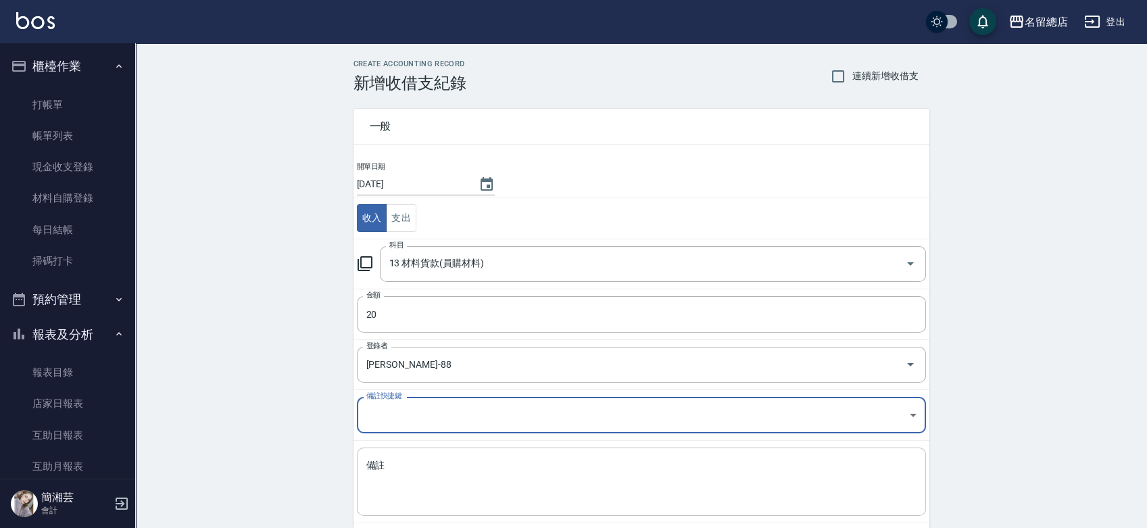
click at [418, 459] on textarea "備註" at bounding box center [641, 482] width 550 height 46
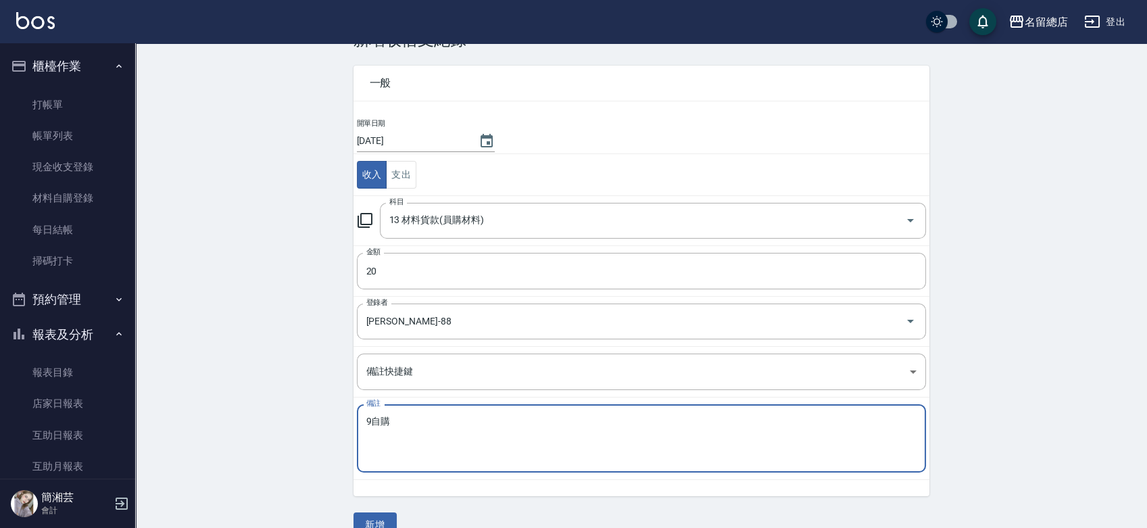
scroll to position [68, 0]
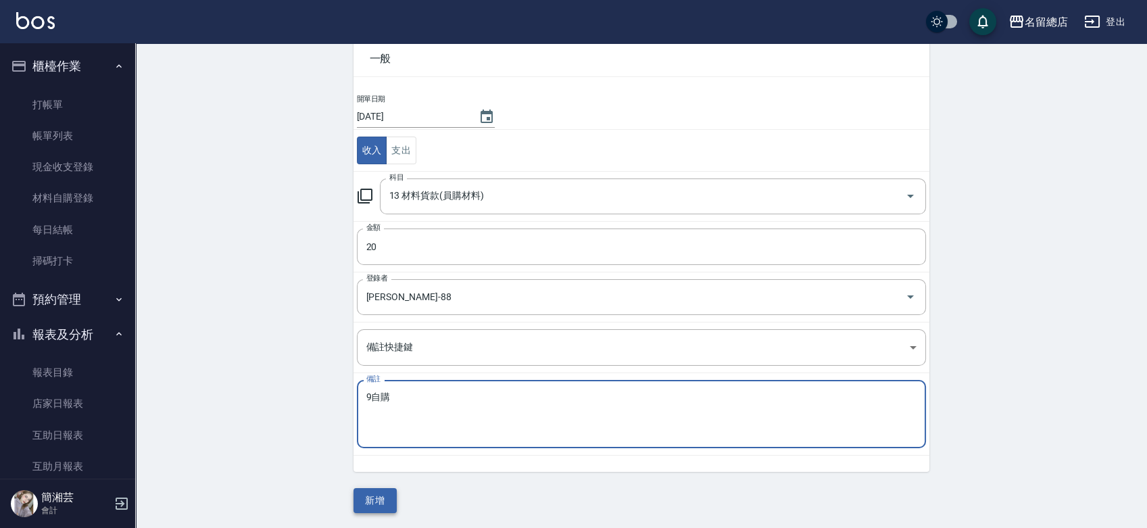
type textarea "9自購"
click at [378, 491] on button "新增" at bounding box center [374, 500] width 43 height 25
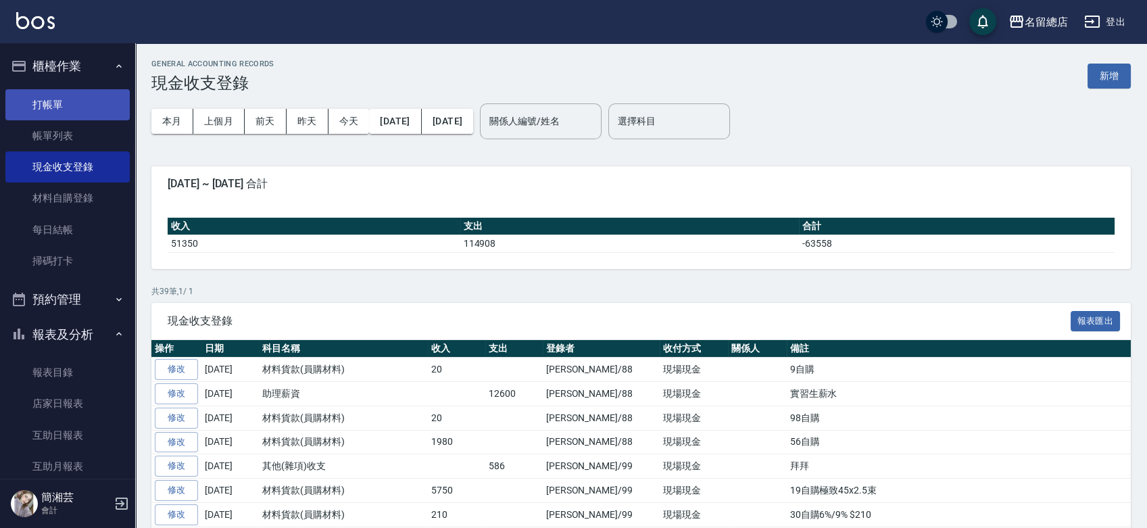
click at [74, 117] on link "打帳單" at bounding box center [67, 104] width 124 height 31
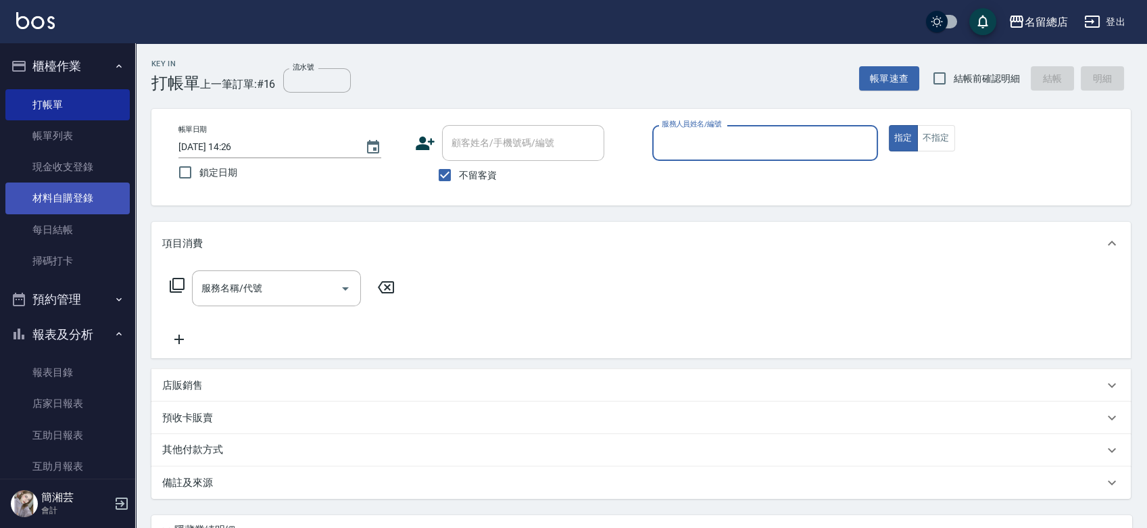
click at [69, 198] on link "材料自購登錄" at bounding box center [67, 197] width 124 height 31
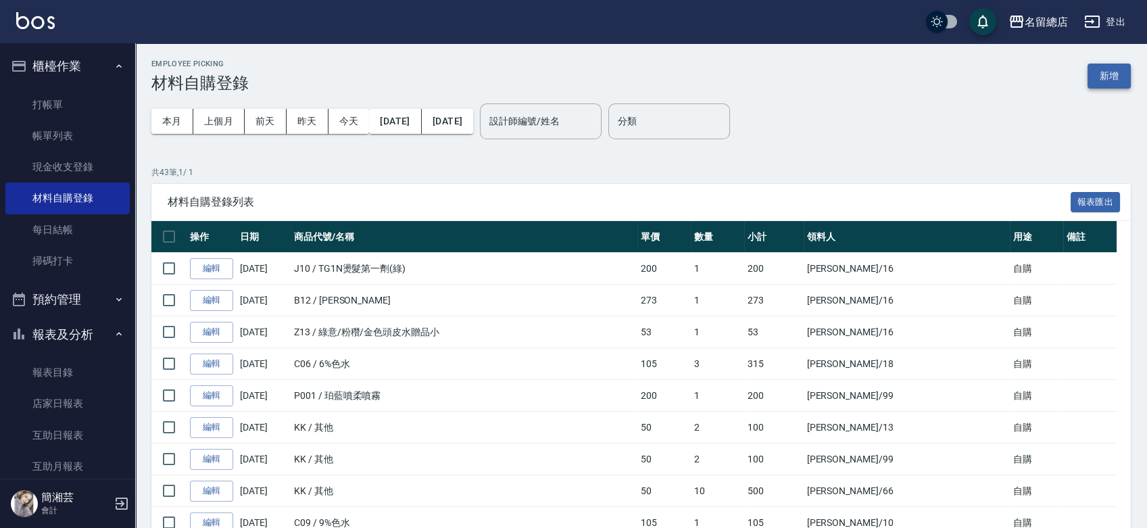
click at [1100, 68] on button "新增" at bounding box center [1108, 76] width 43 height 25
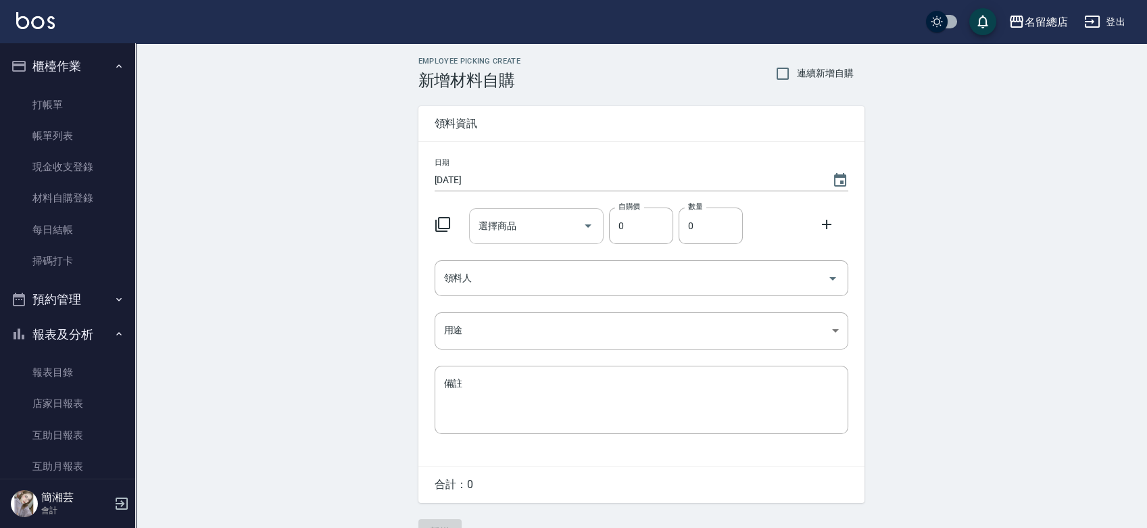
click at [504, 232] on input "選擇商品" at bounding box center [526, 226] width 102 height 24
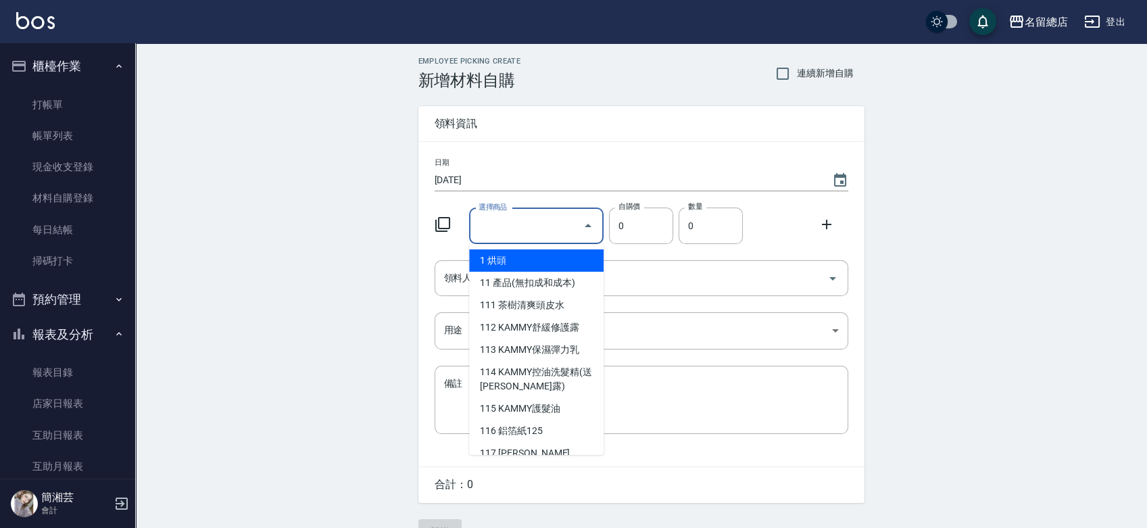
type input "6%色水"
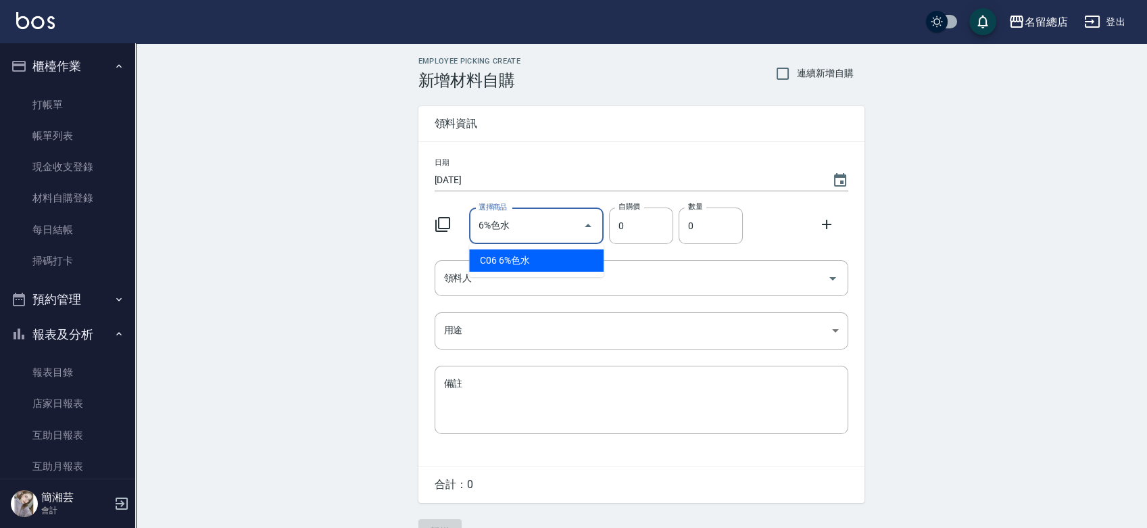
click at [514, 264] on li "C06 6%色水" at bounding box center [536, 260] width 134 height 22
type input "105"
type input "1"
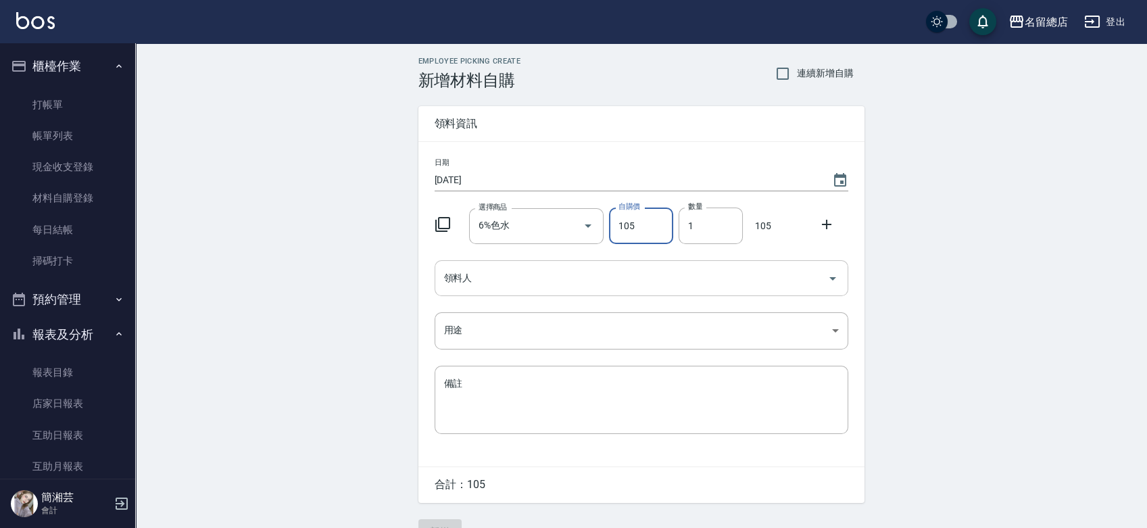
click at [640, 270] on input "領料人" at bounding box center [631, 278] width 381 height 24
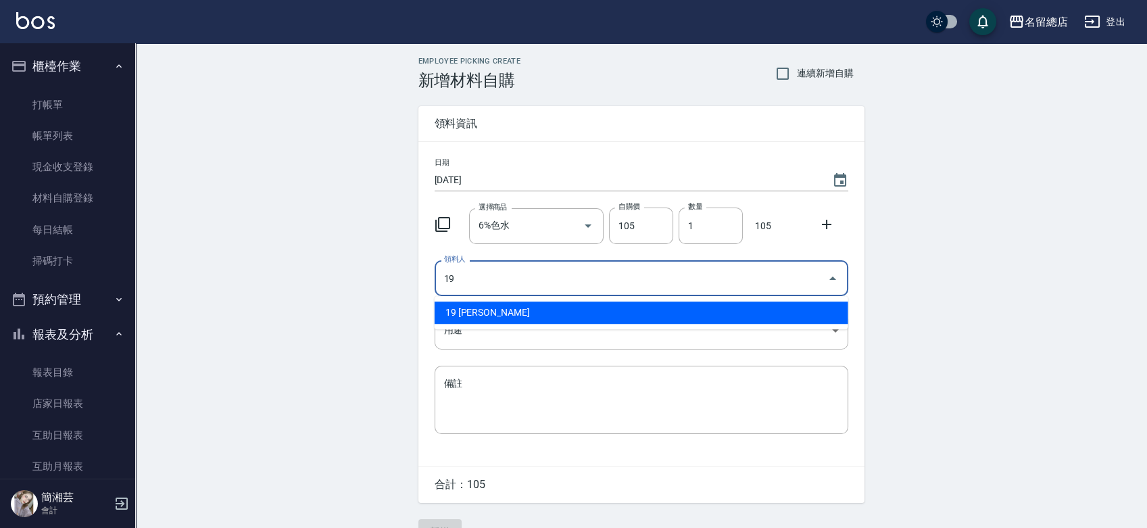
type input "19 [PERSON_NAME]"
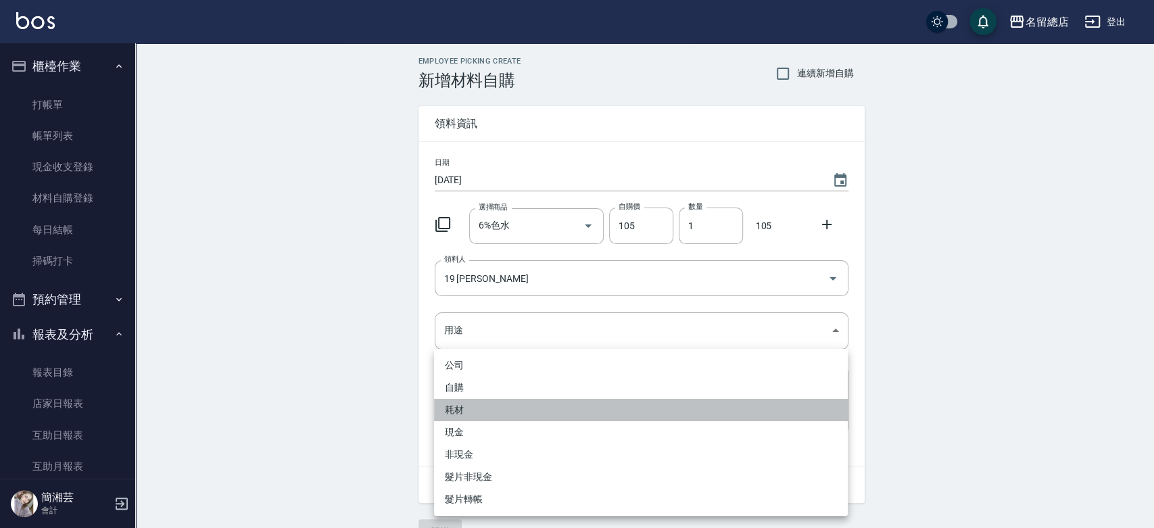
click at [484, 399] on li "耗材" at bounding box center [641, 410] width 414 height 22
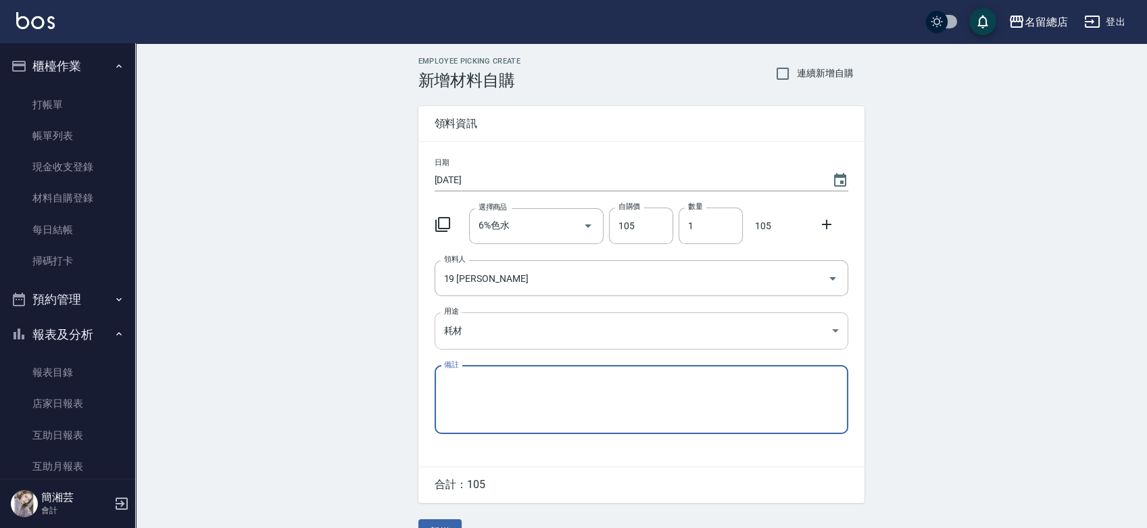
click at [490, 324] on body "名留總店 登出 櫃檯作業 打帳單 帳單列表 現金收支登錄 材料自購登錄 每日結帳 掃碼打卡 預約管理 預約管理 單日預約紀錄 單週預約紀錄 報表及分析 報表目…" at bounding box center [573, 278] width 1147 height 557
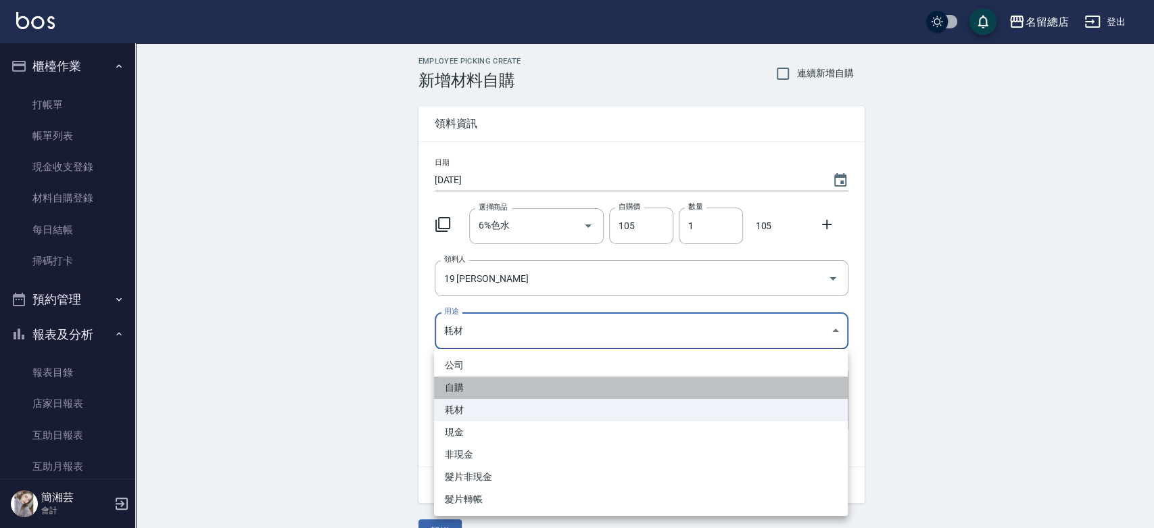
click at [486, 380] on li "自購" at bounding box center [641, 387] width 414 height 22
type input "自購"
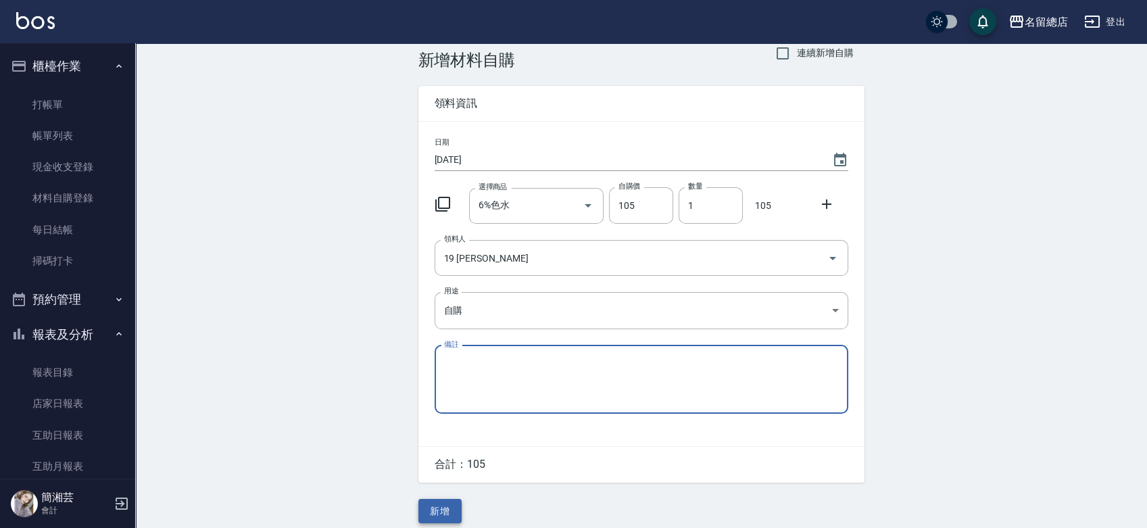
scroll to position [30, 0]
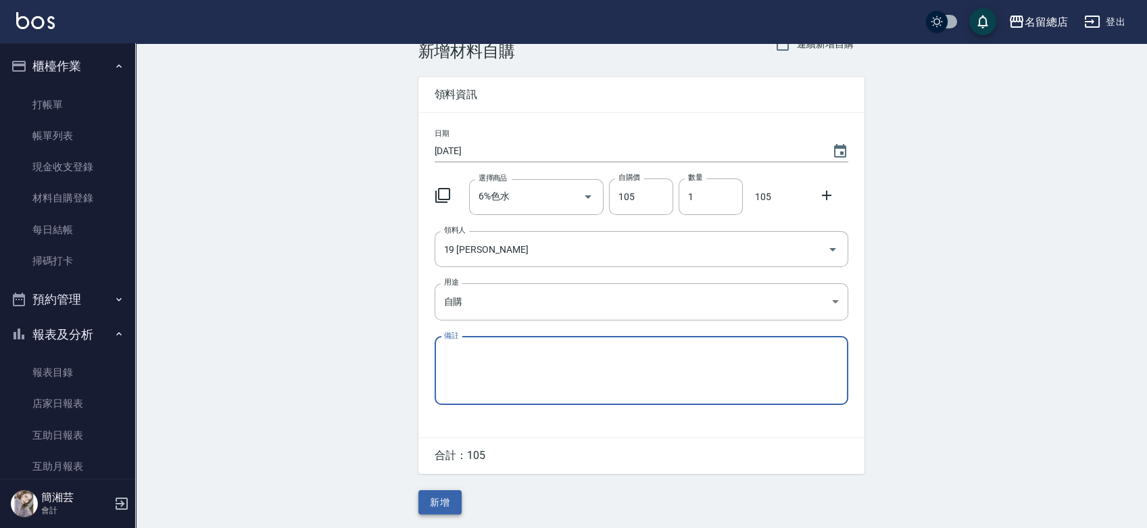
click at [454, 496] on button "新增" at bounding box center [439, 502] width 43 height 25
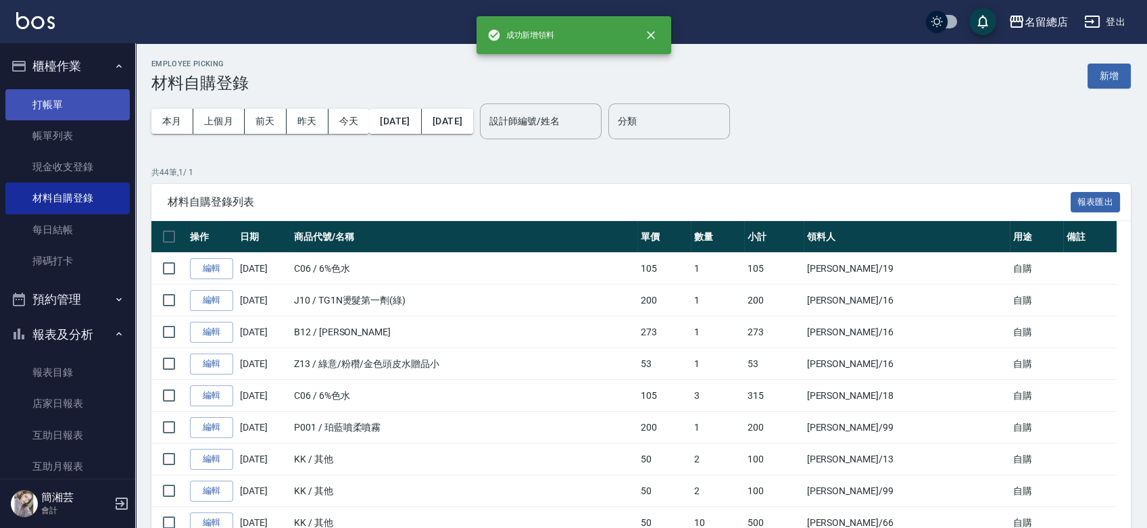
click at [83, 103] on link "打帳單" at bounding box center [67, 104] width 124 height 31
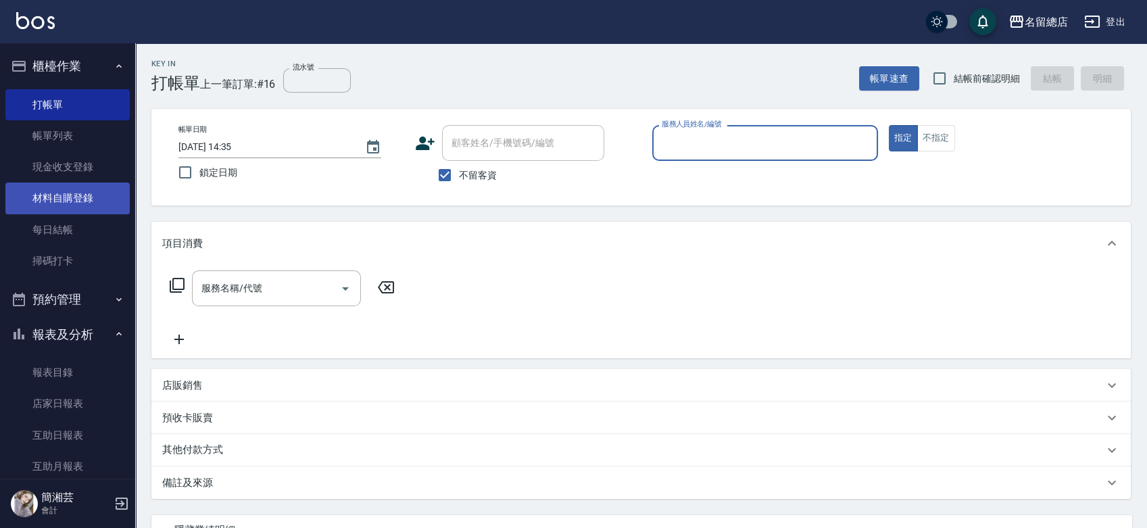
click at [86, 202] on link "材料自購登錄" at bounding box center [67, 197] width 124 height 31
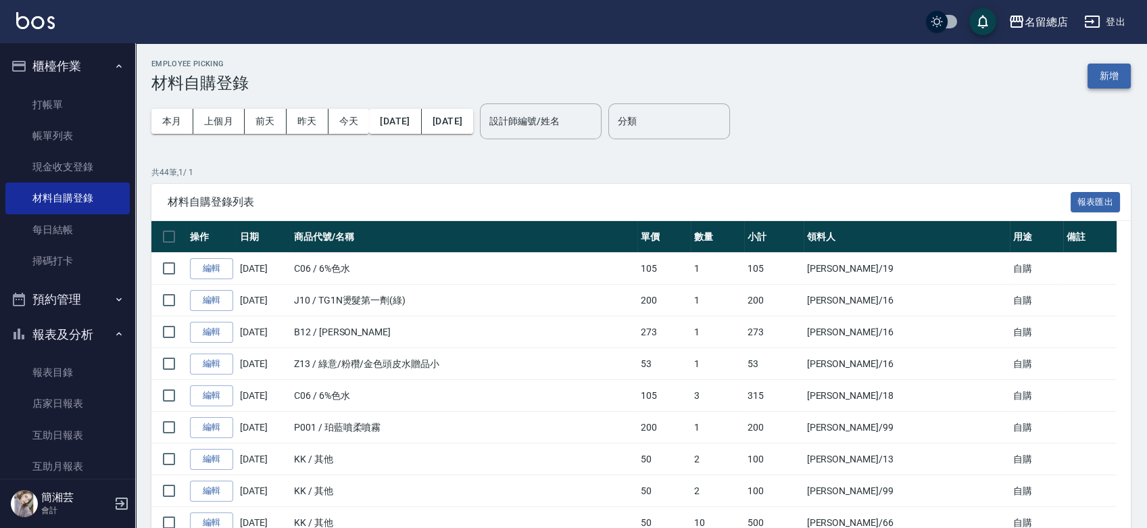
click at [1101, 70] on button "新增" at bounding box center [1108, 76] width 43 height 25
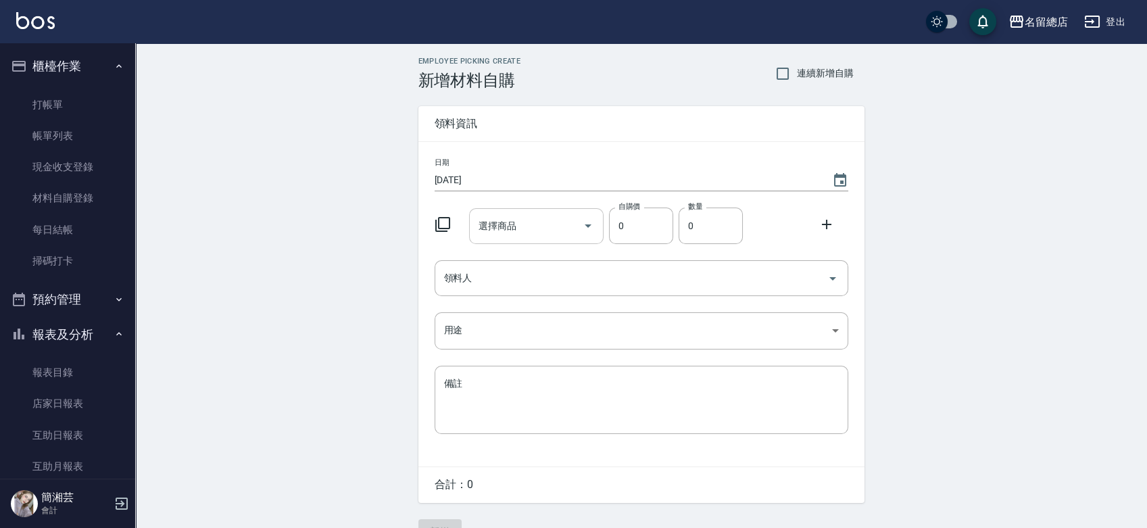
click at [545, 225] on input "選擇商品" at bounding box center [526, 226] width 102 height 24
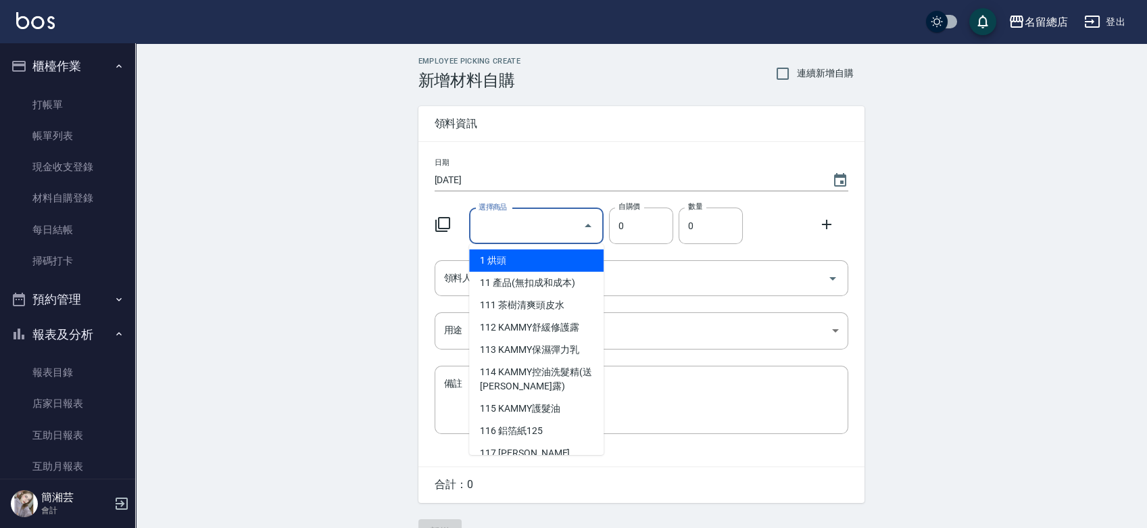
type input "9%色水"
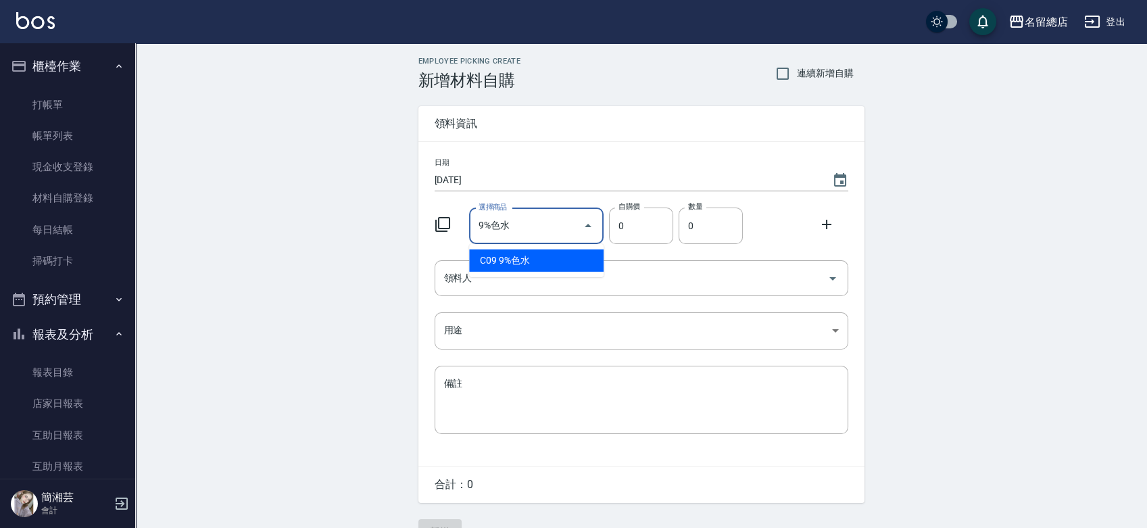
click at [541, 253] on li "C09 9%色水" at bounding box center [536, 260] width 134 height 22
type input "105"
type input "1"
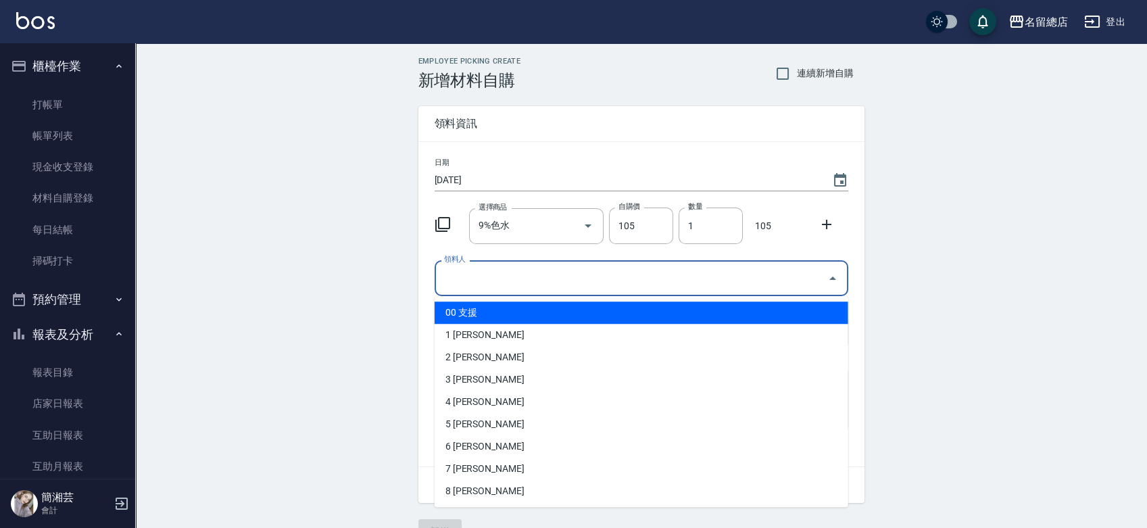
click at [597, 274] on input "領料人" at bounding box center [631, 278] width 381 height 24
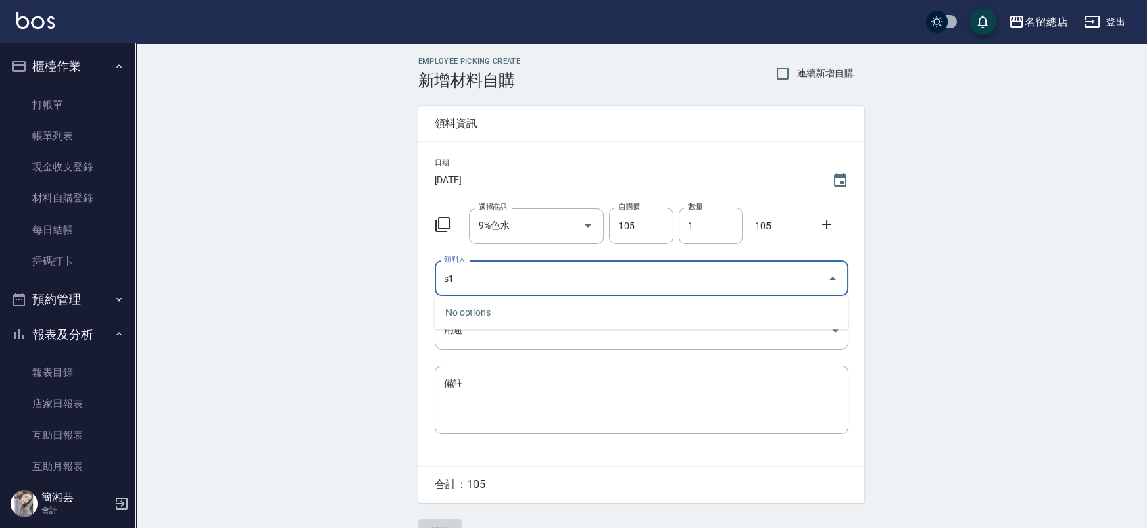
type input "s1"
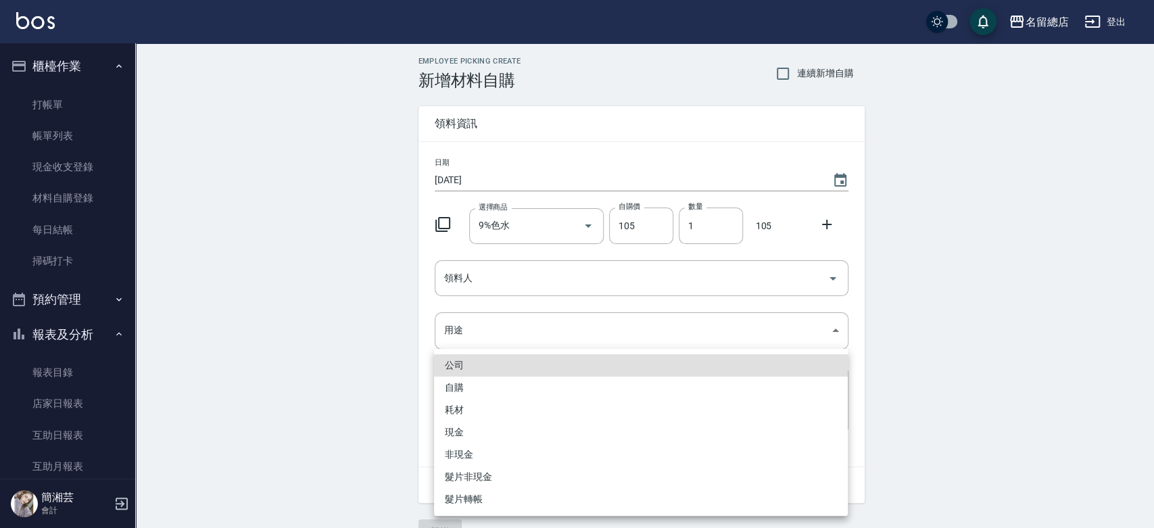
click at [599, 278] on div at bounding box center [577, 264] width 1154 height 528
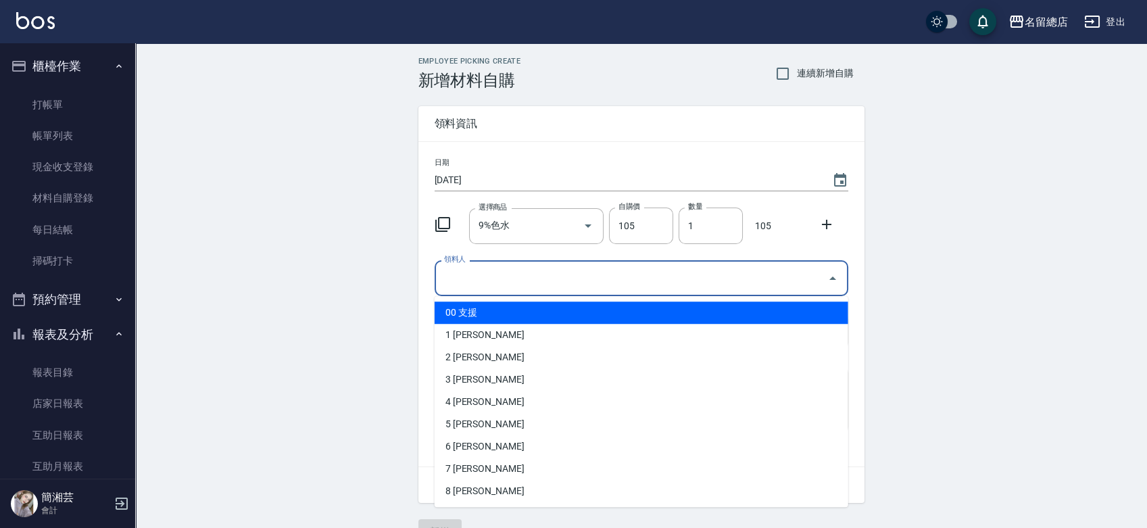
click at [603, 282] on input "領料人" at bounding box center [631, 278] width 381 height 24
type input "s"
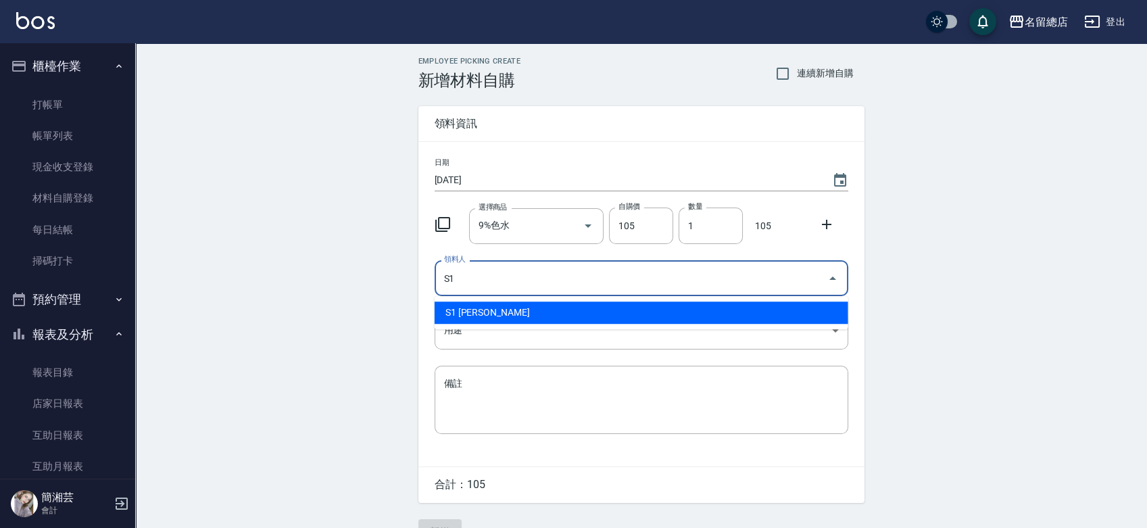
type input "S1 [PERSON_NAME]"
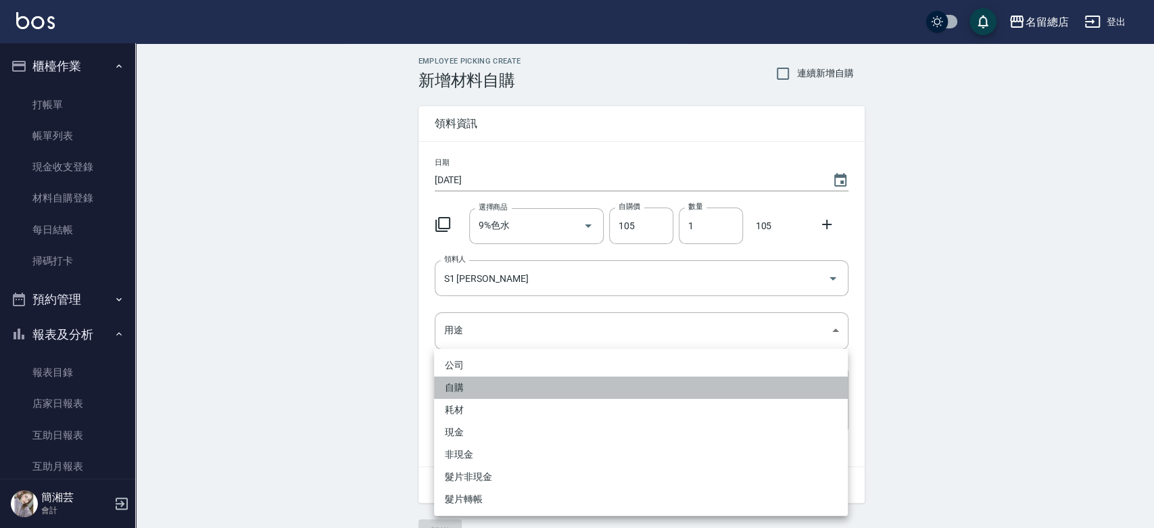
click at [486, 383] on li "自購" at bounding box center [641, 387] width 414 height 22
type input "自購"
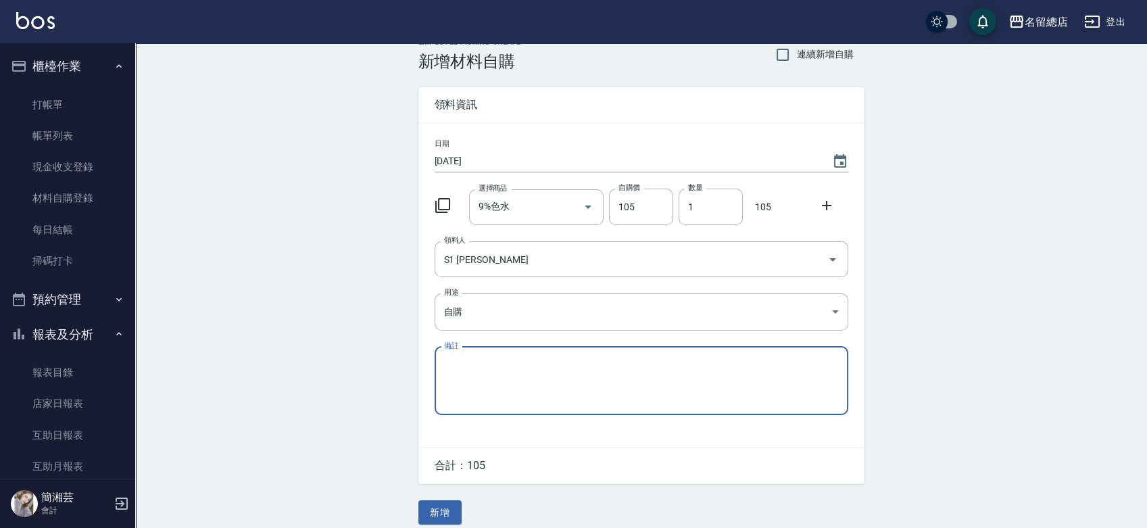
scroll to position [30, 0]
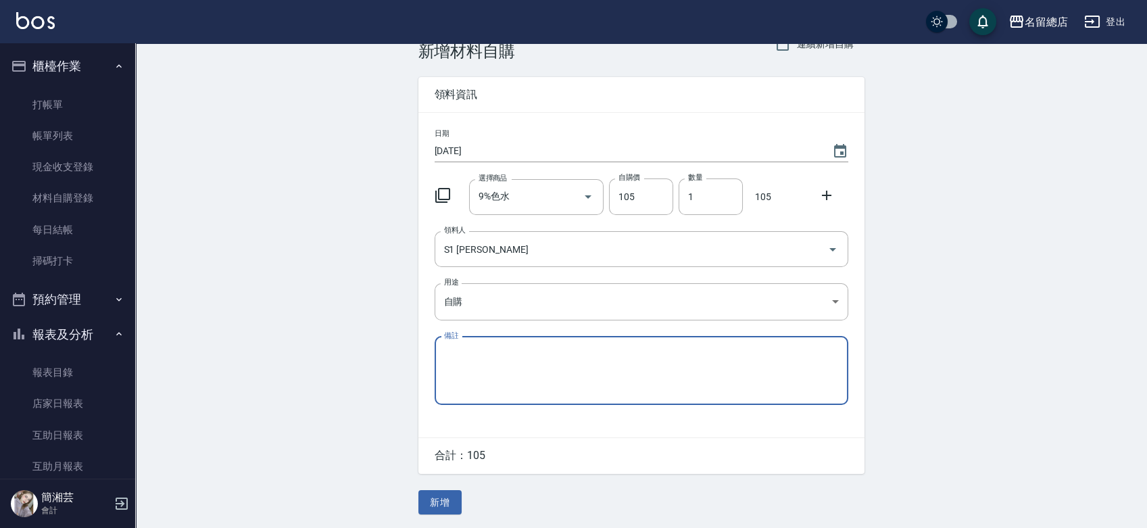
click at [457, 501] on button "新增" at bounding box center [439, 502] width 43 height 25
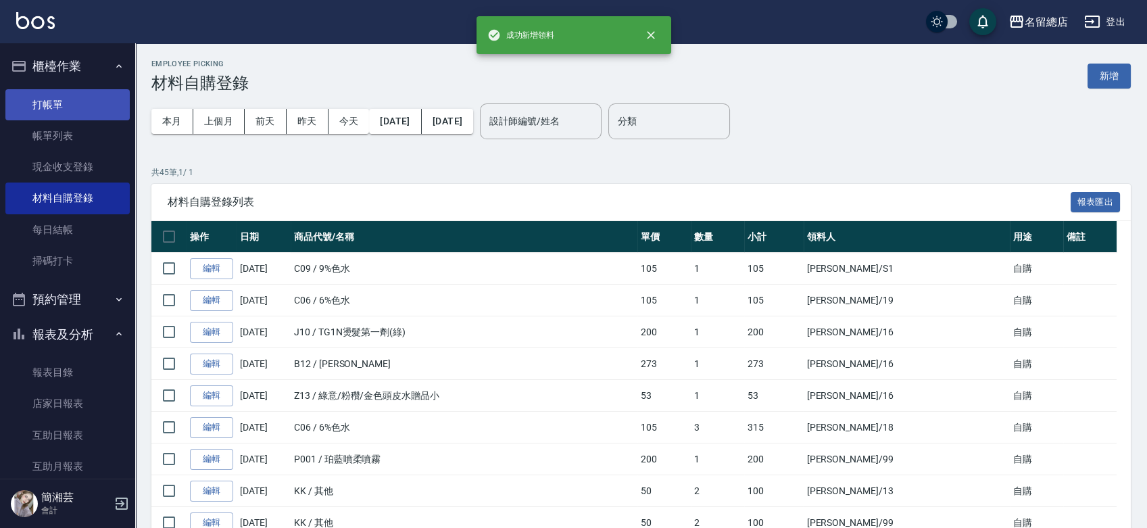
click at [75, 96] on link "打帳單" at bounding box center [67, 104] width 124 height 31
